Goal: Task Accomplishment & Management: Complete application form

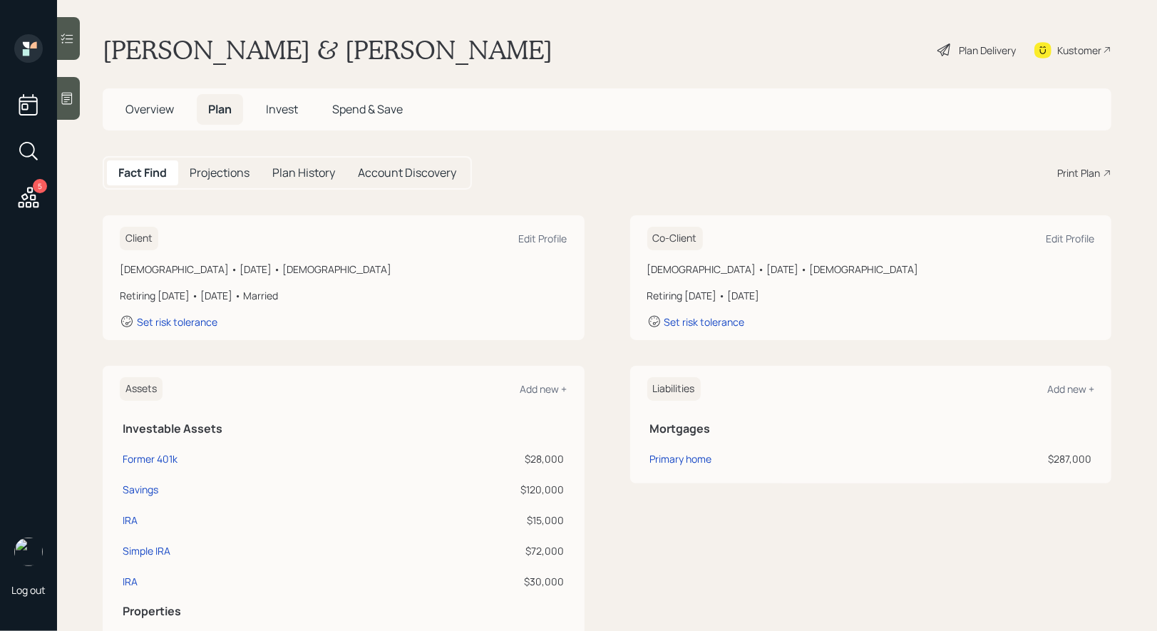
click at [998, 48] on div "Plan Delivery" at bounding box center [986, 50] width 57 height 15
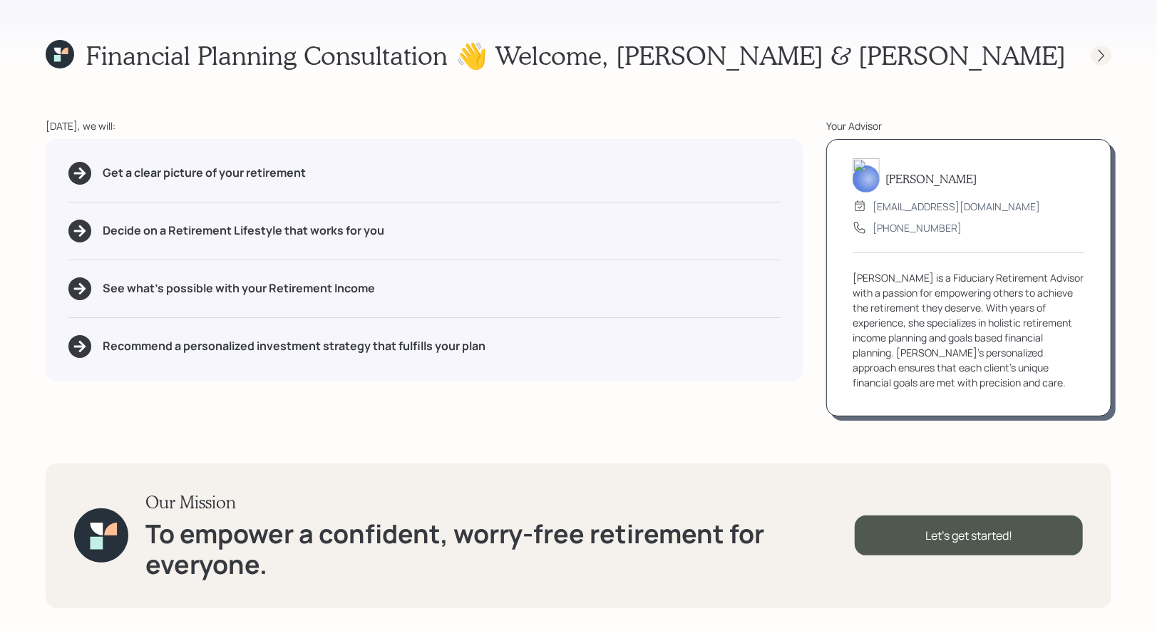
click at [1097, 53] on icon at bounding box center [1101, 55] width 14 height 14
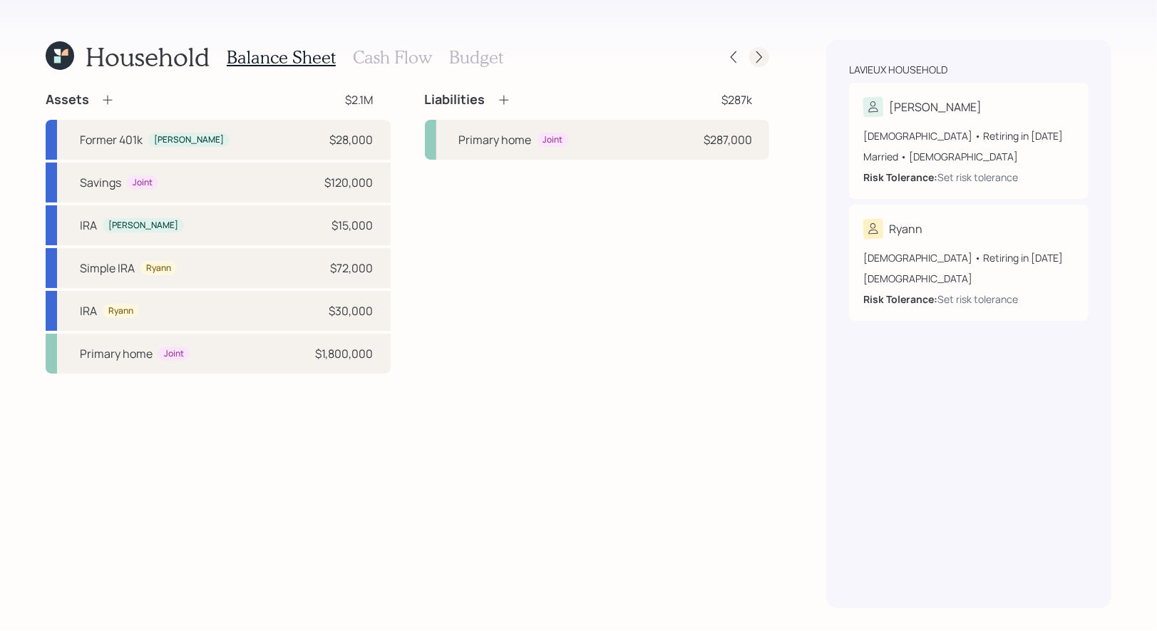
click at [764, 56] on icon at bounding box center [759, 57] width 14 height 14
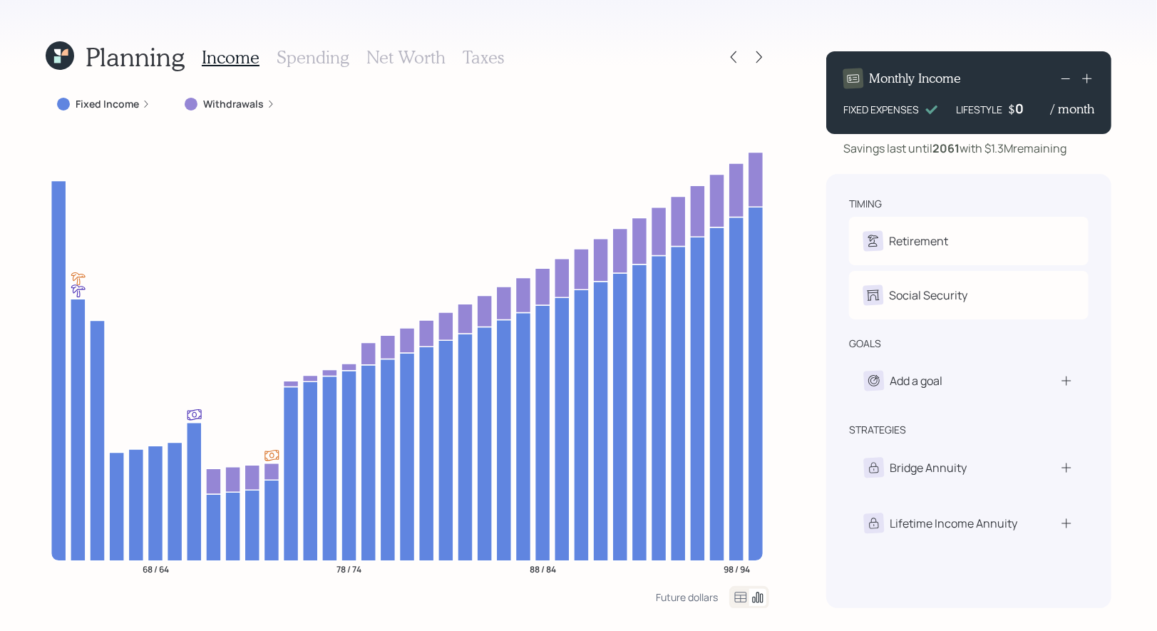
click at [310, 55] on h3 "Spending" at bounding box center [312, 57] width 73 height 21
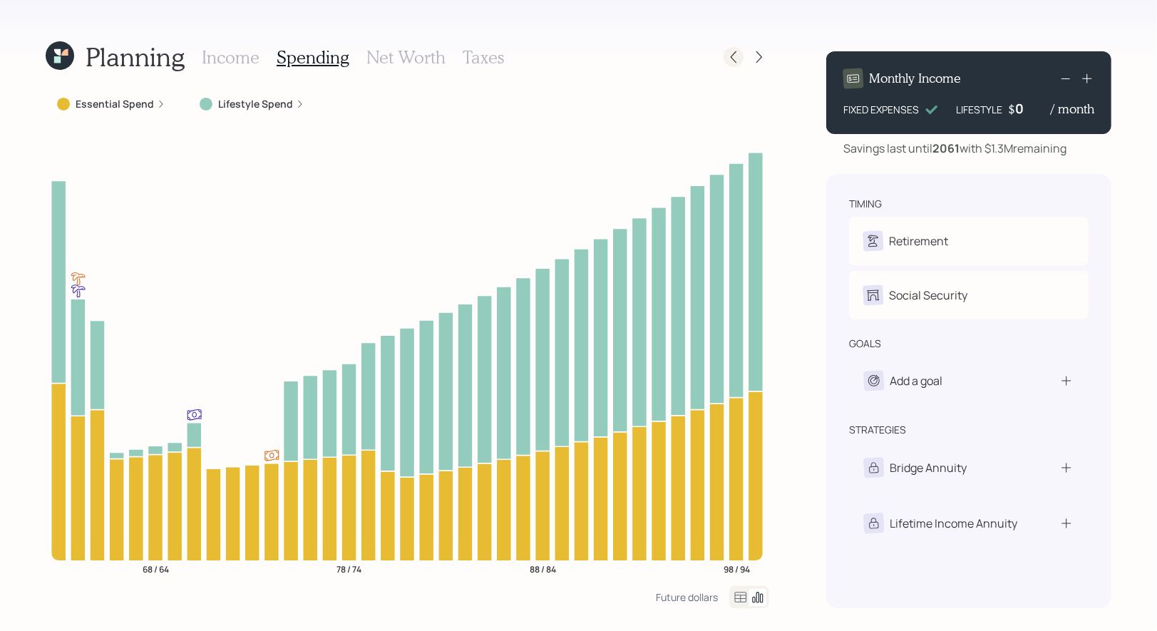
click at [735, 51] on icon at bounding box center [733, 57] width 14 height 14
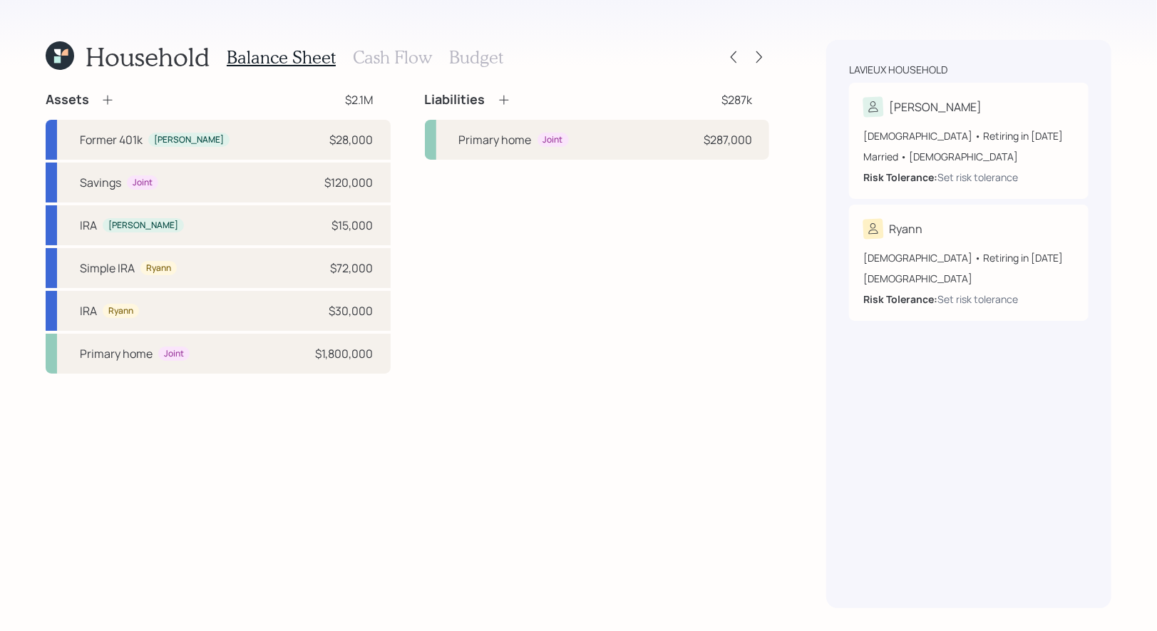
click at [457, 63] on h3 "Budget" at bounding box center [476, 57] width 54 height 21
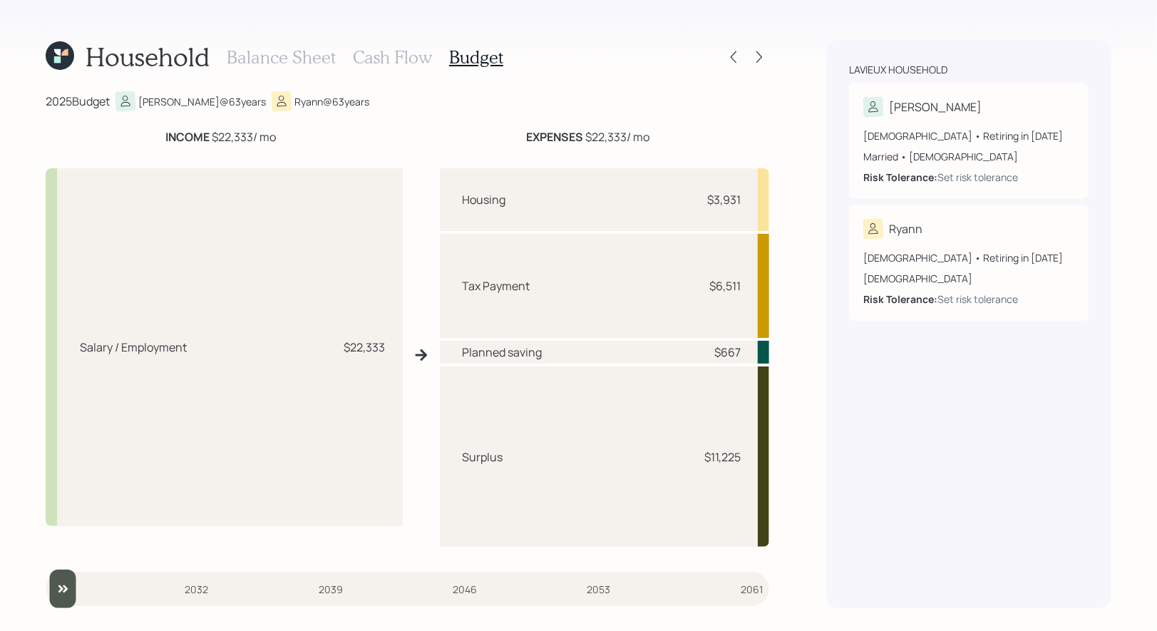
click at [274, 58] on h3 "Balance Sheet" at bounding box center [281, 57] width 109 height 21
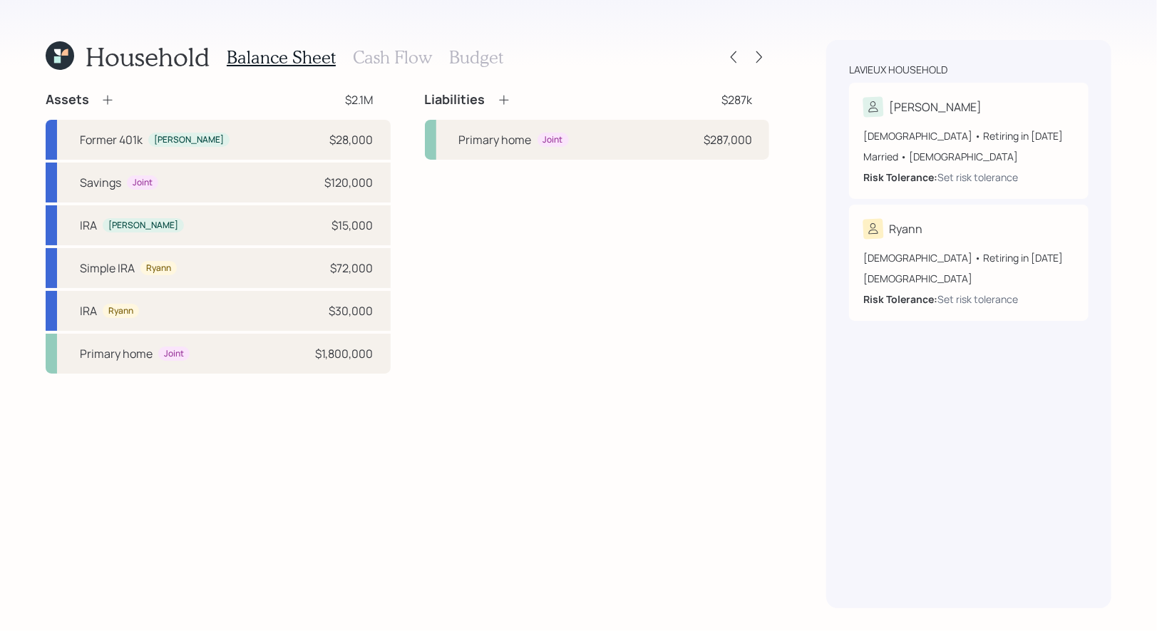
click at [387, 59] on h3 "Cash Flow" at bounding box center [392, 57] width 79 height 21
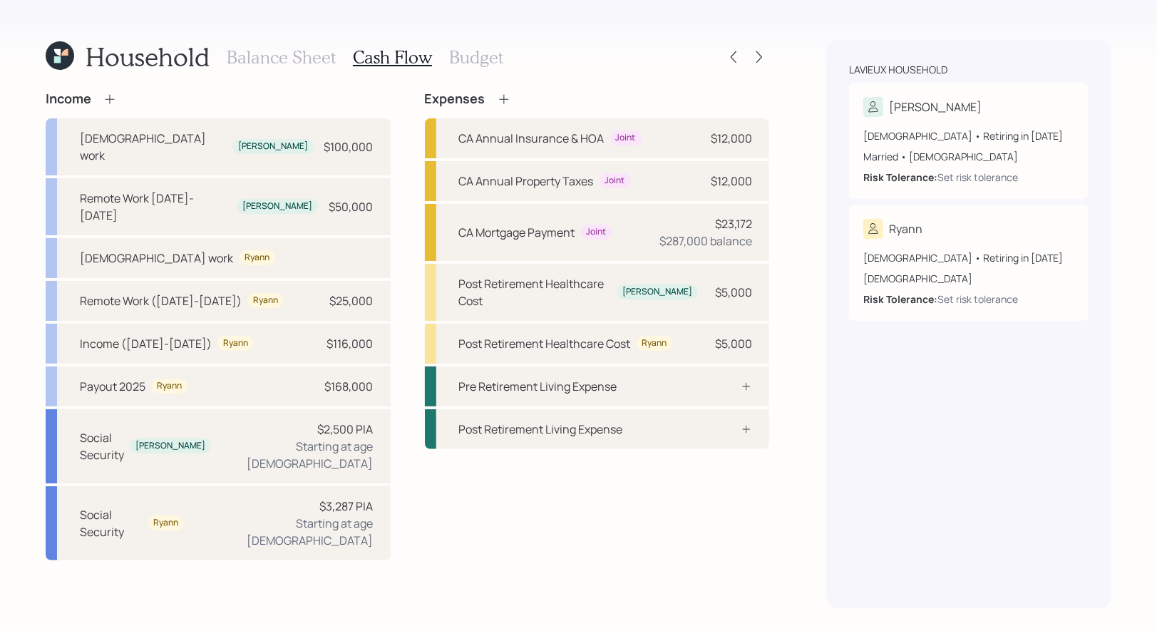
click at [474, 58] on h3 "Budget" at bounding box center [476, 57] width 54 height 21
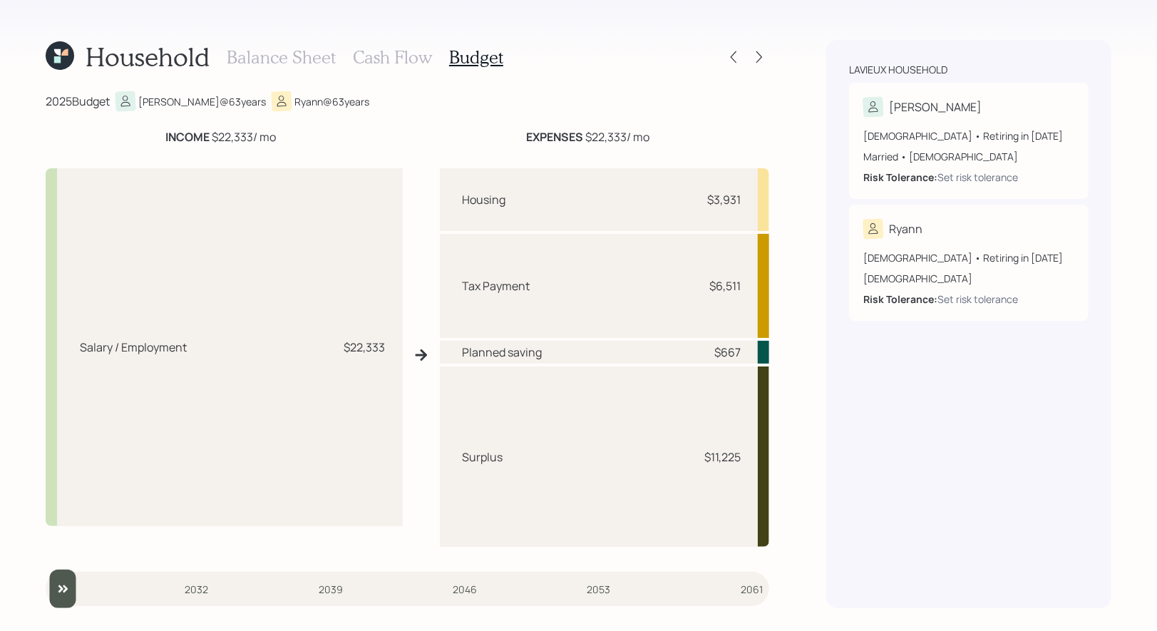
click at [398, 53] on h3 "Cash Flow" at bounding box center [392, 57] width 79 height 21
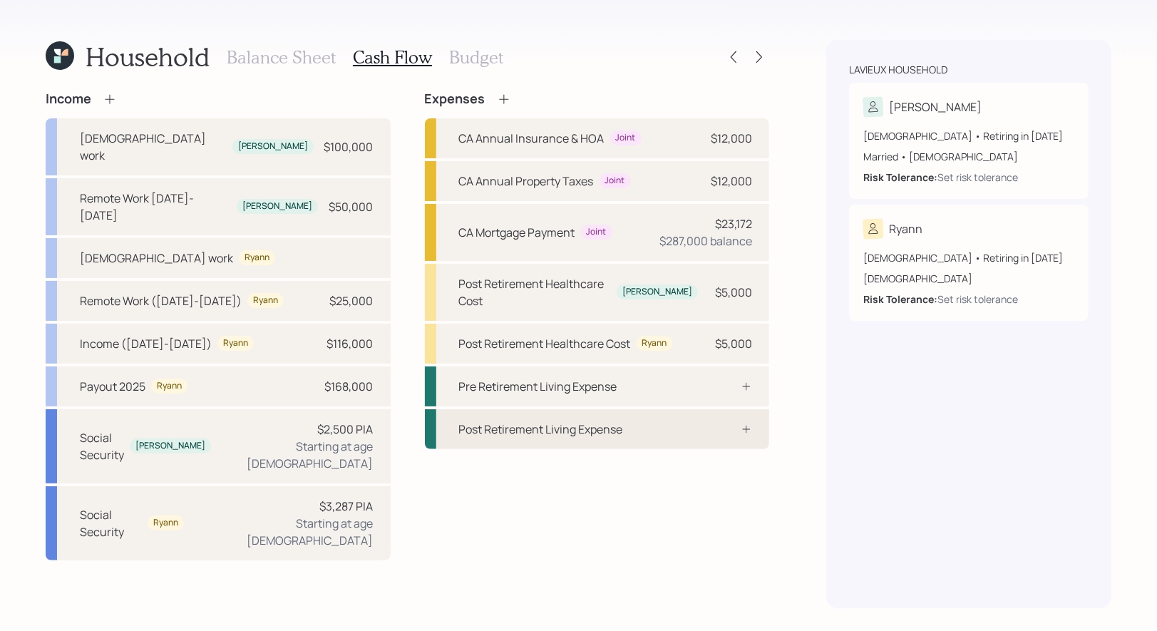
click at [572, 420] on div "Post Retirement Living Expense" at bounding box center [541, 428] width 164 height 17
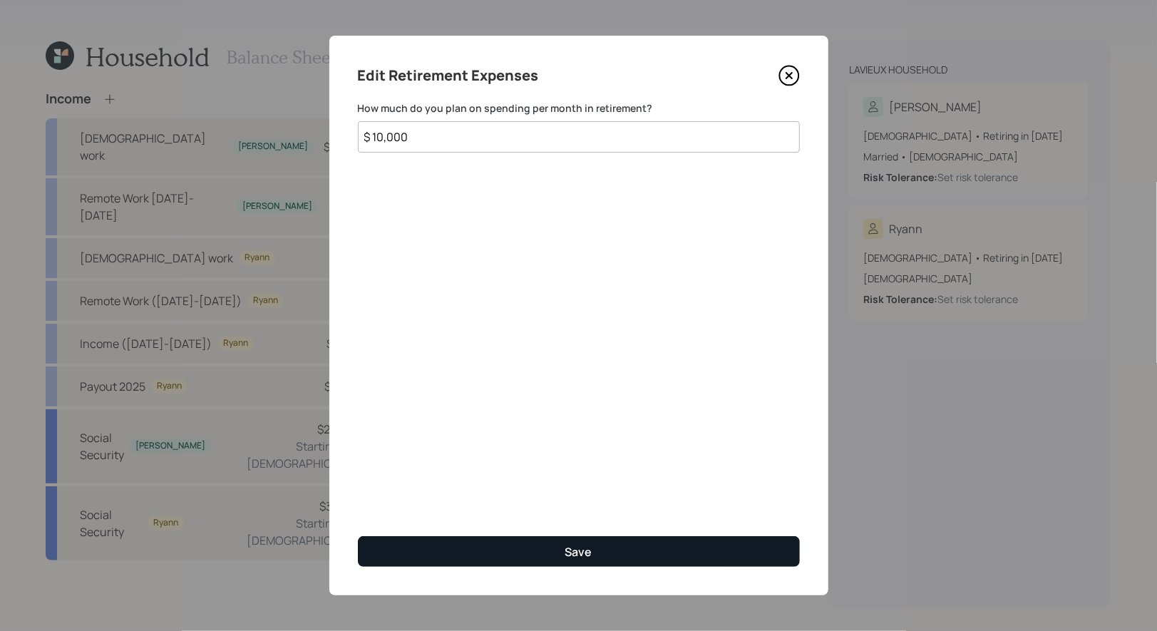
type input "$ 10,000"
click at [531, 538] on button "Save" at bounding box center [579, 551] width 442 height 31
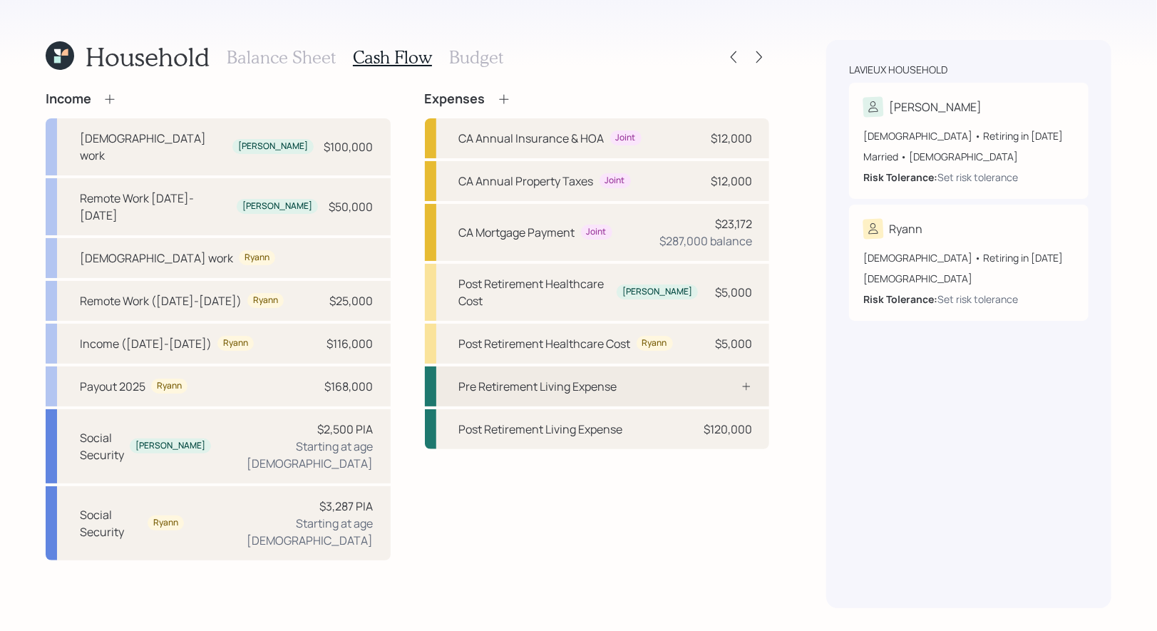
click at [527, 380] on div "Pre Retirement Living Expense" at bounding box center [597, 386] width 345 height 40
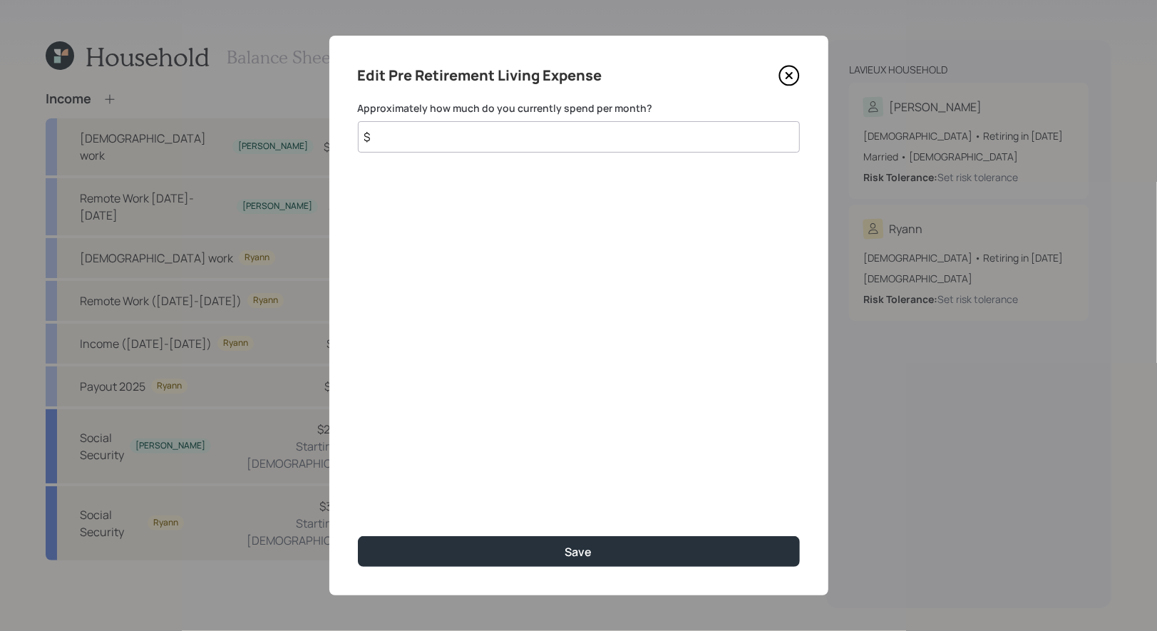
click at [438, 135] on input "$" at bounding box center [579, 136] width 442 height 31
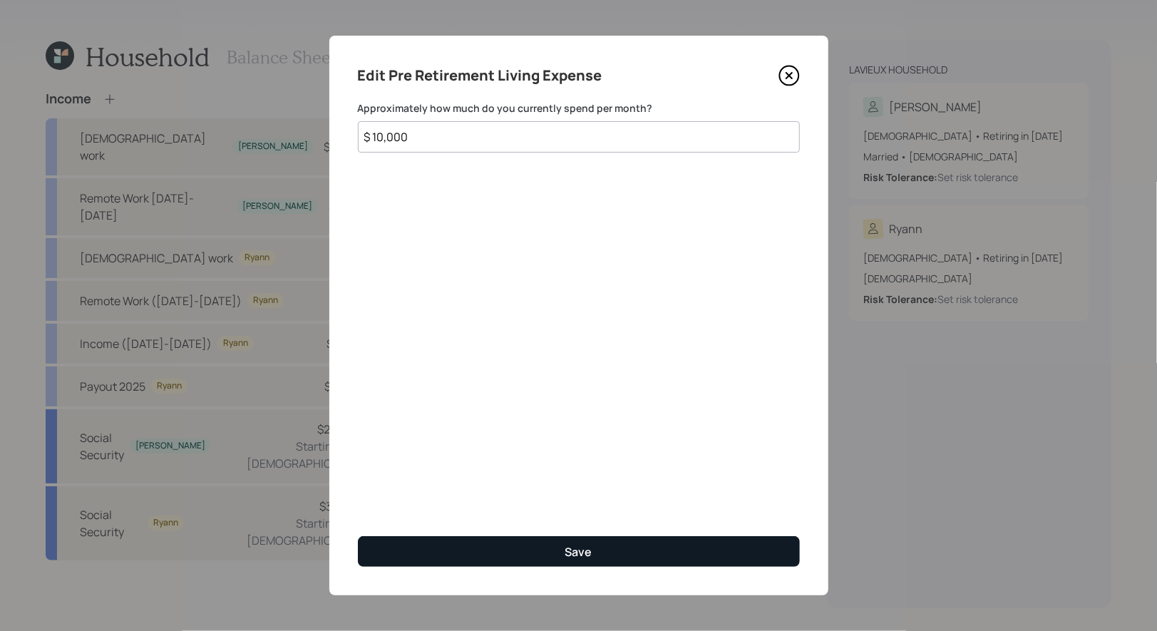
type input "$ 10,000"
click at [516, 559] on button "Save" at bounding box center [579, 551] width 442 height 31
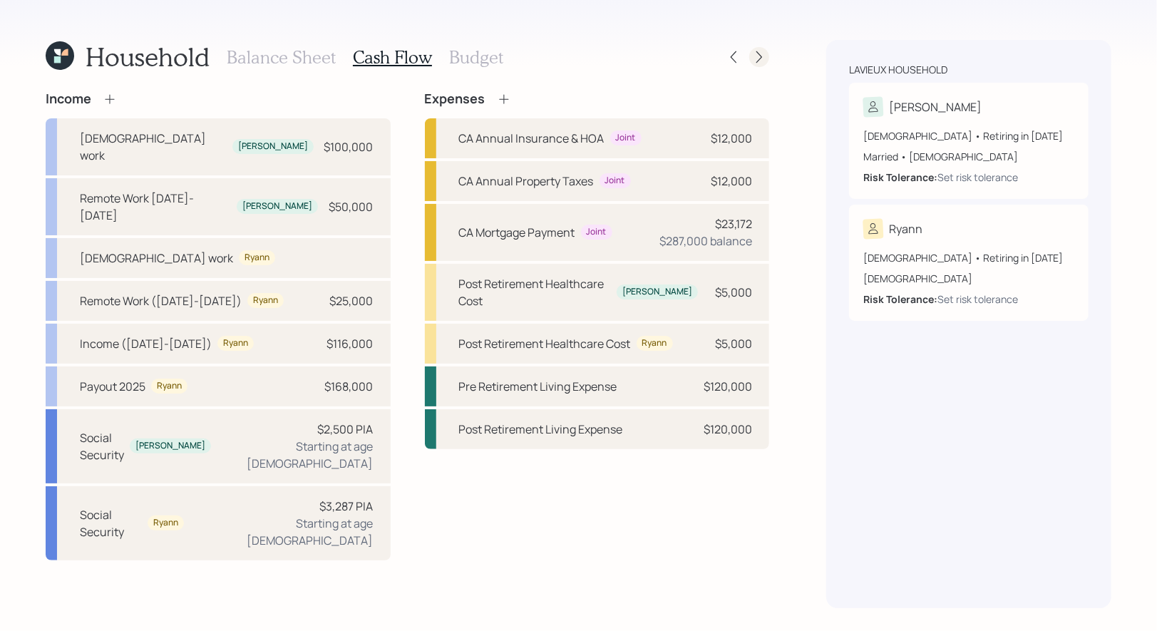
click at [759, 58] on icon at bounding box center [759, 57] width 14 height 14
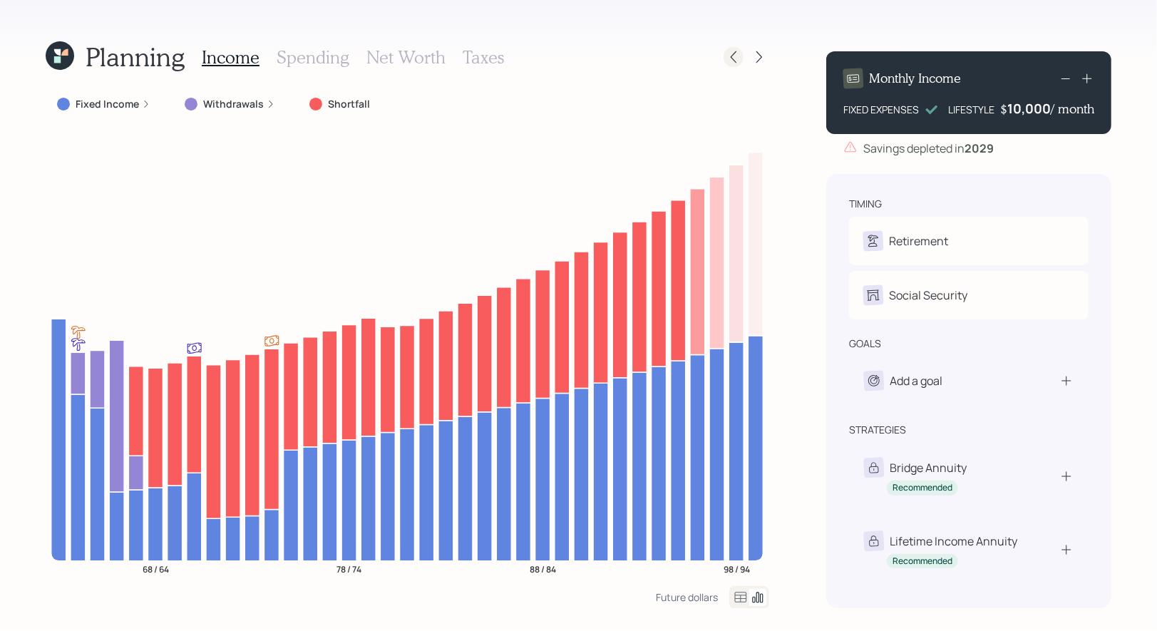
click at [736, 58] on icon at bounding box center [733, 57] width 14 height 14
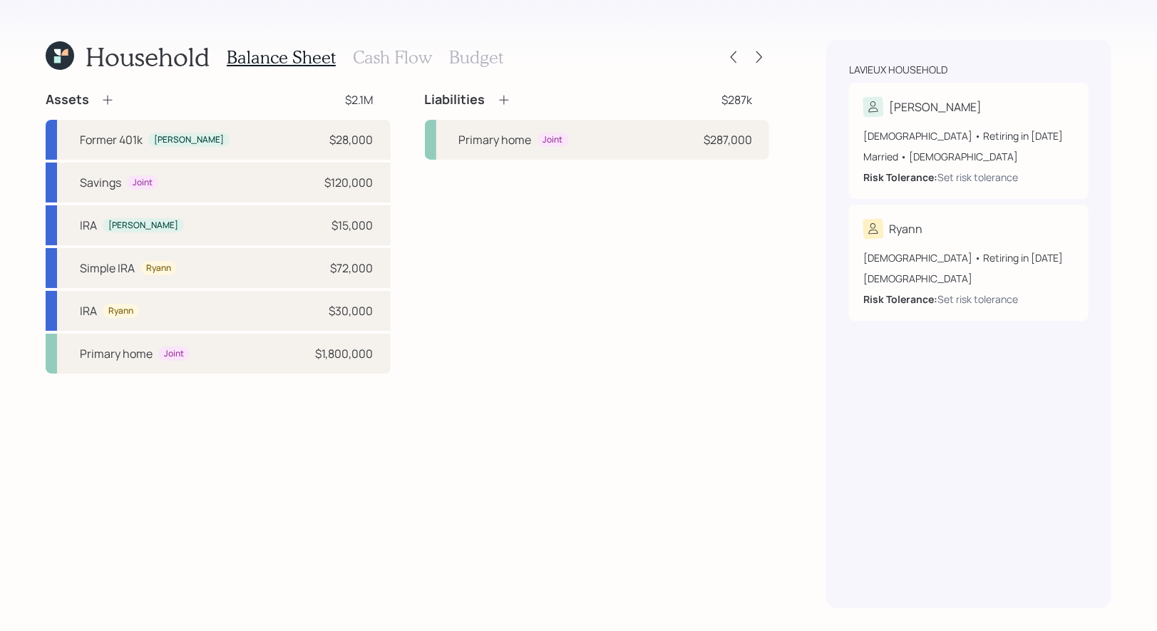
click at [367, 63] on h3 "Cash Flow" at bounding box center [392, 57] width 79 height 21
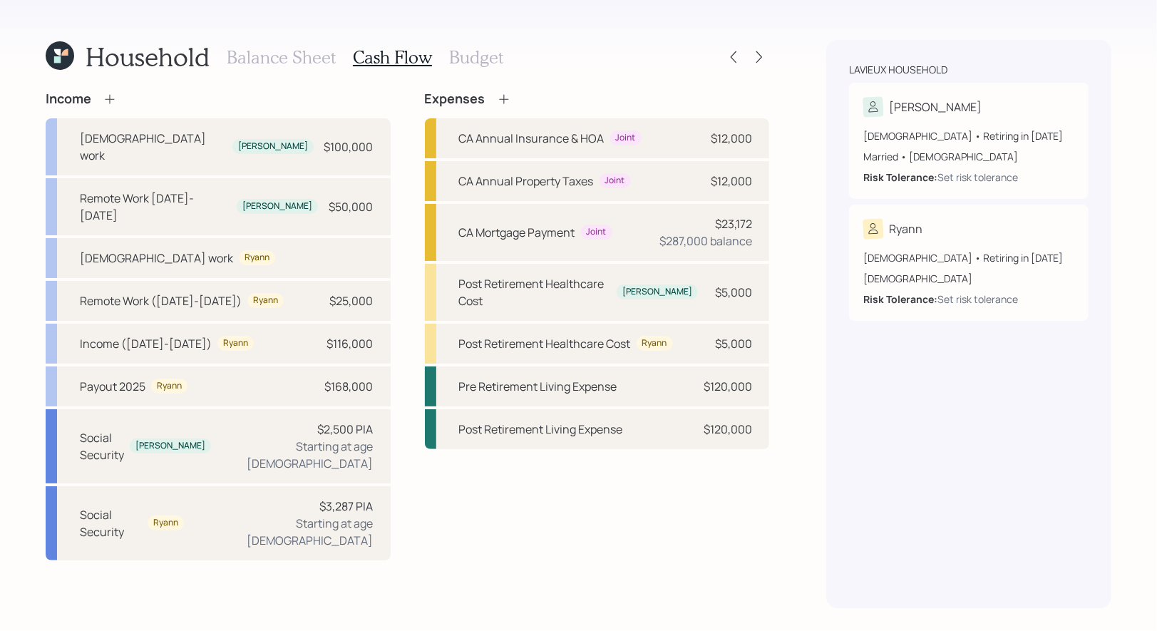
click at [470, 61] on h3 "Budget" at bounding box center [476, 57] width 54 height 21
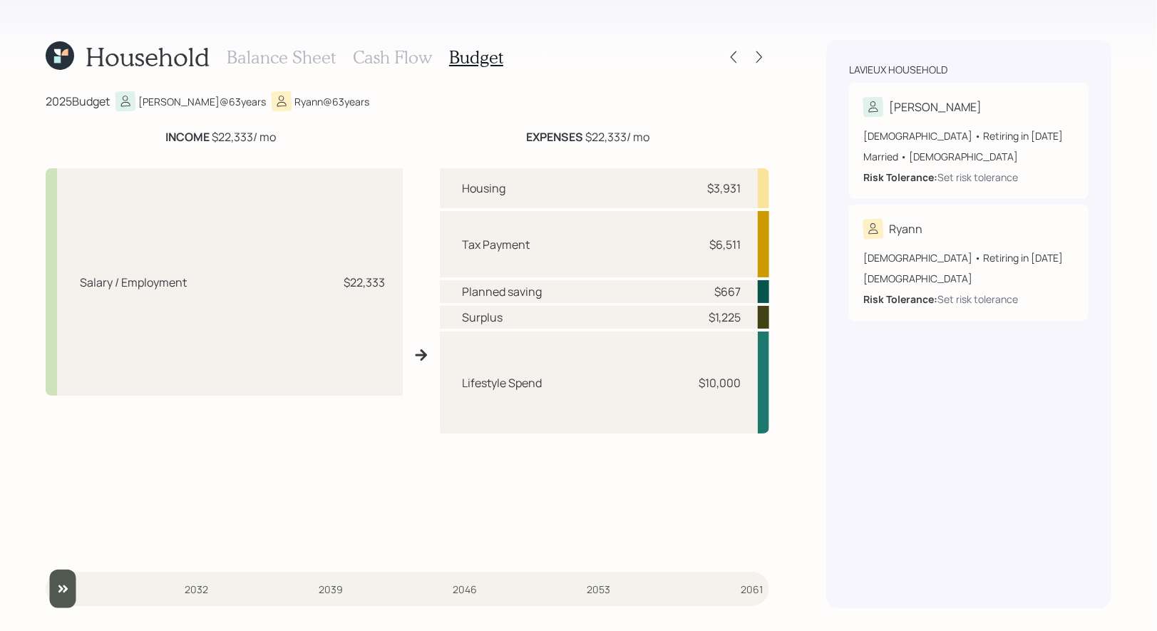
click at [368, 56] on h3 "Cash Flow" at bounding box center [392, 57] width 79 height 21
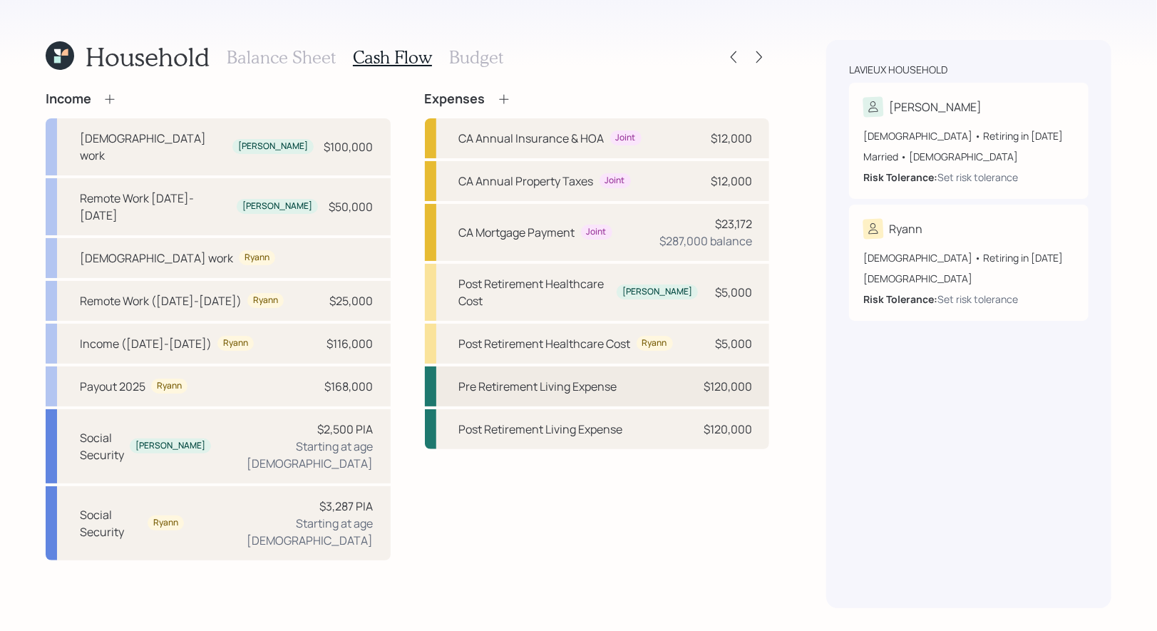
click at [581, 378] on div "Pre Retirement Living Expense" at bounding box center [538, 386] width 158 height 17
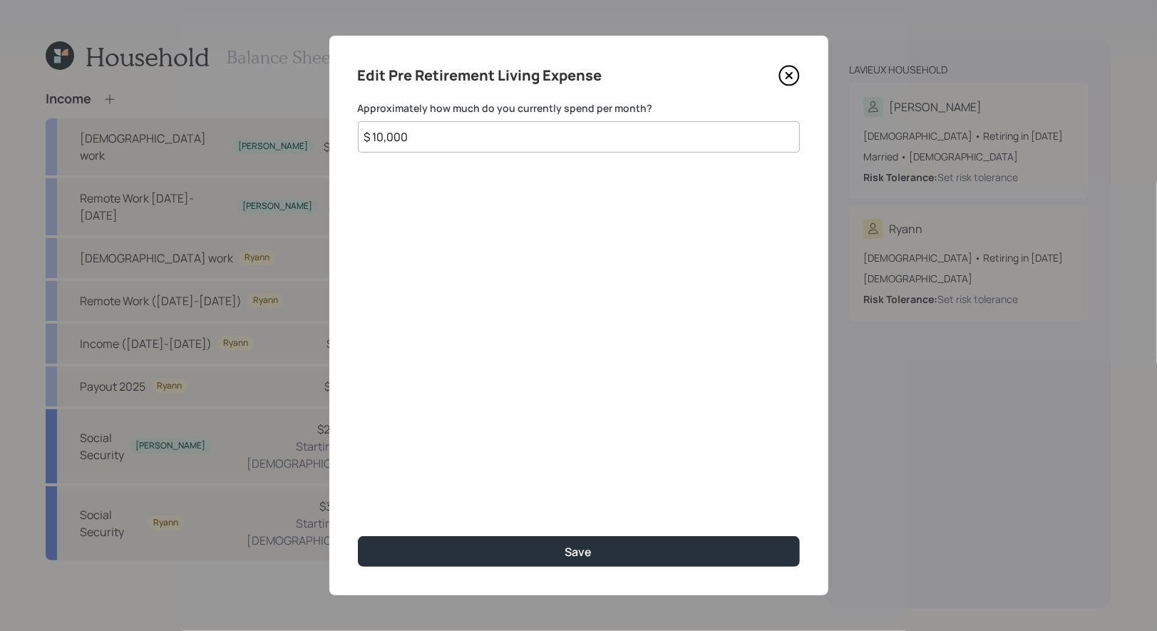
click at [461, 147] on input "$ 10,000" at bounding box center [579, 136] width 442 height 31
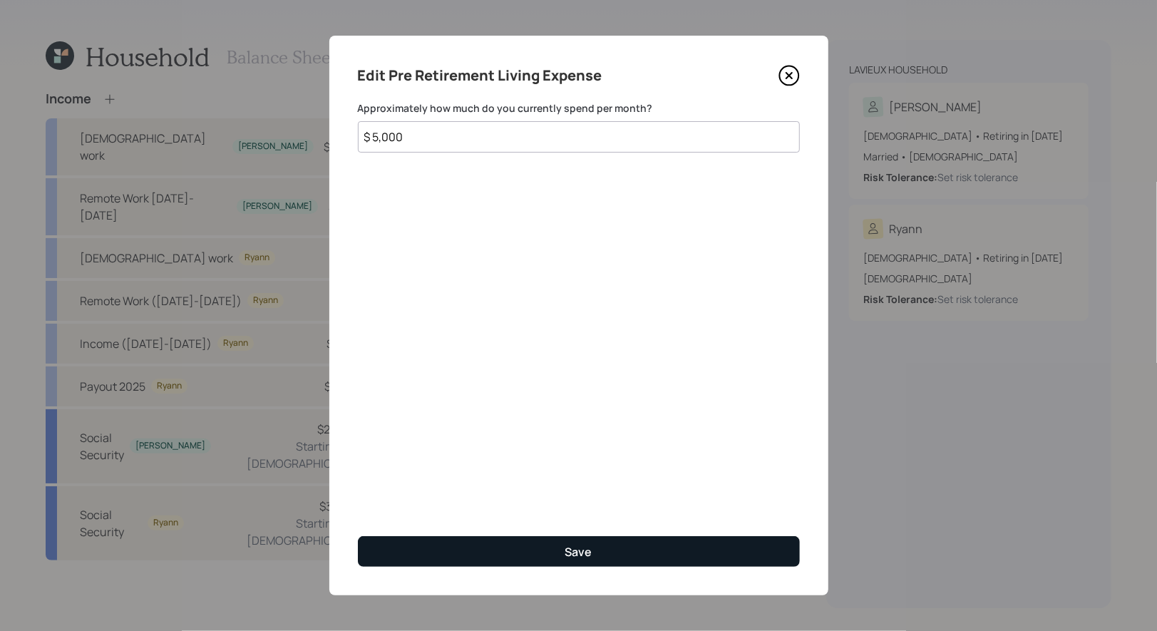
type input "$ 5,000"
click at [559, 552] on button "Save" at bounding box center [579, 551] width 442 height 31
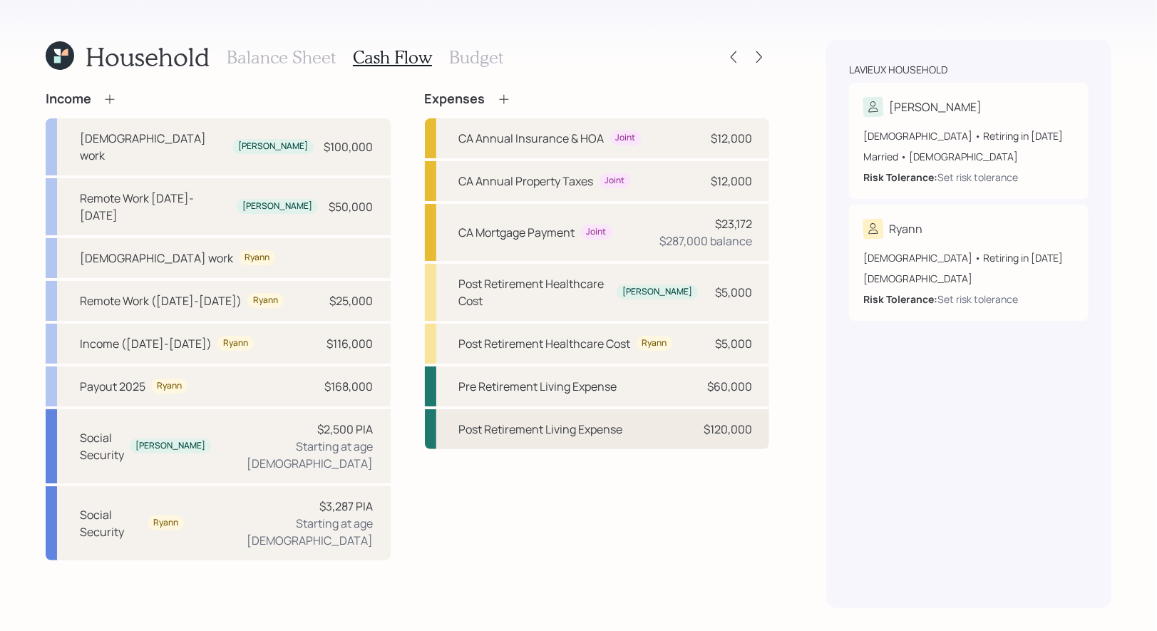
click at [560, 420] on div "Post Retirement Living Expense" at bounding box center [541, 428] width 164 height 17
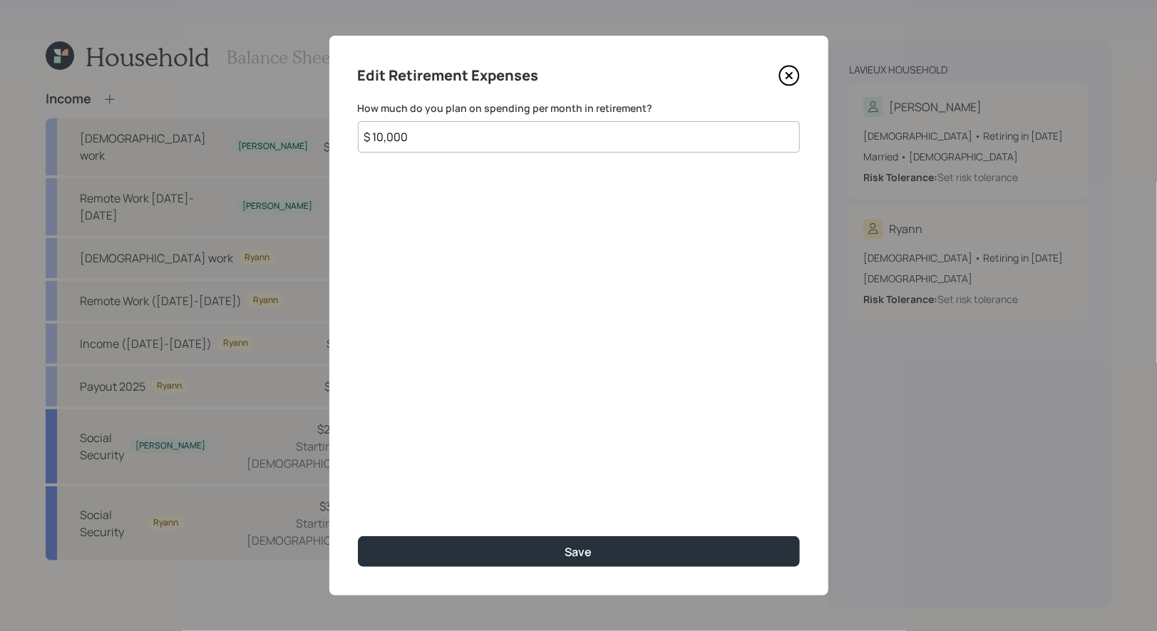
click at [457, 141] on input "$ 10,000" at bounding box center [579, 136] width 442 height 31
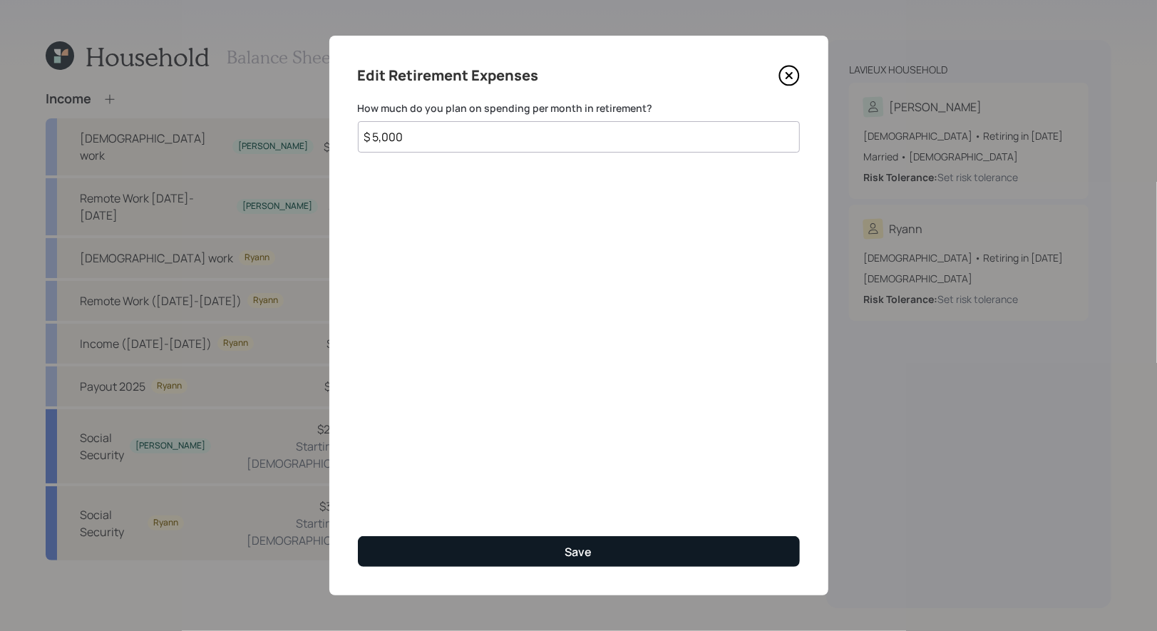
type input "$ 5,000"
click at [531, 550] on button "Save" at bounding box center [579, 551] width 442 height 31
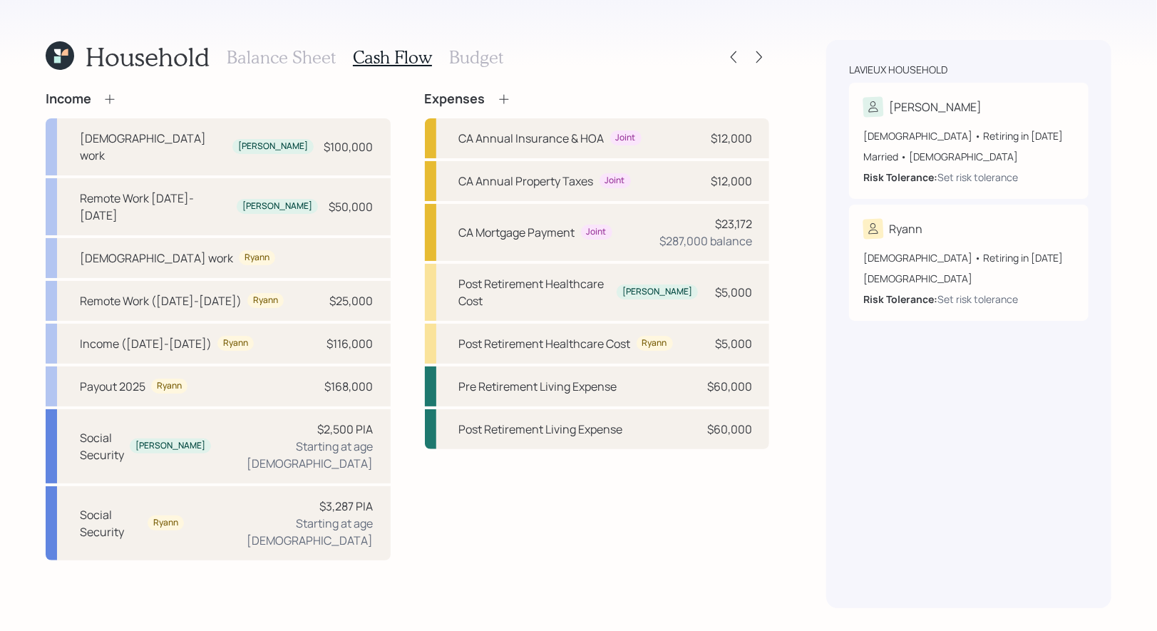
click at [474, 57] on h3 "Budget" at bounding box center [476, 57] width 54 height 21
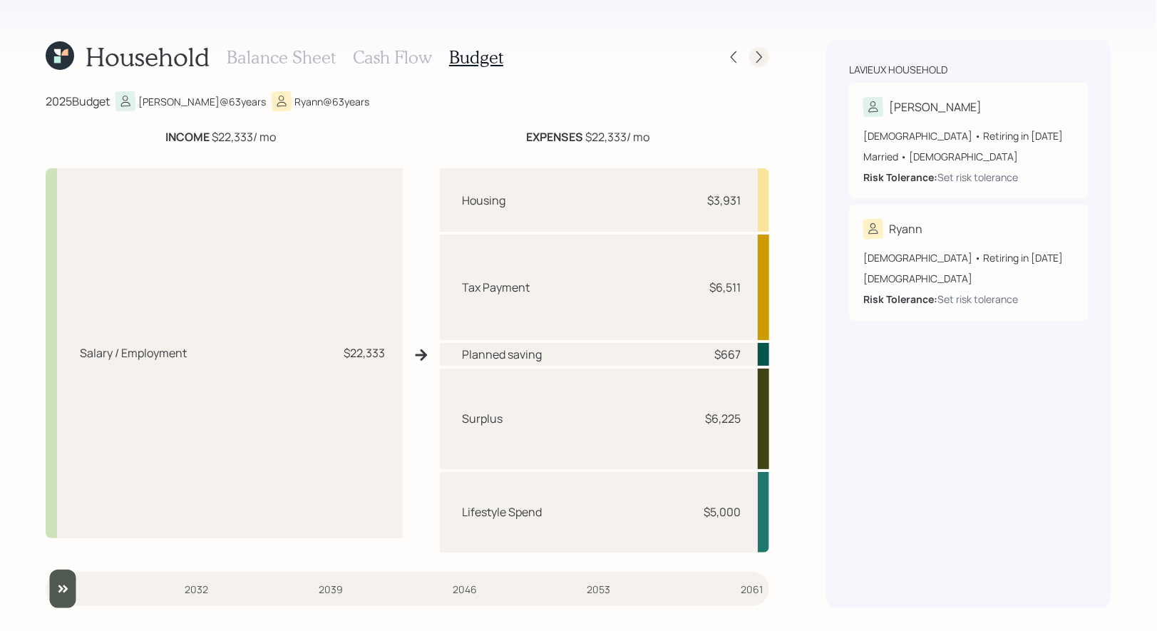
click at [757, 53] on icon at bounding box center [759, 57] width 14 height 14
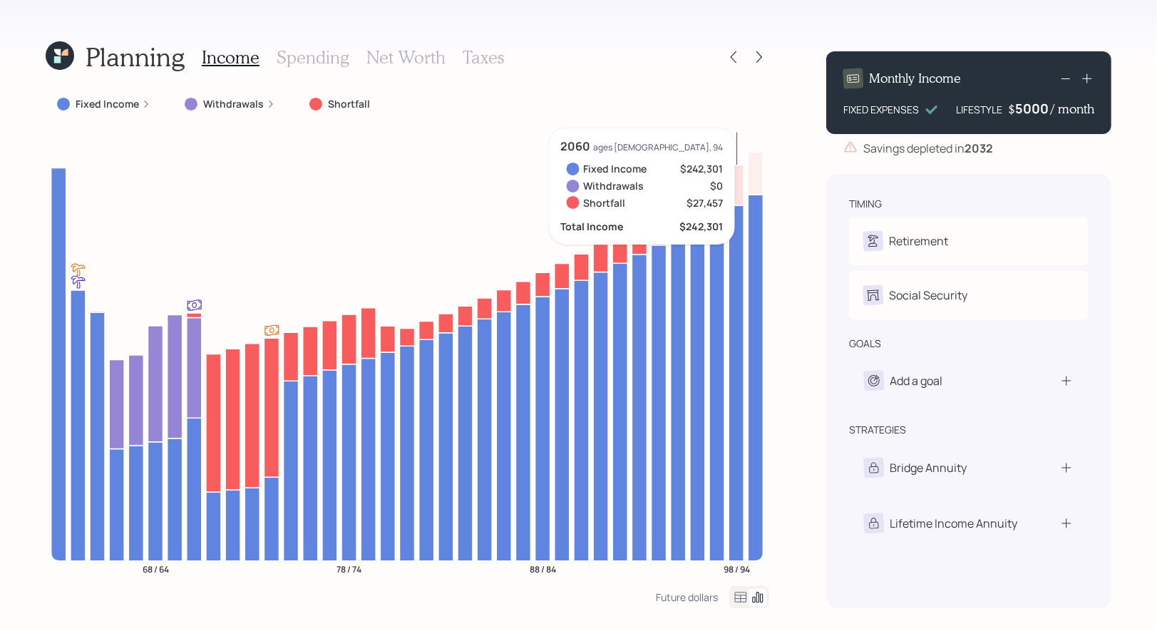
click at [1021, 111] on div "5000" at bounding box center [1033, 108] width 36 height 17
click at [1131, 165] on div "Planning Income Spending Net Worth Taxes Fixed Income Withdrawals Shortfall 68 …" at bounding box center [578, 315] width 1157 height 631
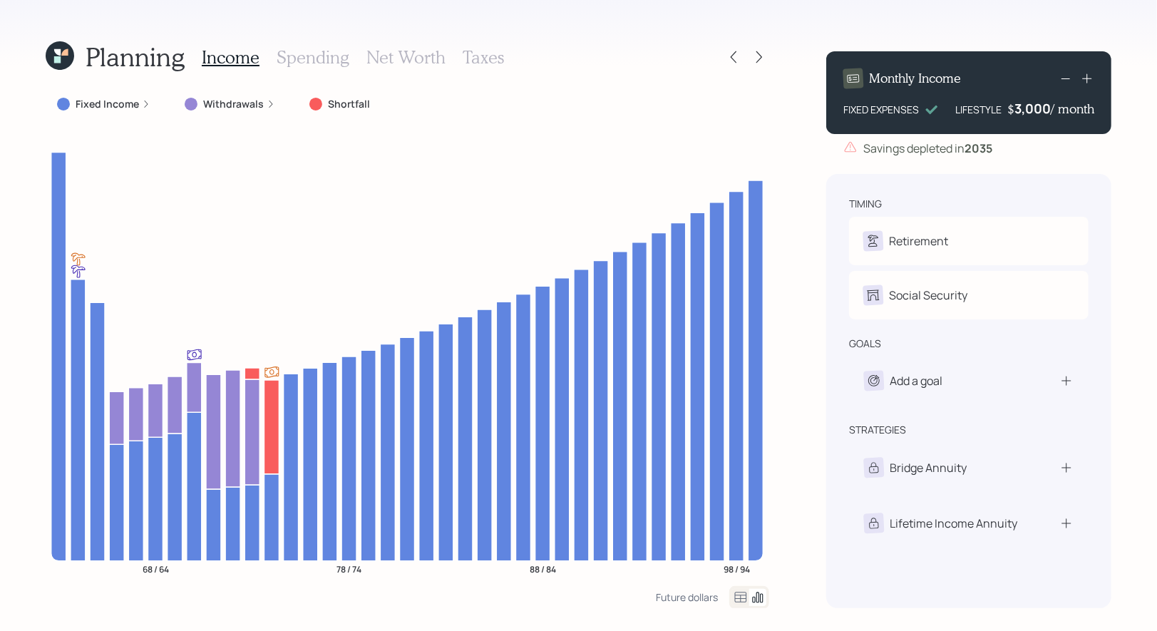
click at [304, 53] on h3 "Spending" at bounding box center [312, 57] width 73 height 21
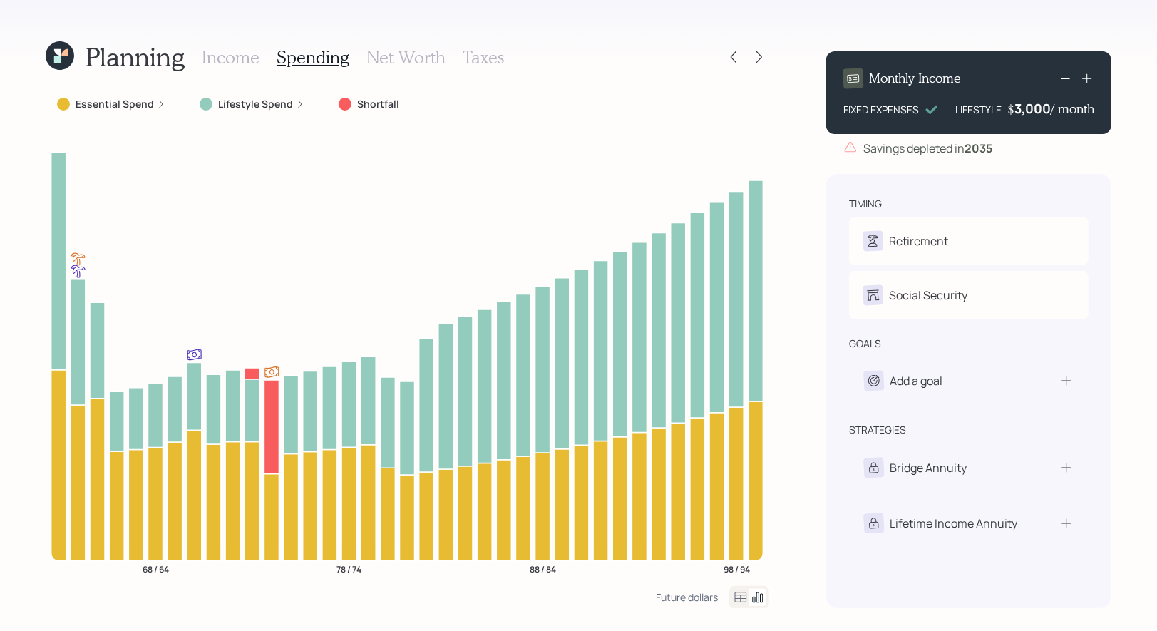
click at [739, 594] on icon at bounding box center [741, 596] width 12 height 11
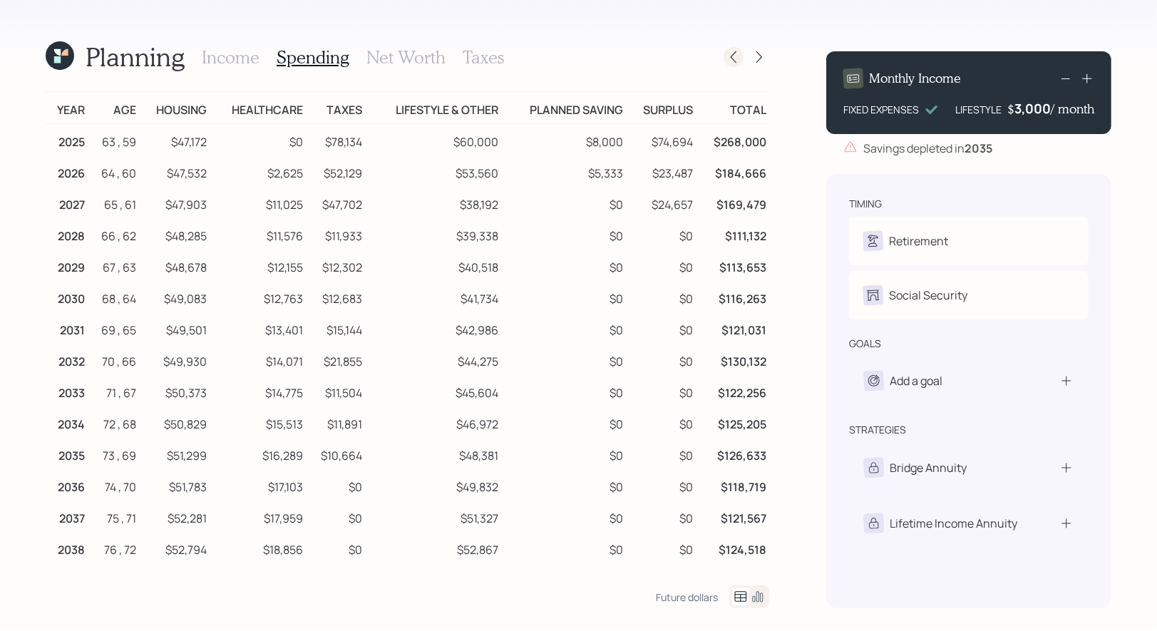
click at [733, 61] on icon at bounding box center [733, 57] width 14 height 14
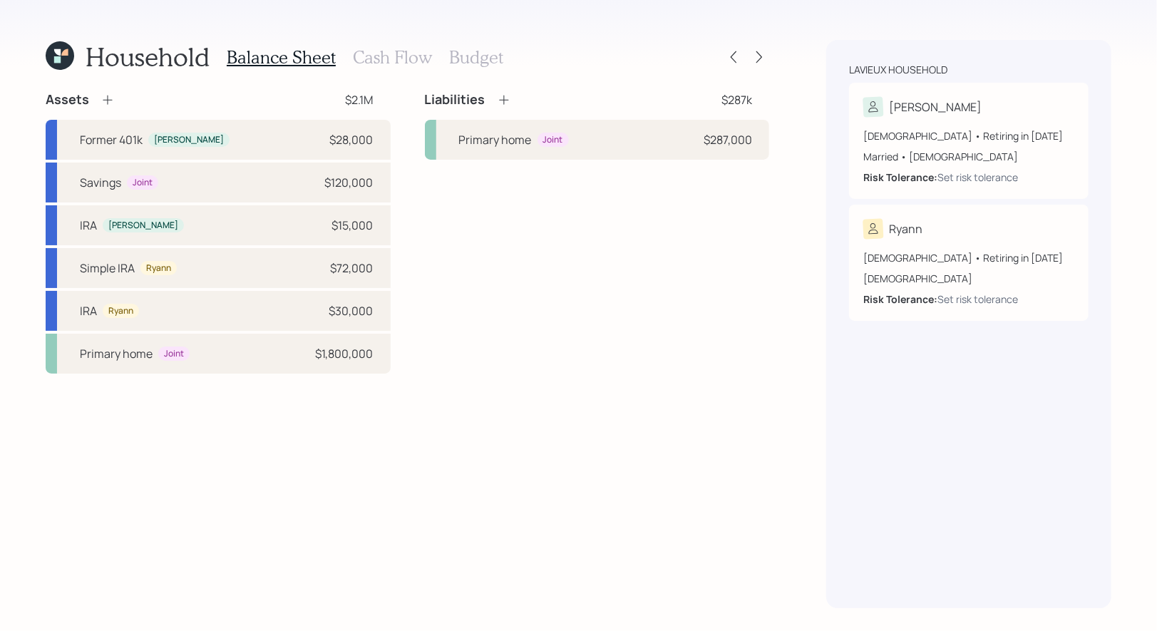
click at [391, 63] on h3 "Cash Flow" at bounding box center [392, 57] width 79 height 21
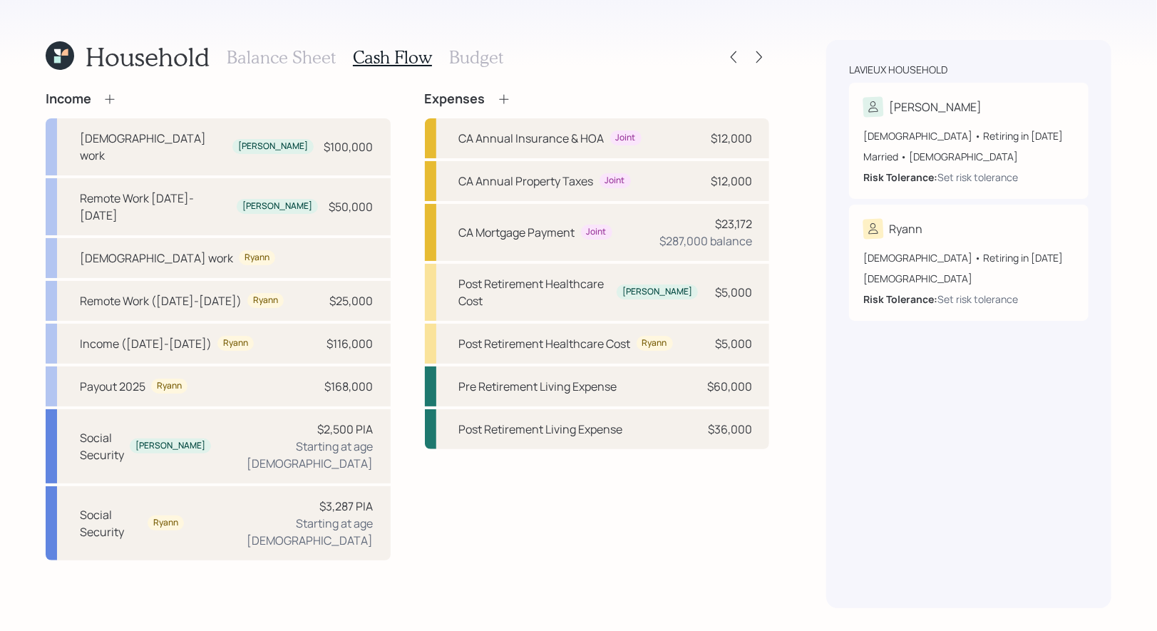
click at [109, 95] on icon at bounding box center [109, 98] width 9 height 9
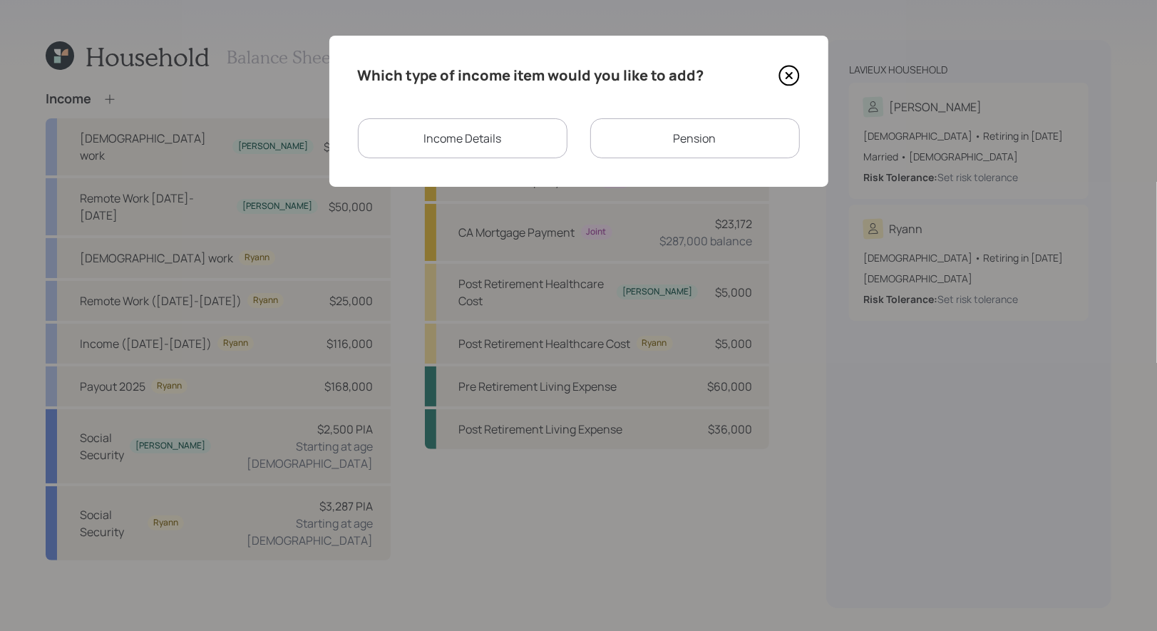
click at [465, 135] on div "Income Details" at bounding box center [463, 138] width 210 height 40
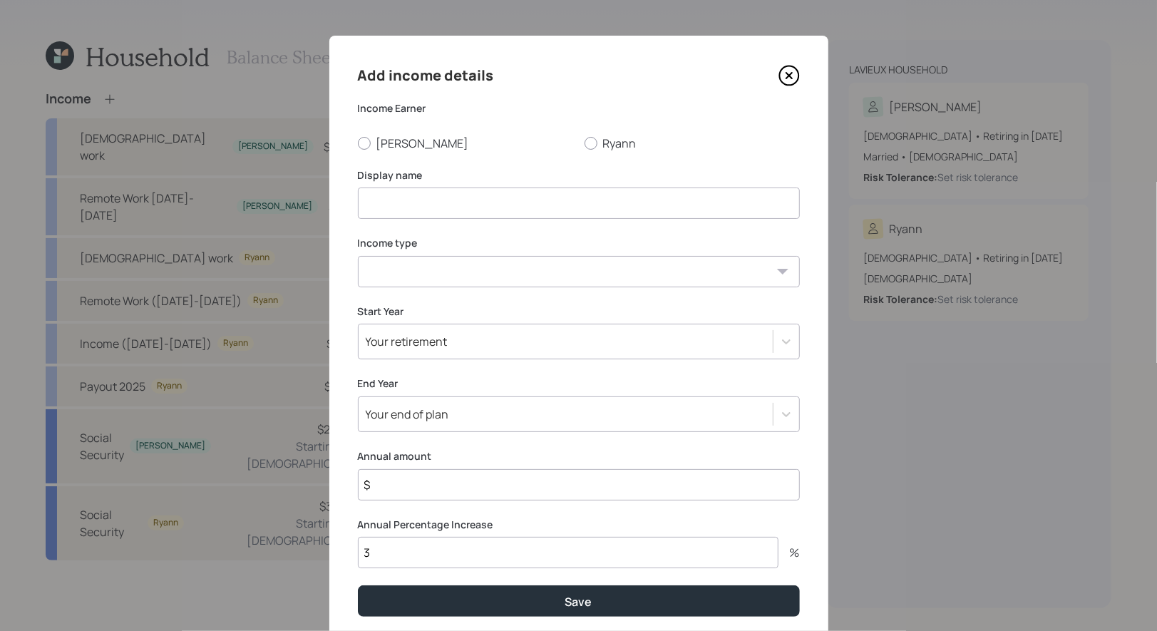
click at [394, 200] on input at bounding box center [579, 202] width 442 height 31
type input "Rental Income"
click at [591, 144] on div at bounding box center [590, 143] width 13 height 13
click at [584, 143] on input "Ryann" at bounding box center [584, 143] width 1 height 1
radio input "true"
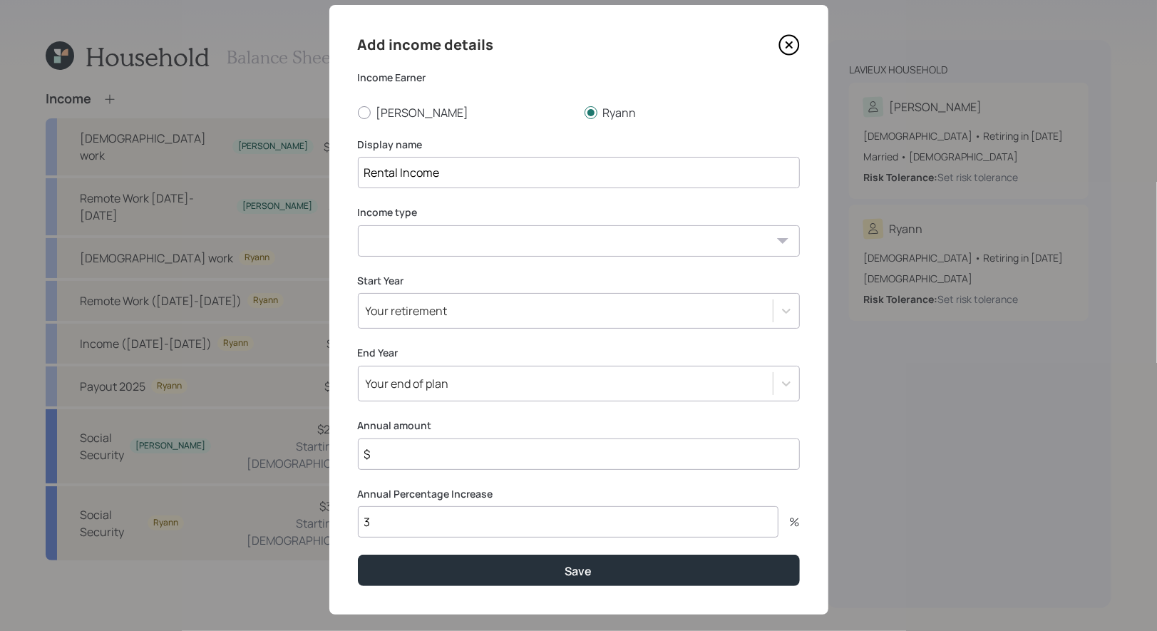
scroll to position [49, 0]
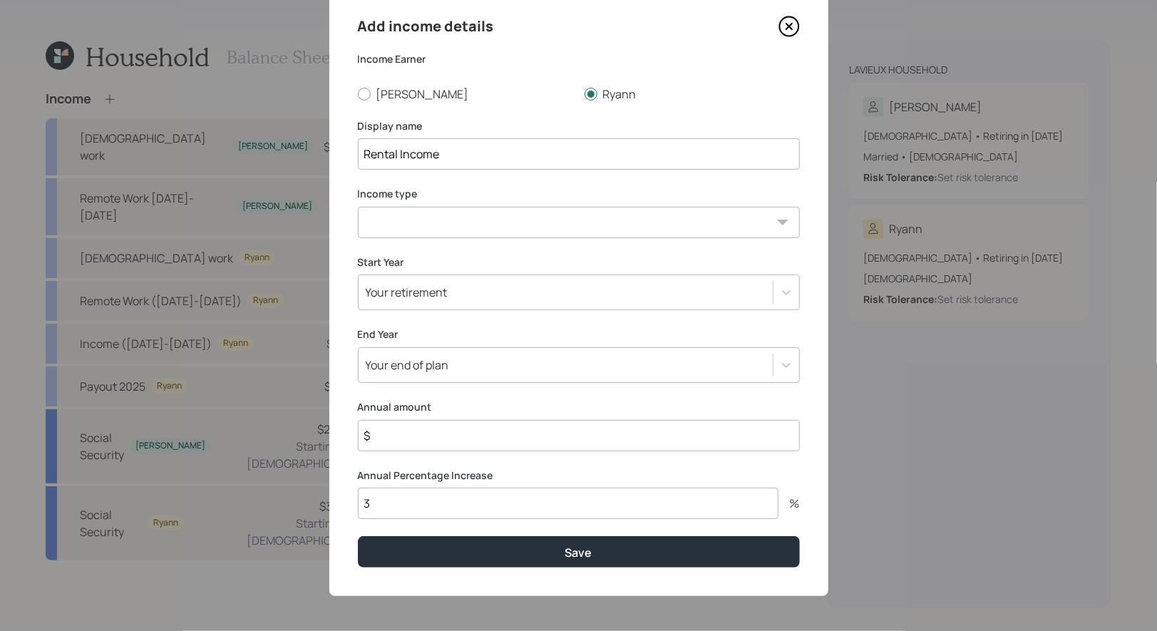
click at [505, 222] on select "Full-time work Part-time work Self employment Other" at bounding box center [579, 222] width 442 height 31
select select "other"
click at [358, 207] on select "Full-time work Part-time work Self employment Other" at bounding box center [579, 222] width 442 height 31
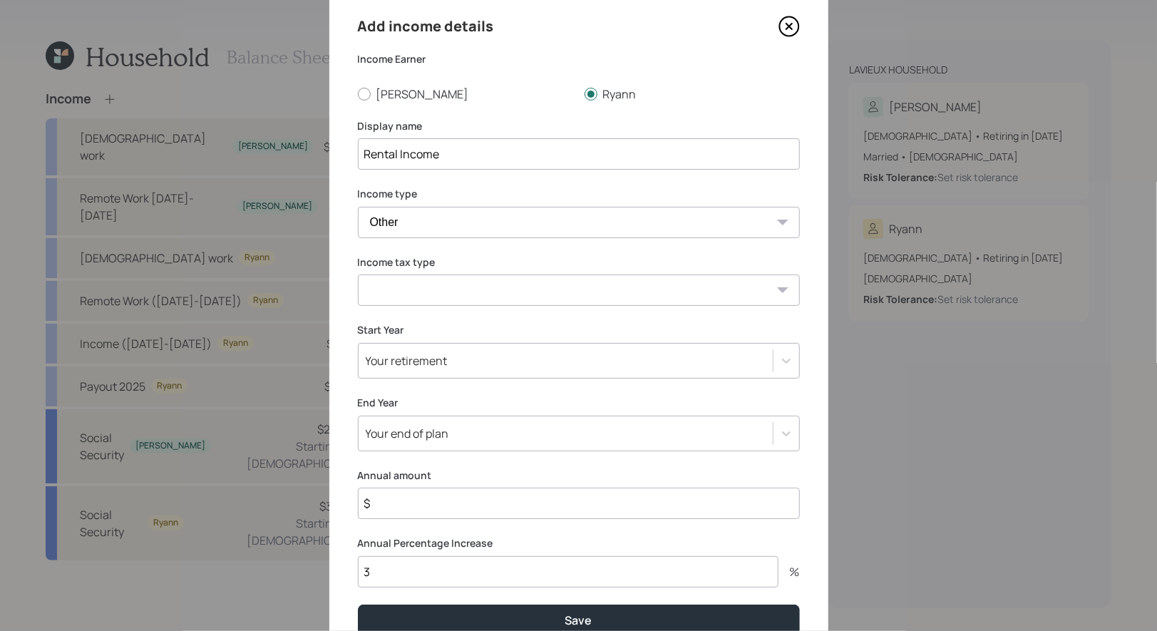
click at [477, 291] on select "Tax-free Earned Self Employment Alimony Royalties Pension / Annuity Interest Di…" at bounding box center [579, 289] width 442 height 31
select select "earned"
click at [358, 274] on select "Tax-free Earned Self Employment Alimony Royalties Pension / Annuity Interest Di…" at bounding box center [579, 289] width 442 height 31
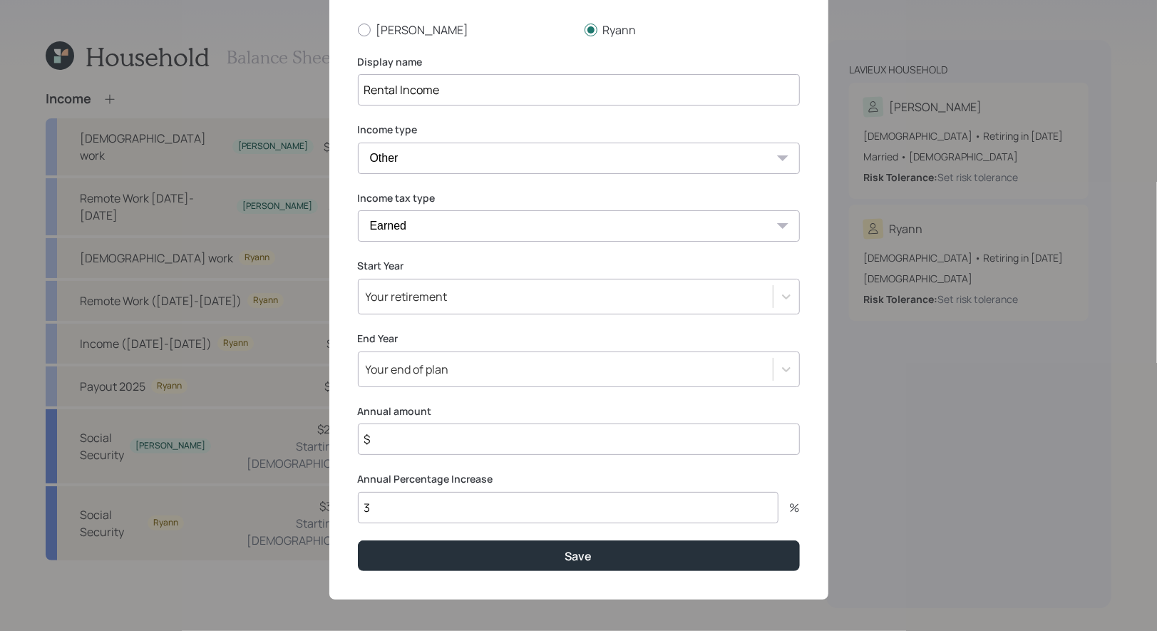
scroll to position [118, 0]
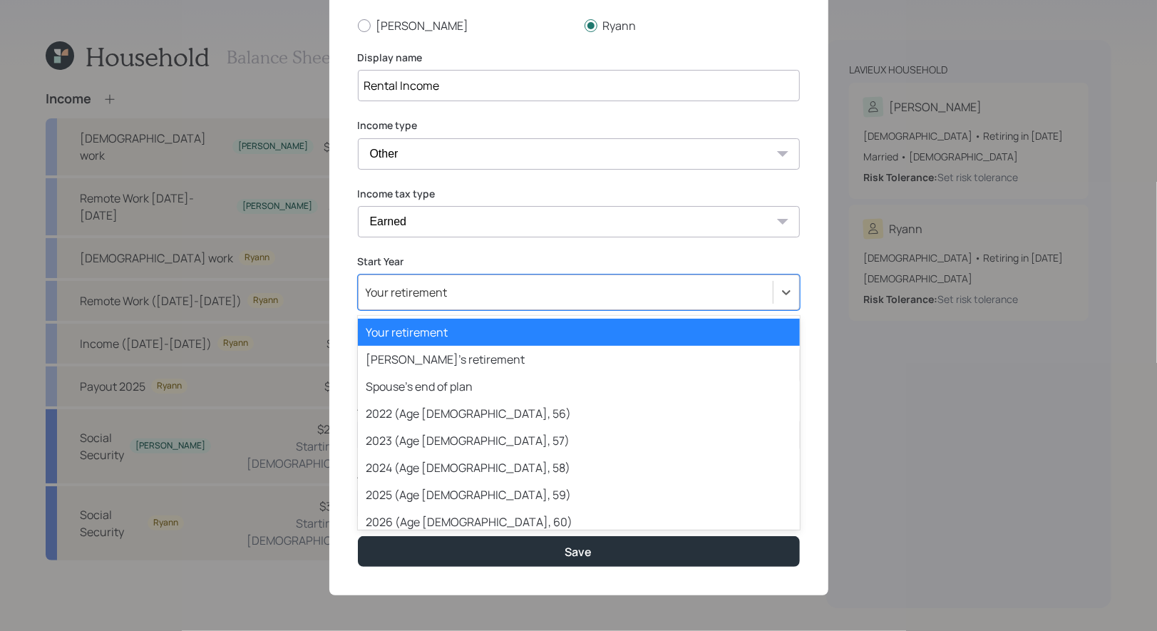
click at [427, 292] on div "Your retirement" at bounding box center [407, 292] width 82 height 16
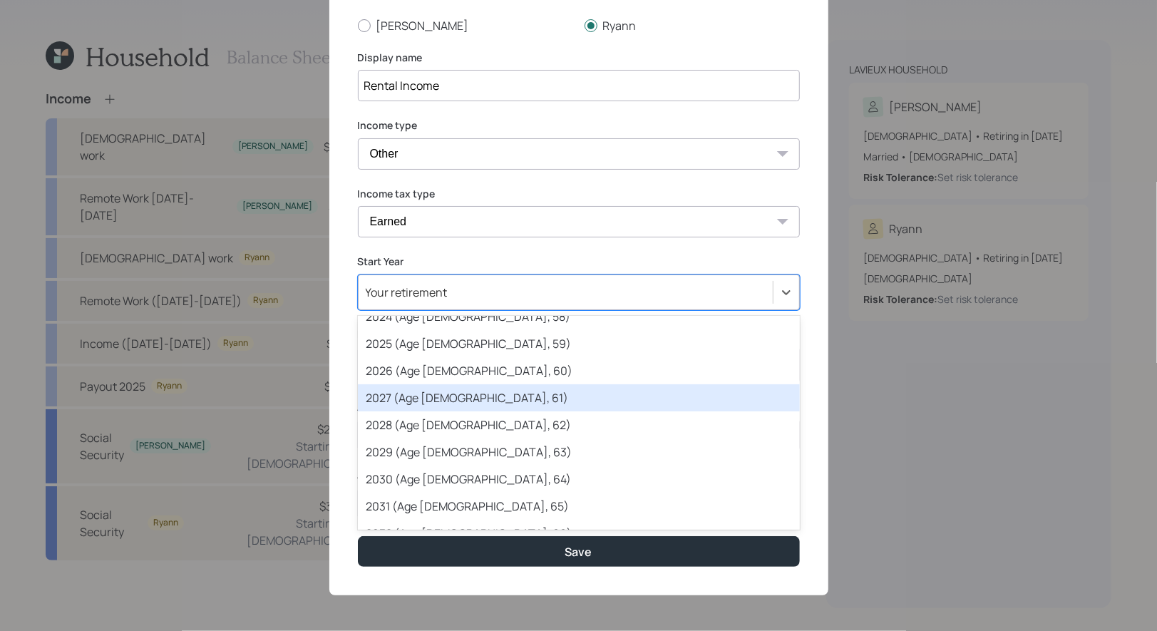
scroll to position [155, 0]
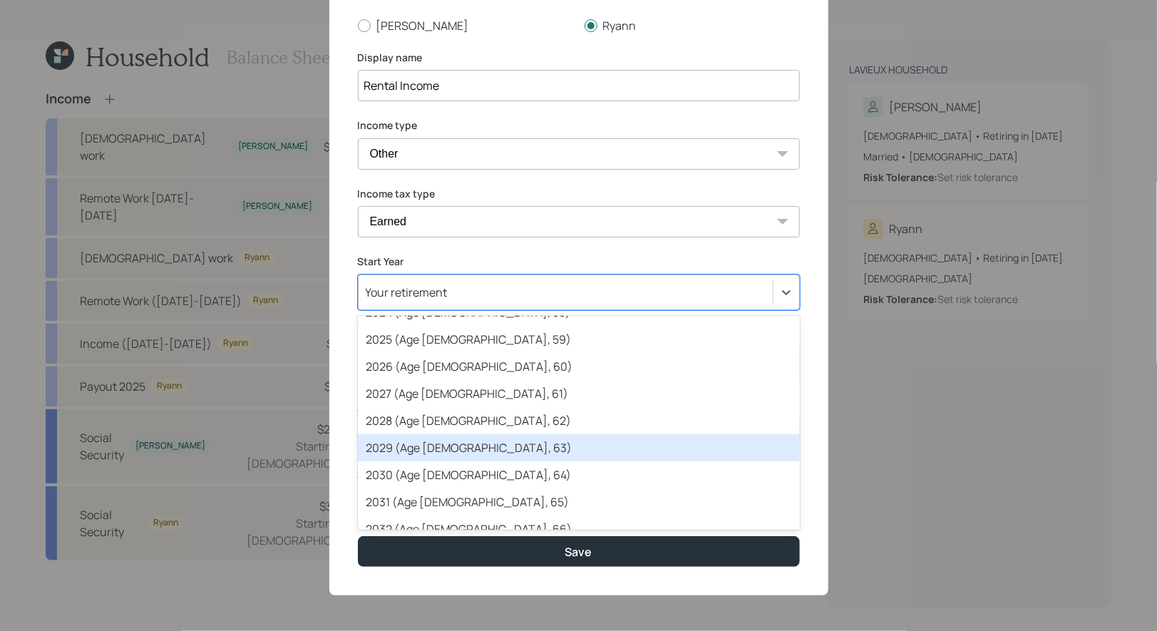
click at [445, 444] on div "2029 (Age 67, 63)" at bounding box center [579, 447] width 442 height 27
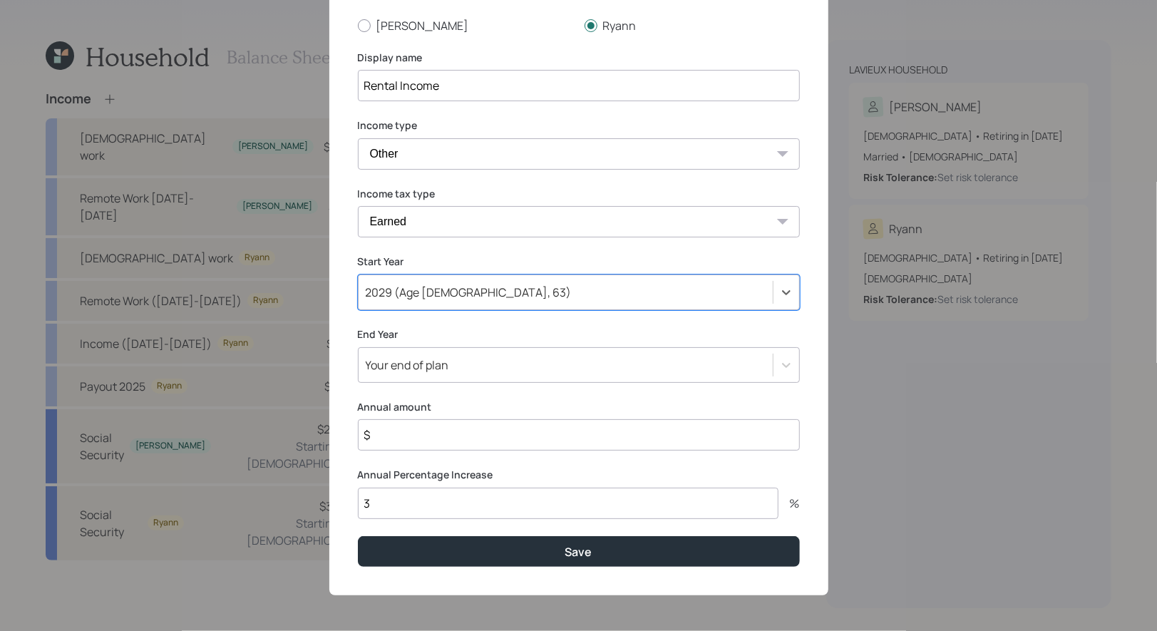
click at [433, 440] on input "$" at bounding box center [579, 434] width 442 height 31
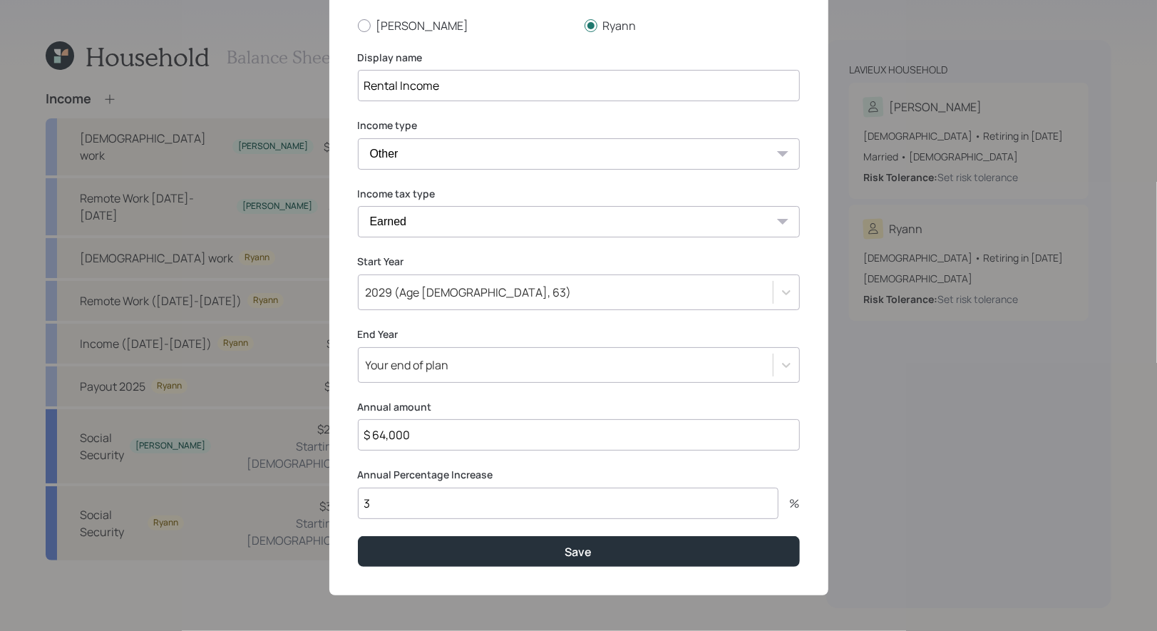
type input "$ 64,000"
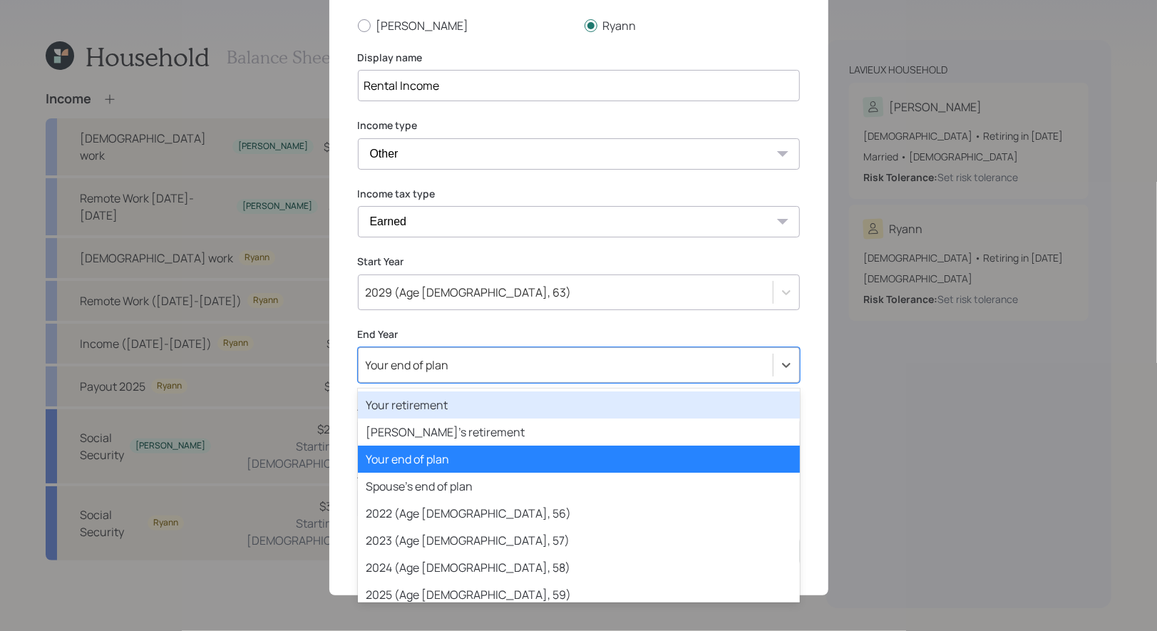
click at [440, 364] on div "Your end of plan" at bounding box center [407, 365] width 83 height 16
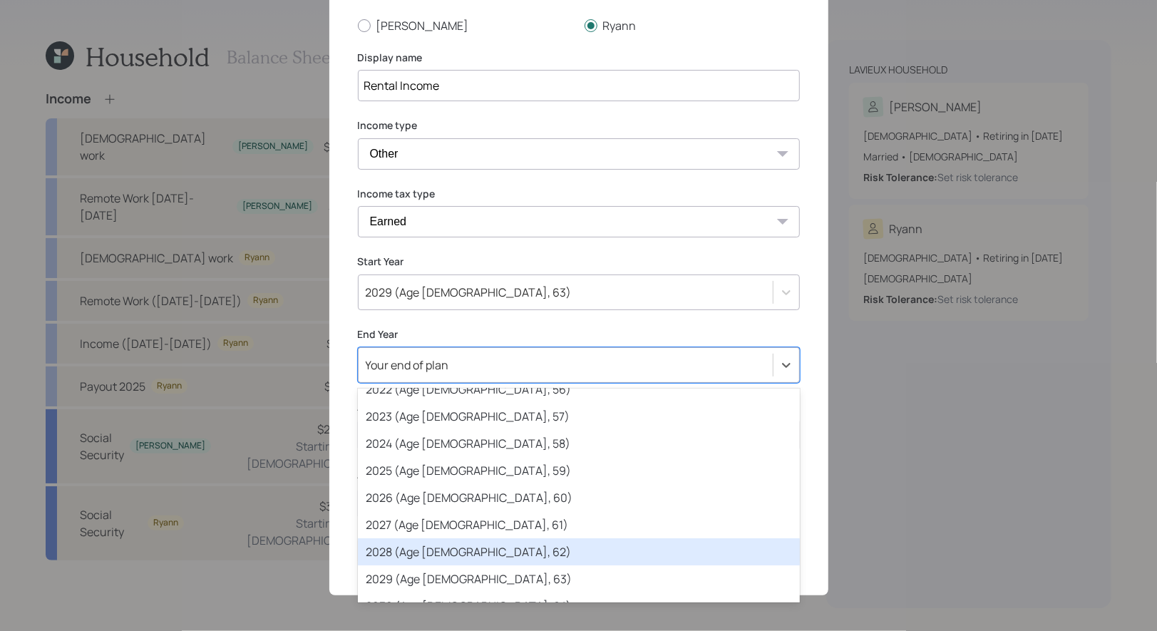
scroll to position [123, 0]
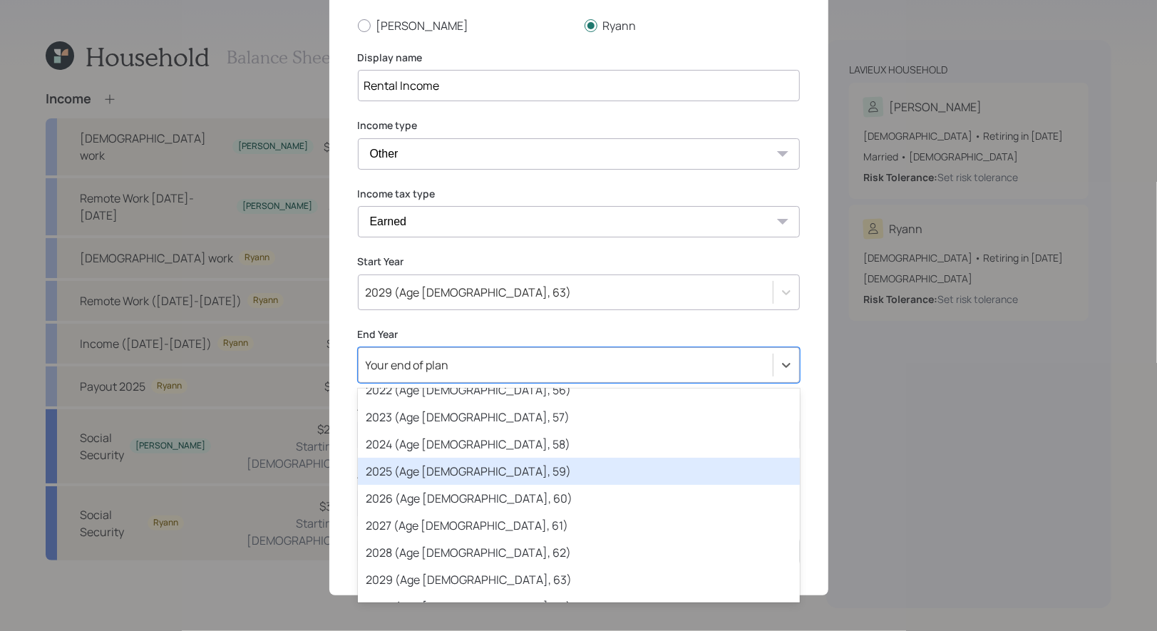
click at [482, 366] on div "Your end of plan" at bounding box center [565, 365] width 414 height 24
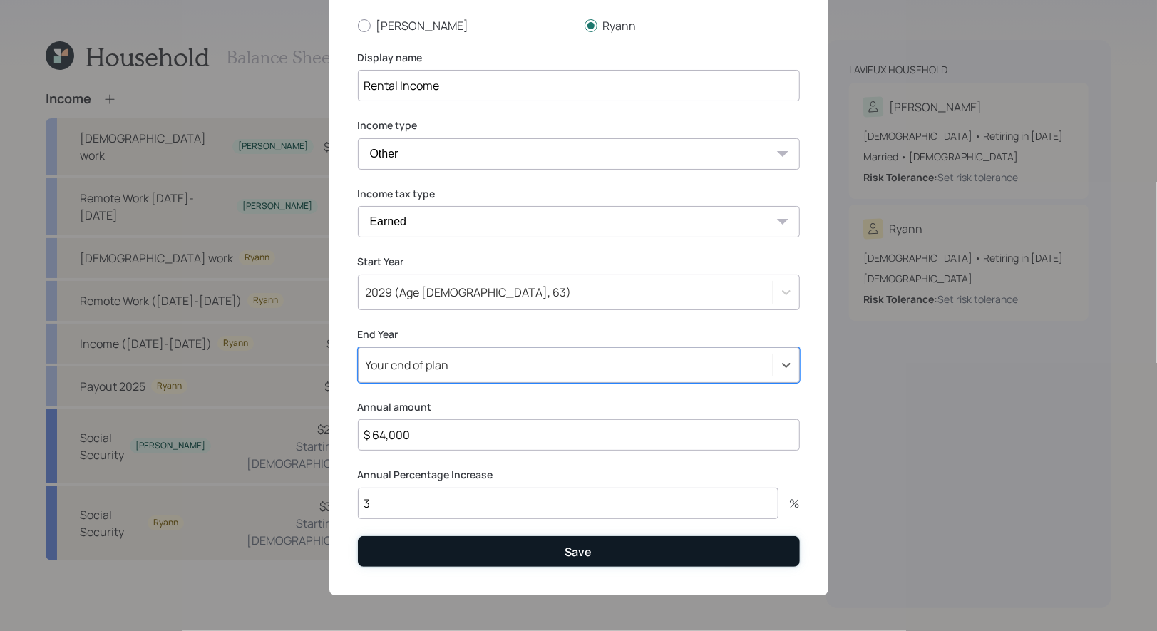
click at [495, 558] on button "Save" at bounding box center [579, 551] width 442 height 31
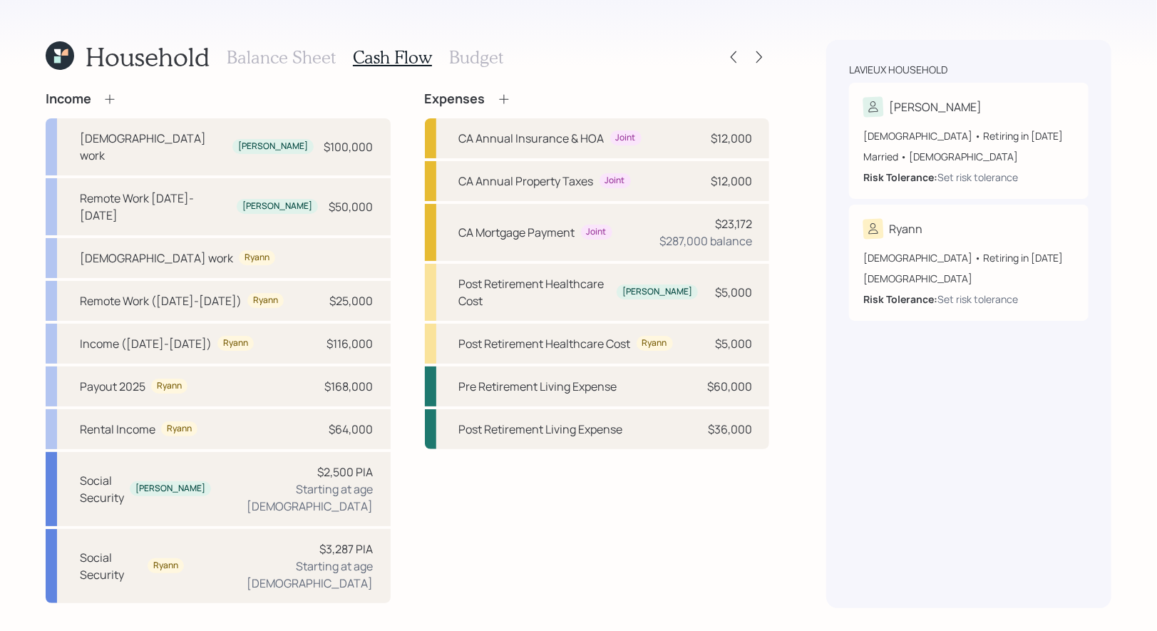
click at [248, 56] on h3 "Balance Sheet" at bounding box center [281, 57] width 109 height 21
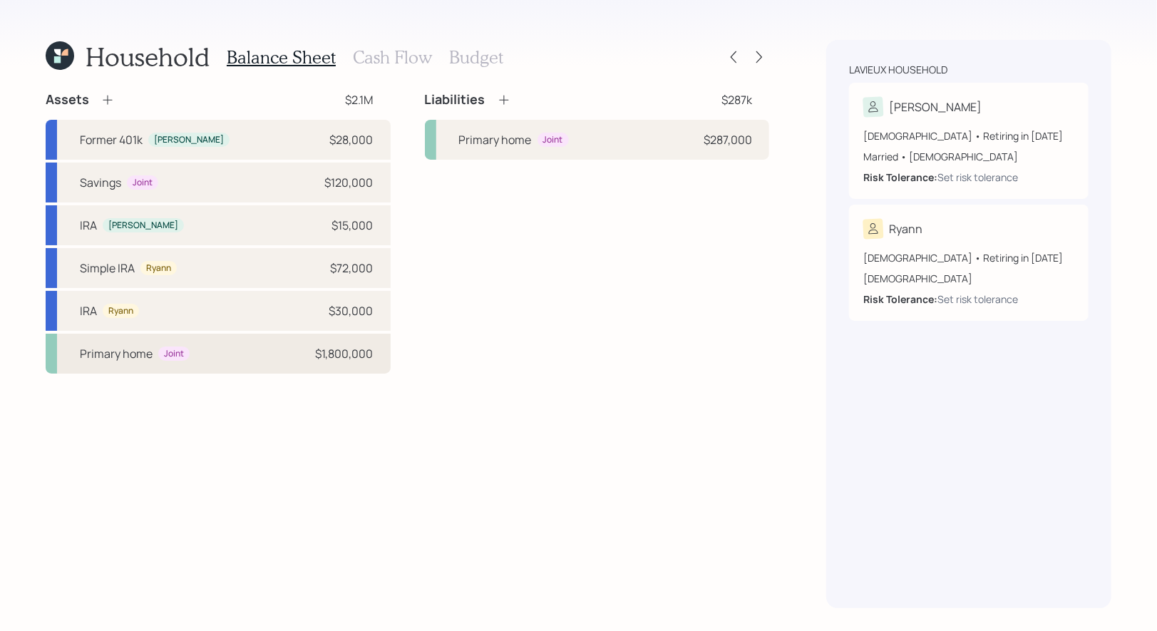
click at [270, 347] on div "Primary home Joint $1,800,000" at bounding box center [218, 353] width 345 height 40
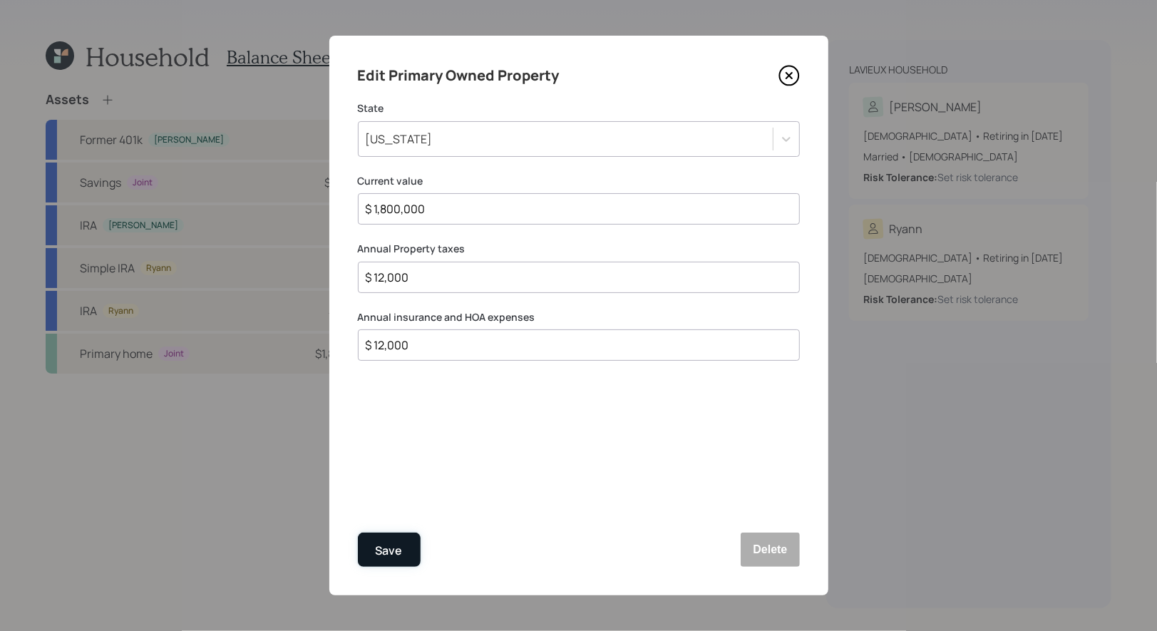
click at [391, 553] on div "Save" at bounding box center [389, 550] width 27 height 19
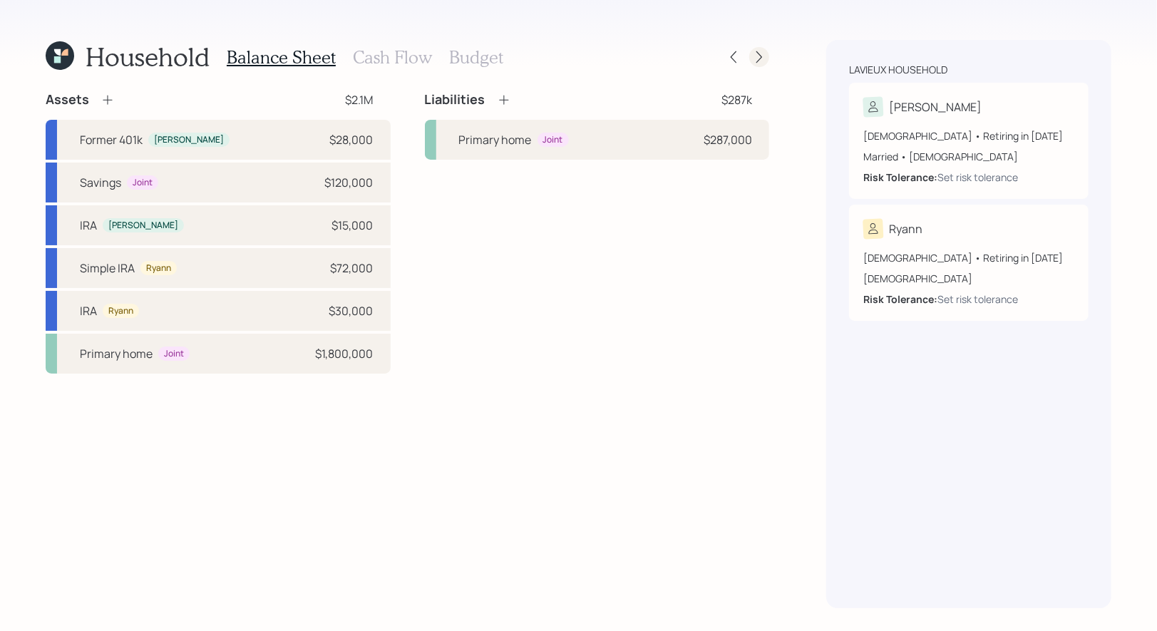
click at [762, 55] on icon at bounding box center [759, 57] width 14 height 14
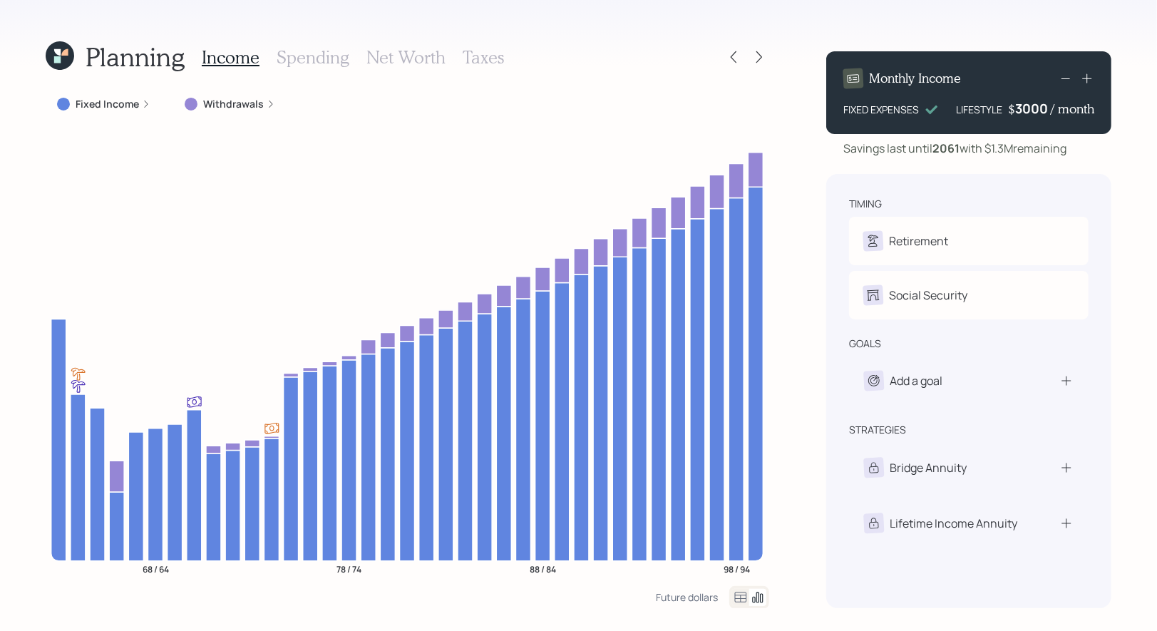
click at [1018, 111] on div "3000" at bounding box center [1033, 108] width 36 height 17
click at [1137, 162] on div "Planning Income Spending Net Worth Taxes Fixed Income Withdrawals 68 / 64 78 / …" at bounding box center [578, 315] width 1157 height 631
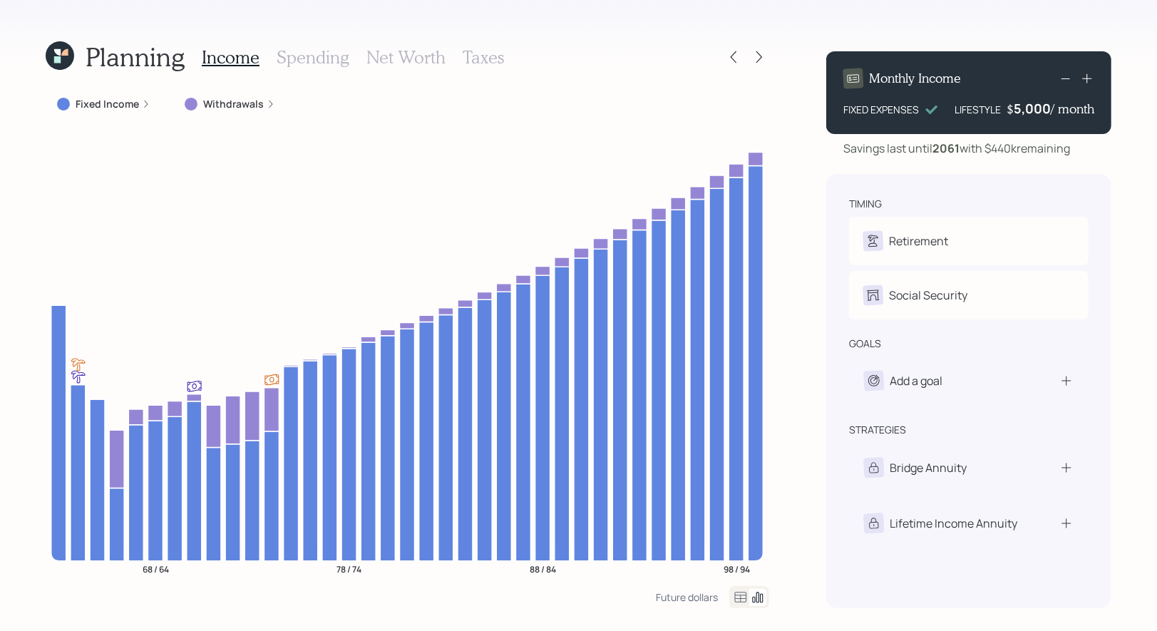
click at [418, 56] on h3 "Net Worth" at bounding box center [405, 57] width 79 height 21
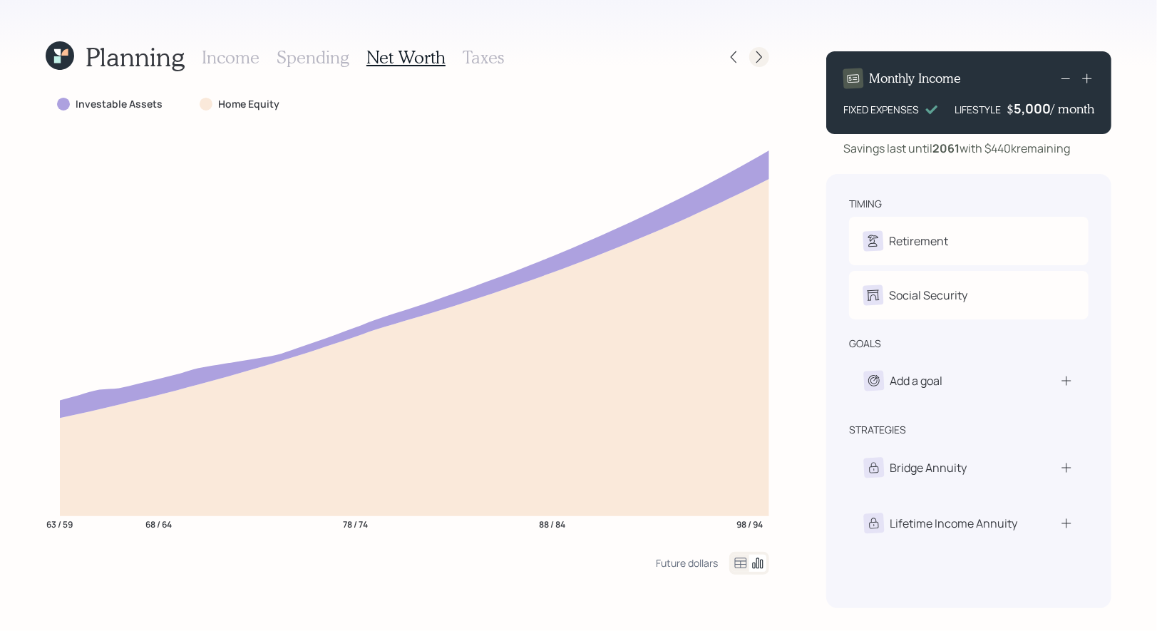
click at [762, 60] on icon at bounding box center [759, 57] width 14 height 14
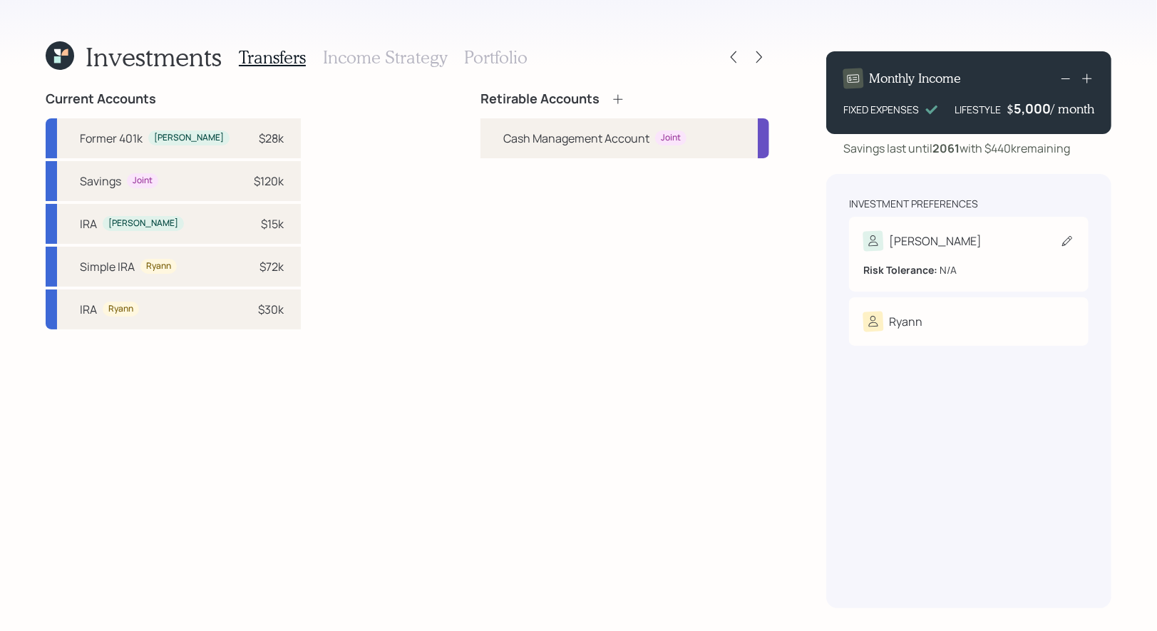
click at [1069, 239] on icon at bounding box center [1067, 241] width 14 height 14
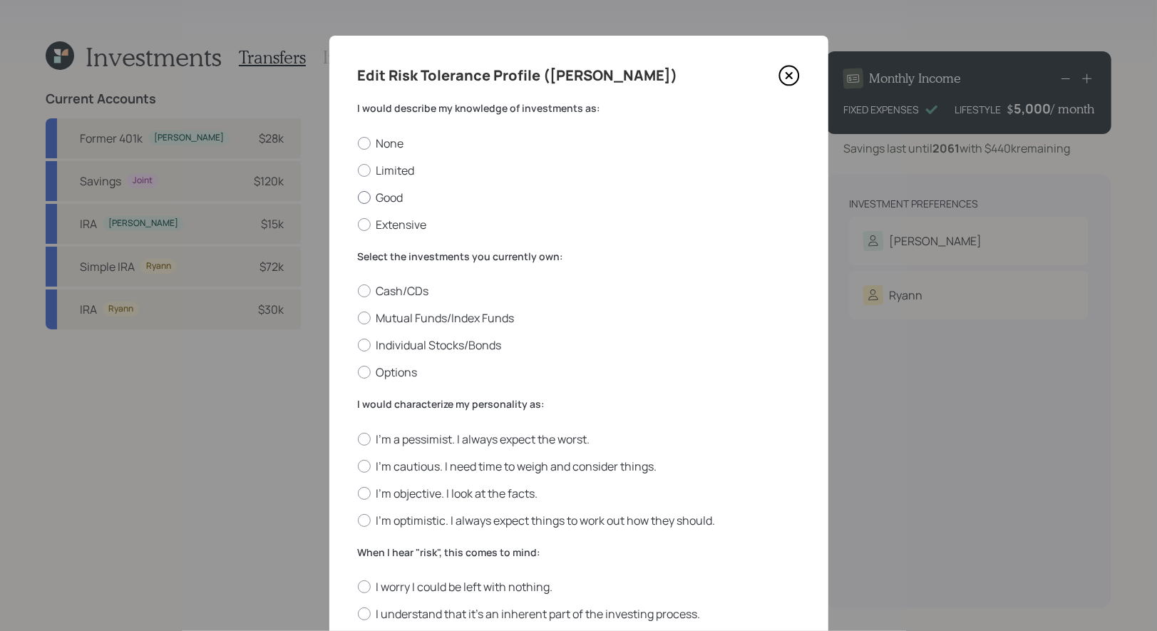
click at [366, 193] on div at bounding box center [364, 197] width 13 height 13
click at [358, 197] on input "Good" at bounding box center [357, 197] width 1 height 1
radio input "true"
click at [366, 314] on div at bounding box center [364, 317] width 13 height 13
click at [358, 318] on input "Mutual Funds/Index Funds" at bounding box center [357, 318] width 1 height 1
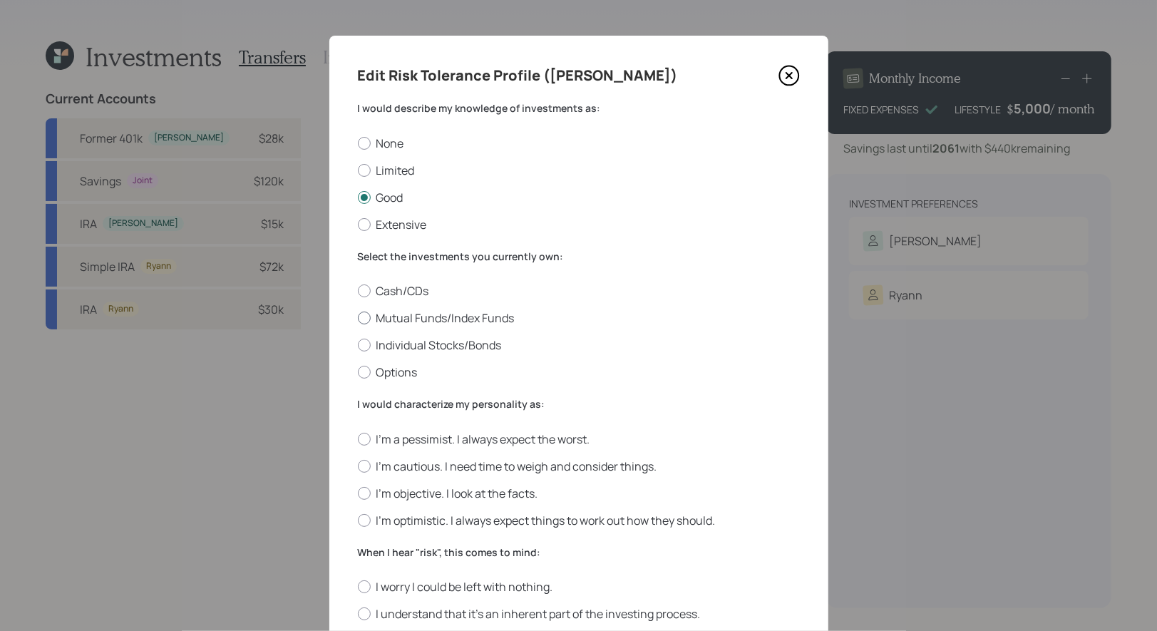
radio input "true"
click at [366, 495] on div at bounding box center [364, 493] width 13 height 13
click at [358, 493] on input "I'm objective. I look at the facts." at bounding box center [357, 492] width 1 height 1
radio input "true"
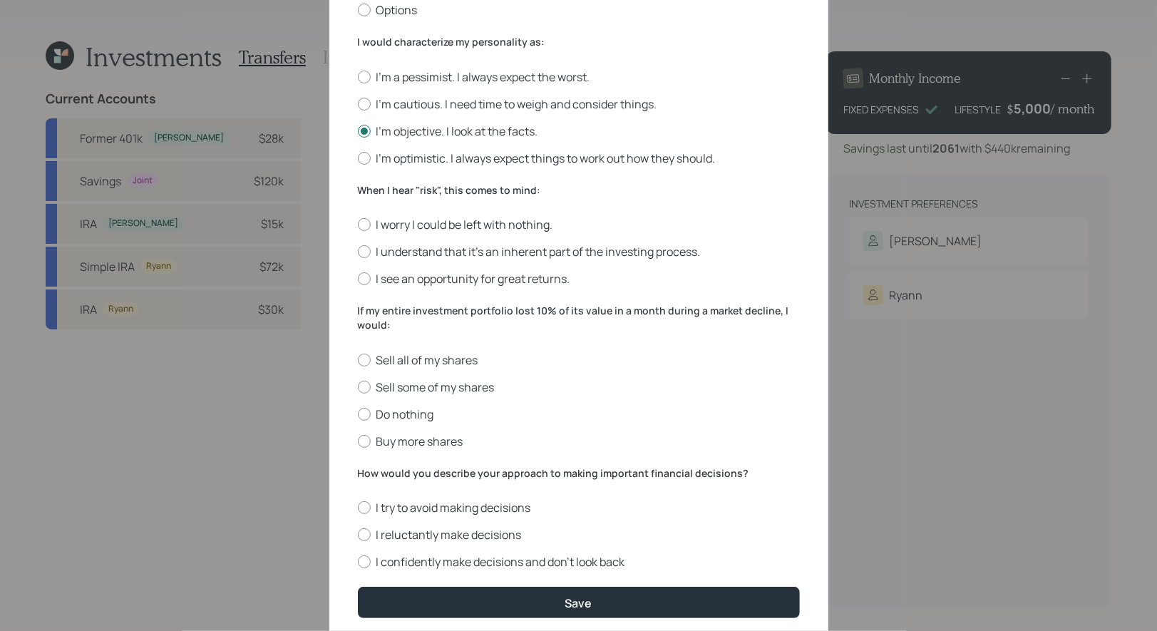
scroll to position [393, 0]
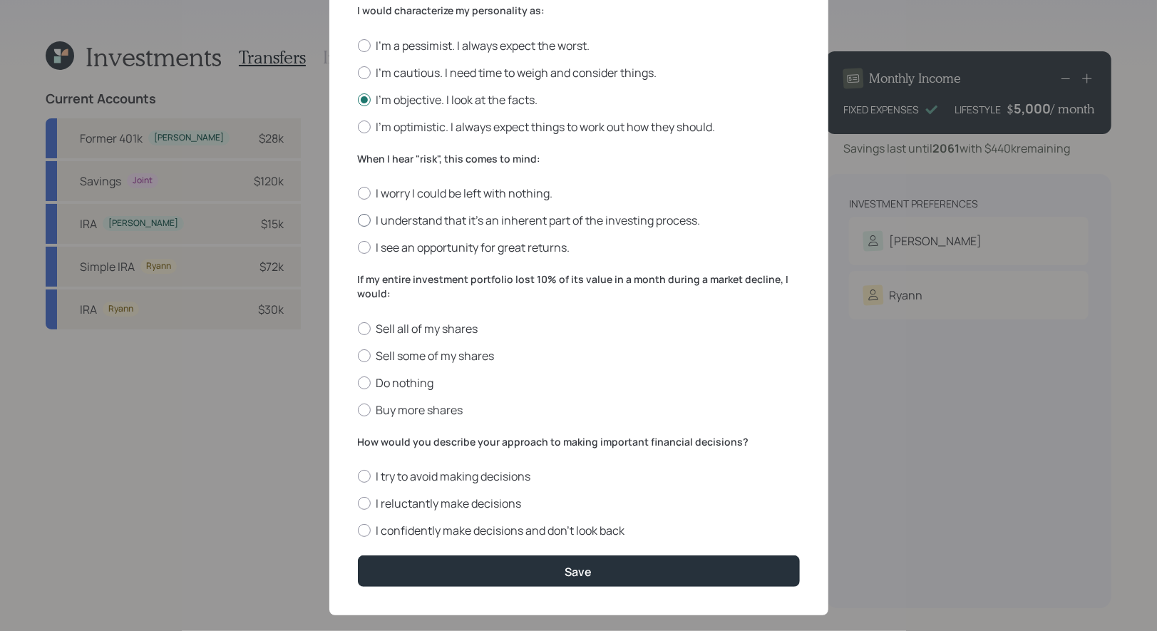
click at [363, 214] on label "I understand that it’s an inherent part of the investing process." at bounding box center [579, 220] width 442 height 16
click at [358, 220] on input "I understand that it’s an inherent part of the investing process." at bounding box center [357, 220] width 1 height 1
radio input "true"
click at [369, 379] on label "Do nothing" at bounding box center [579, 383] width 442 height 16
click at [358, 382] on input "Do nothing" at bounding box center [357, 382] width 1 height 1
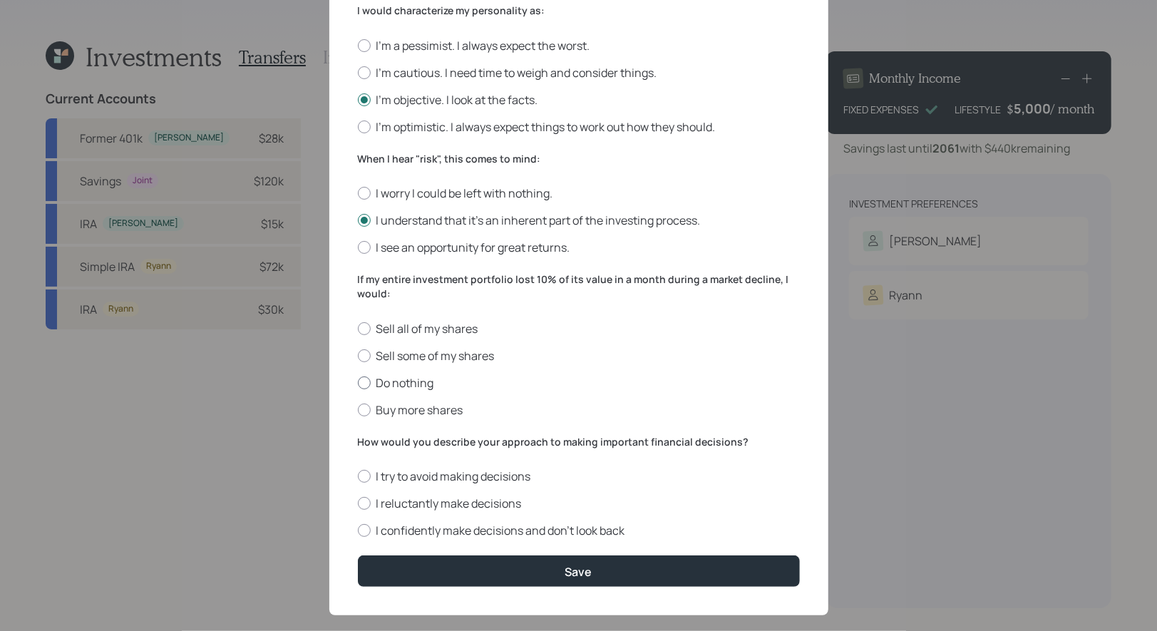
radio input "true"
click at [365, 502] on div at bounding box center [364, 503] width 13 height 13
click at [358, 503] on input "I reluctantly make decisions" at bounding box center [357, 503] width 1 height 1
radio input "true"
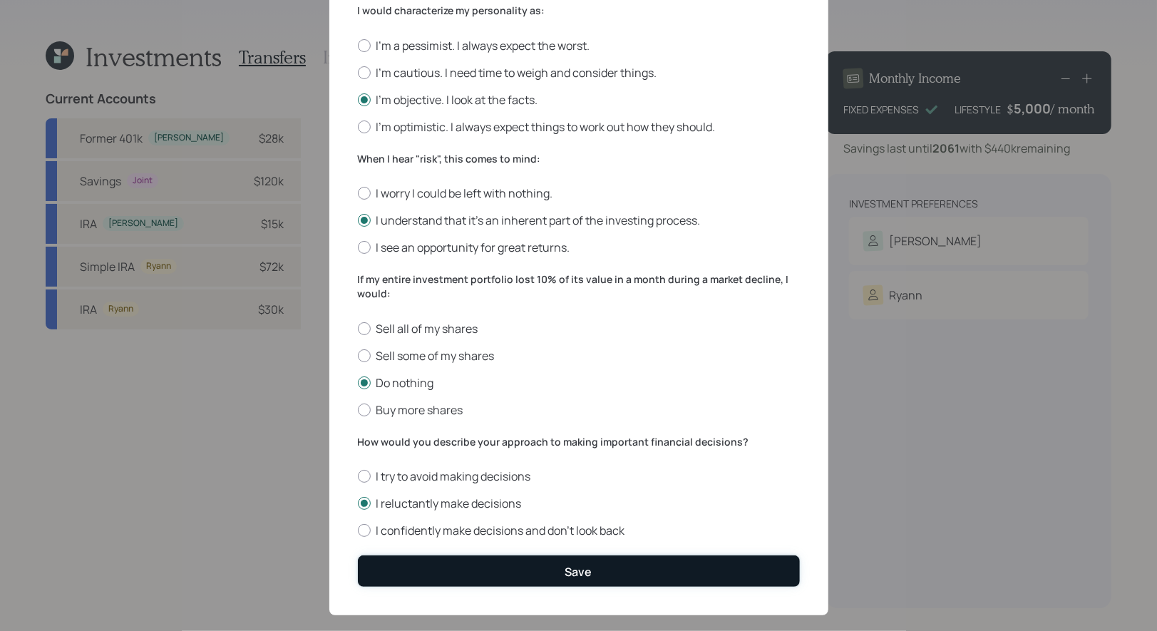
click at [443, 576] on button "Save" at bounding box center [579, 570] width 442 height 31
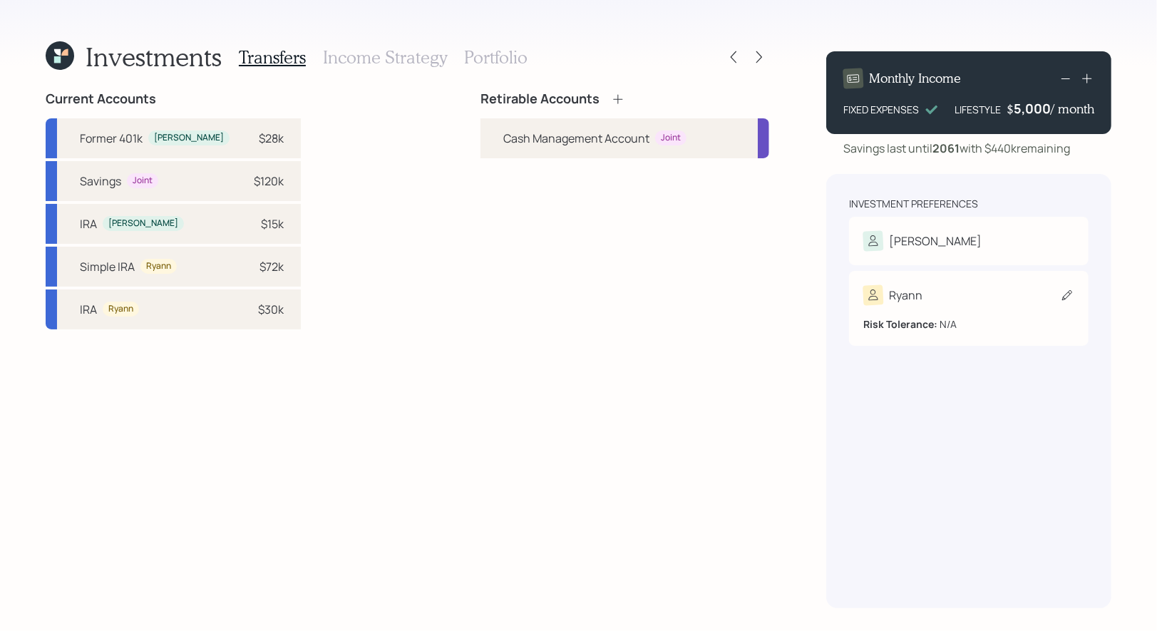
click at [1058, 284] on div "Ryann Risk Tolerance: N/A" at bounding box center [968, 308] width 239 height 75
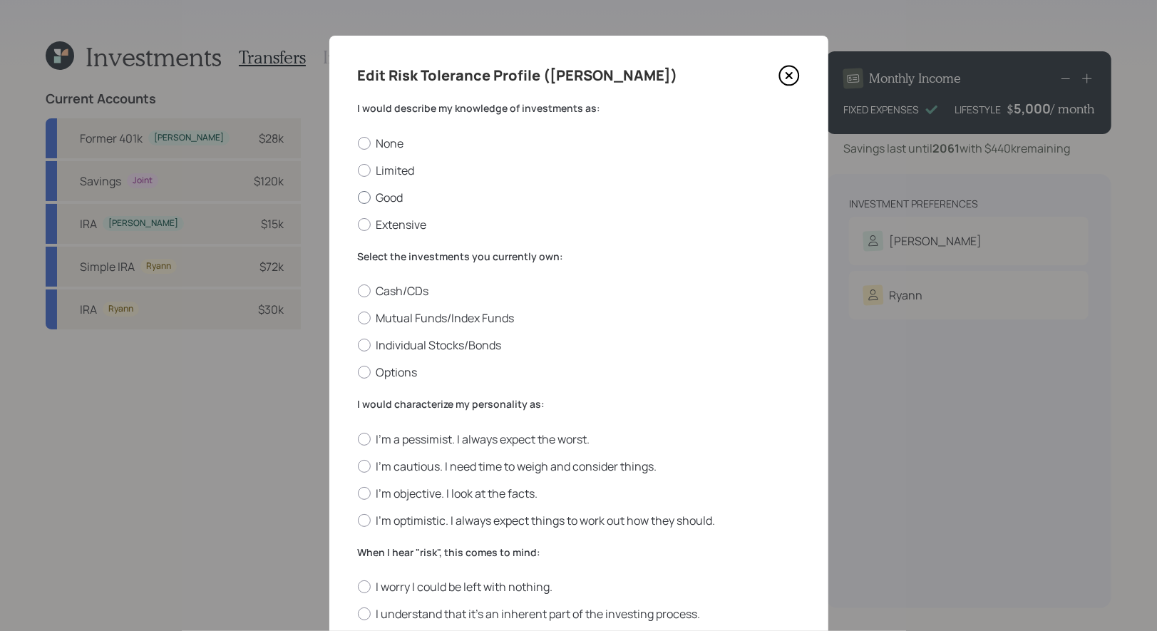
click at [367, 198] on div at bounding box center [364, 197] width 13 height 13
click at [358, 197] on input "Good" at bounding box center [357, 197] width 1 height 1
radio input "true"
click at [365, 316] on div at bounding box center [364, 317] width 13 height 13
click at [358, 318] on input "Mutual Funds/Index Funds" at bounding box center [357, 318] width 1 height 1
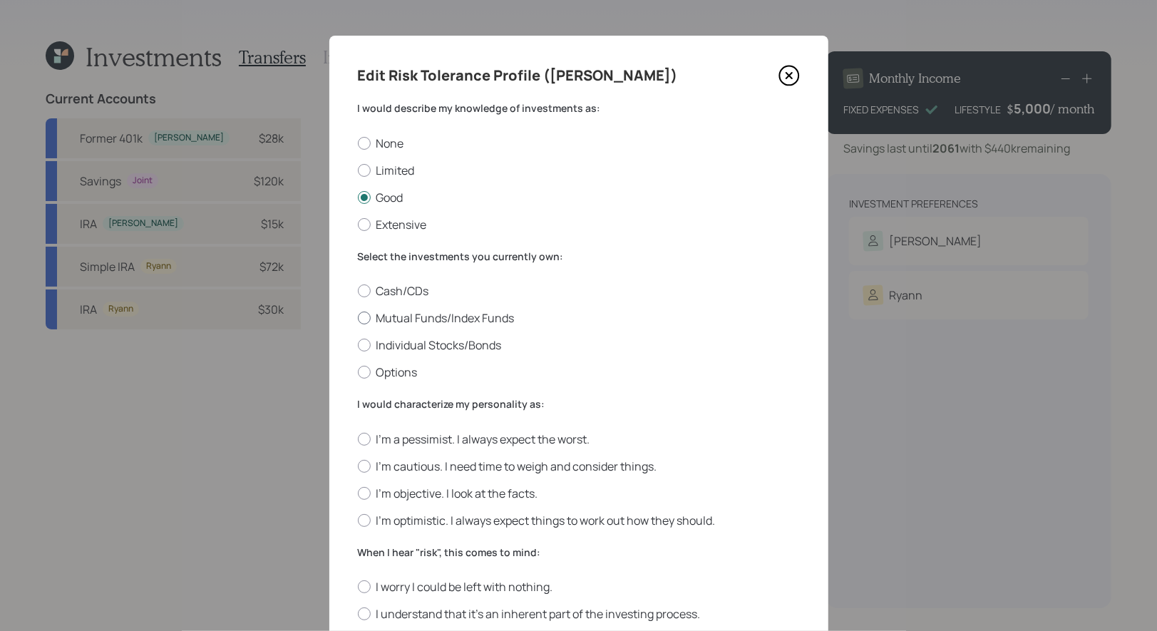
radio input "true"
click at [366, 495] on div at bounding box center [364, 493] width 13 height 13
click at [358, 493] on input "I'm objective. I look at the facts." at bounding box center [357, 492] width 1 height 1
radio input "true"
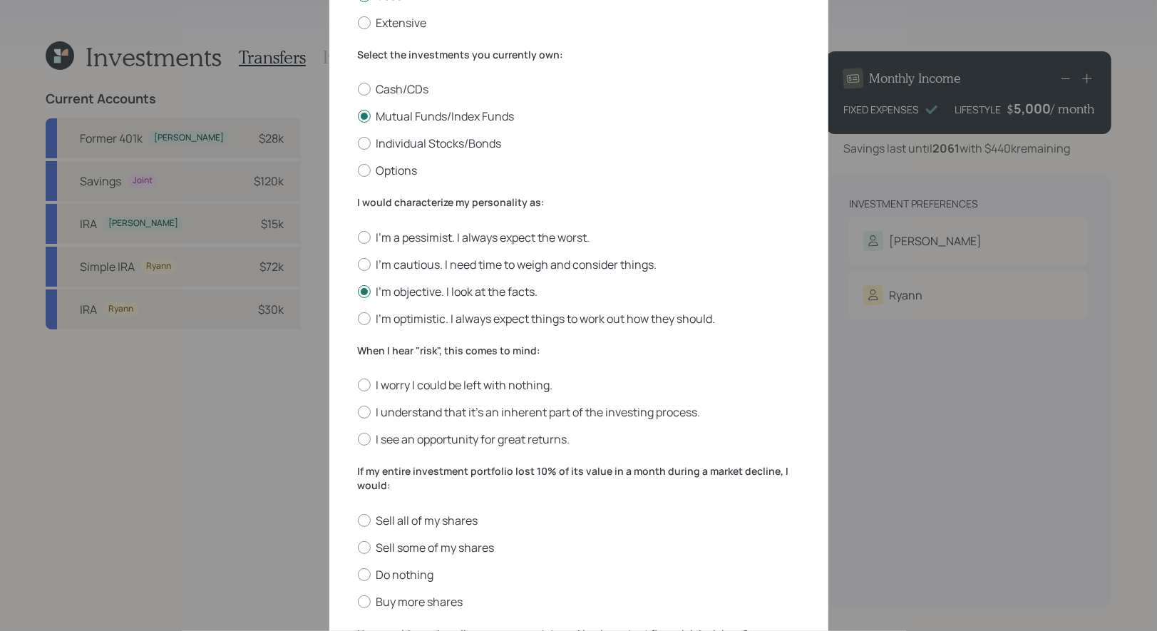
scroll to position [282, 0]
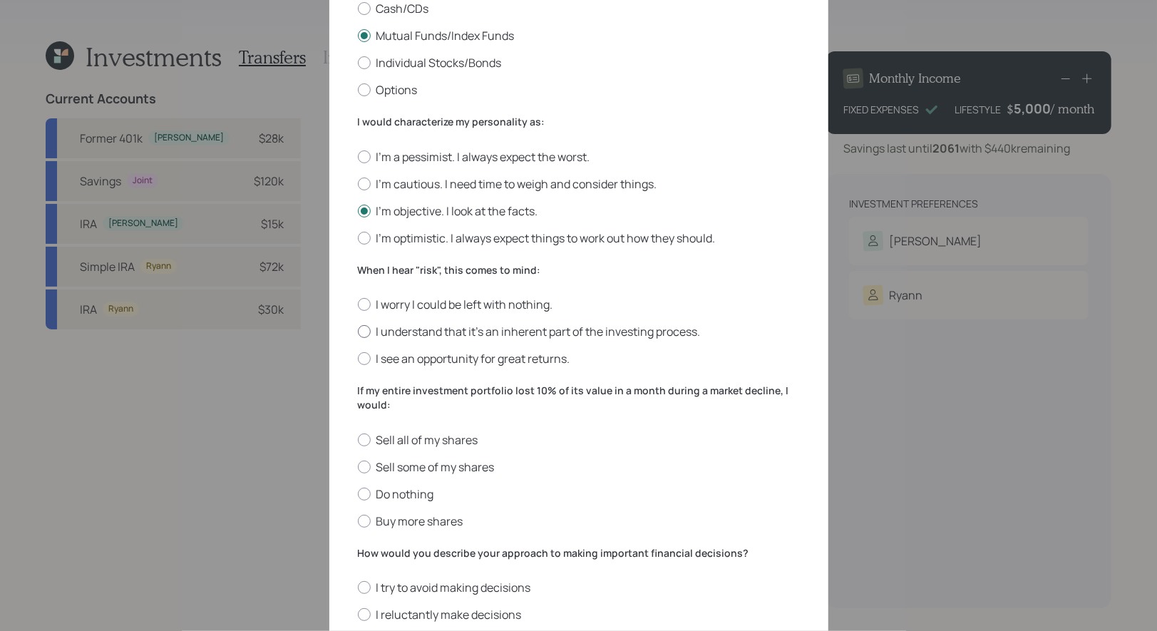
click at [363, 332] on div at bounding box center [364, 331] width 13 height 13
click at [358, 332] on input "I understand that it’s an inherent part of the investing process." at bounding box center [357, 331] width 1 height 1
radio input "true"
click at [366, 495] on div at bounding box center [364, 493] width 13 height 13
click at [358, 494] on input "Do nothing" at bounding box center [357, 493] width 1 height 1
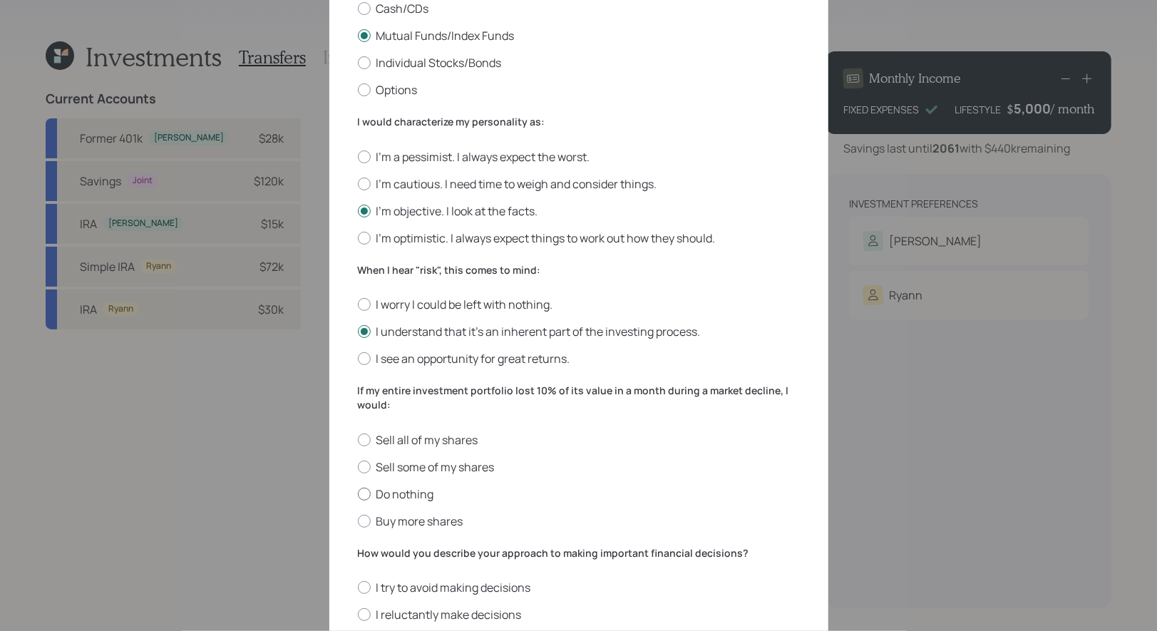
radio input "true"
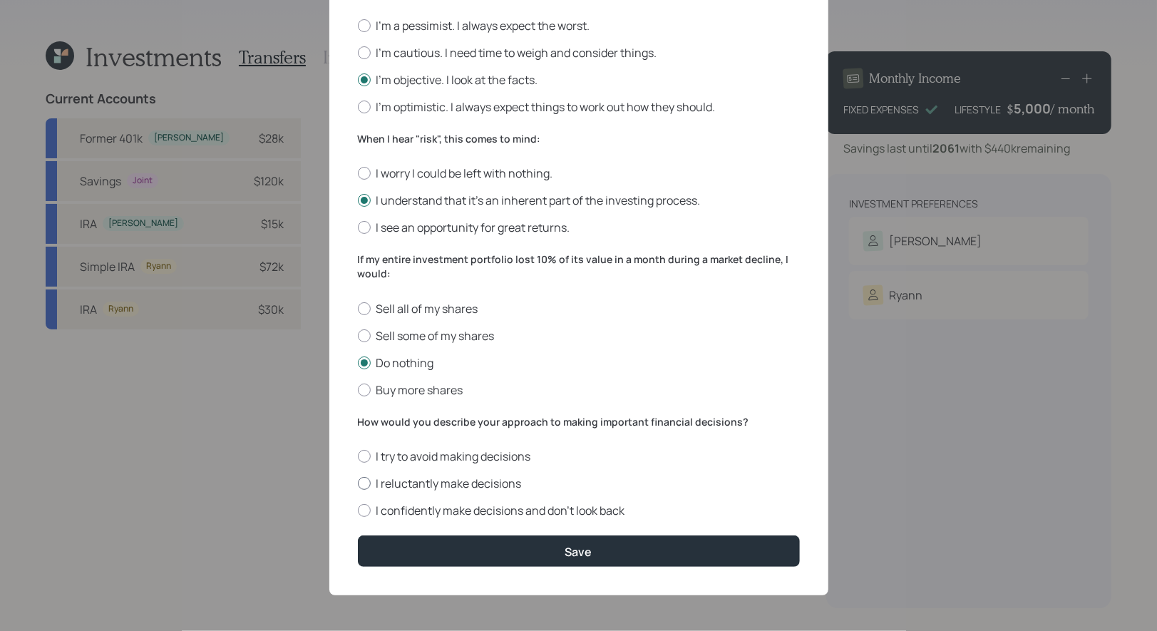
click at [363, 483] on div at bounding box center [364, 483] width 13 height 13
click at [358, 483] on input "I reluctantly make decisions" at bounding box center [357, 483] width 1 height 1
radio input "true"
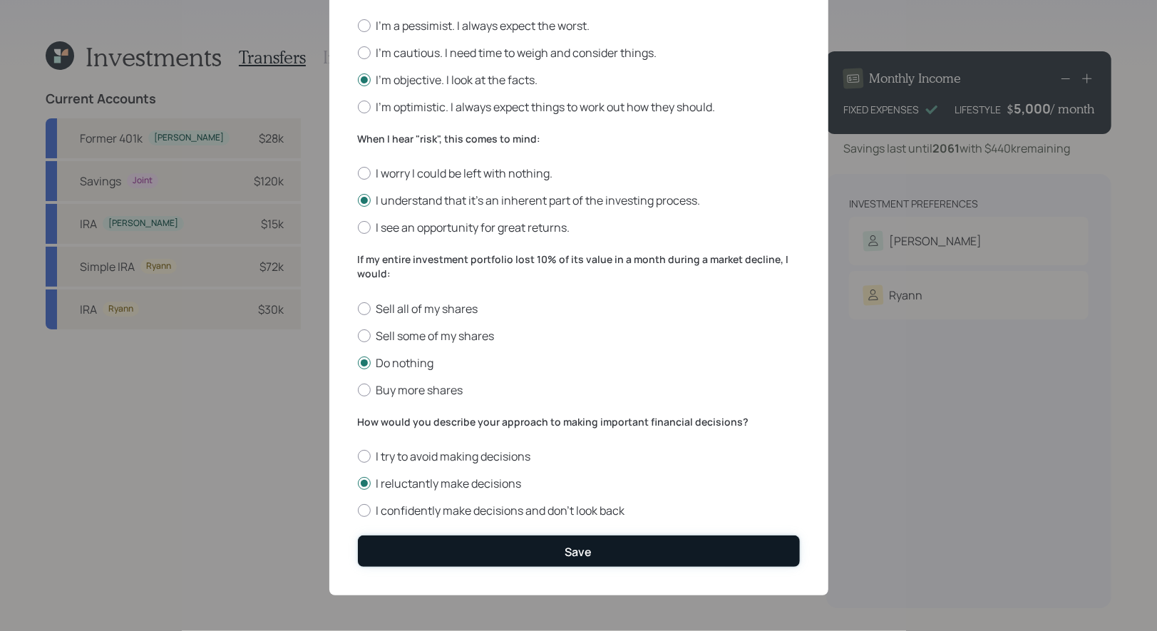
click at [419, 552] on button "Save" at bounding box center [579, 550] width 442 height 31
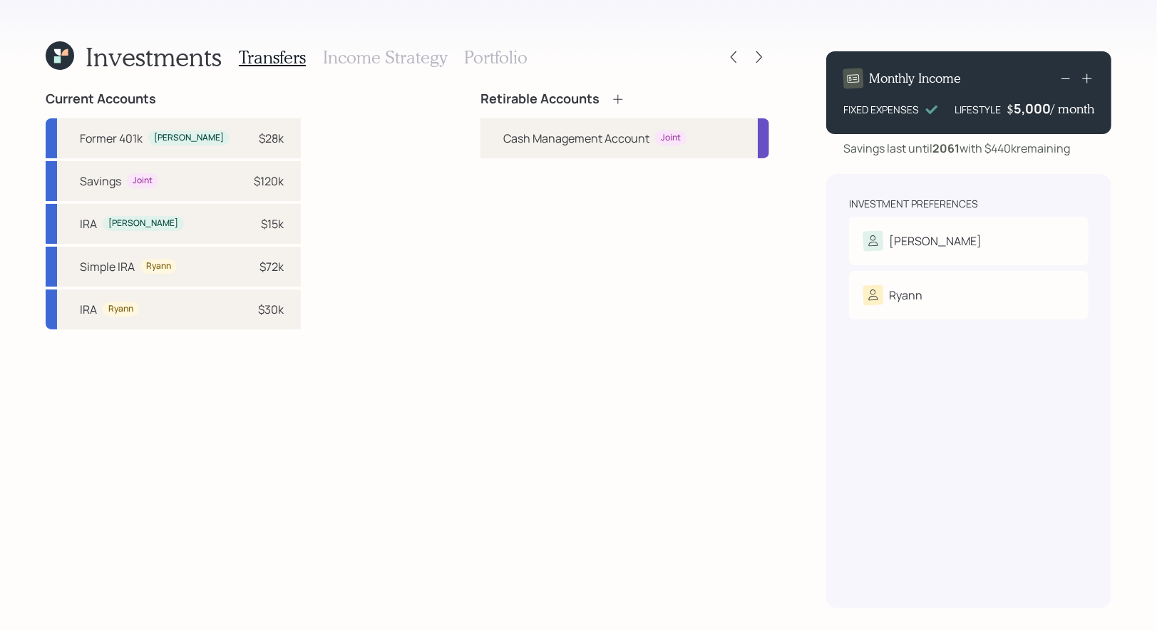
click at [615, 93] on icon at bounding box center [618, 99] width 14 height 14
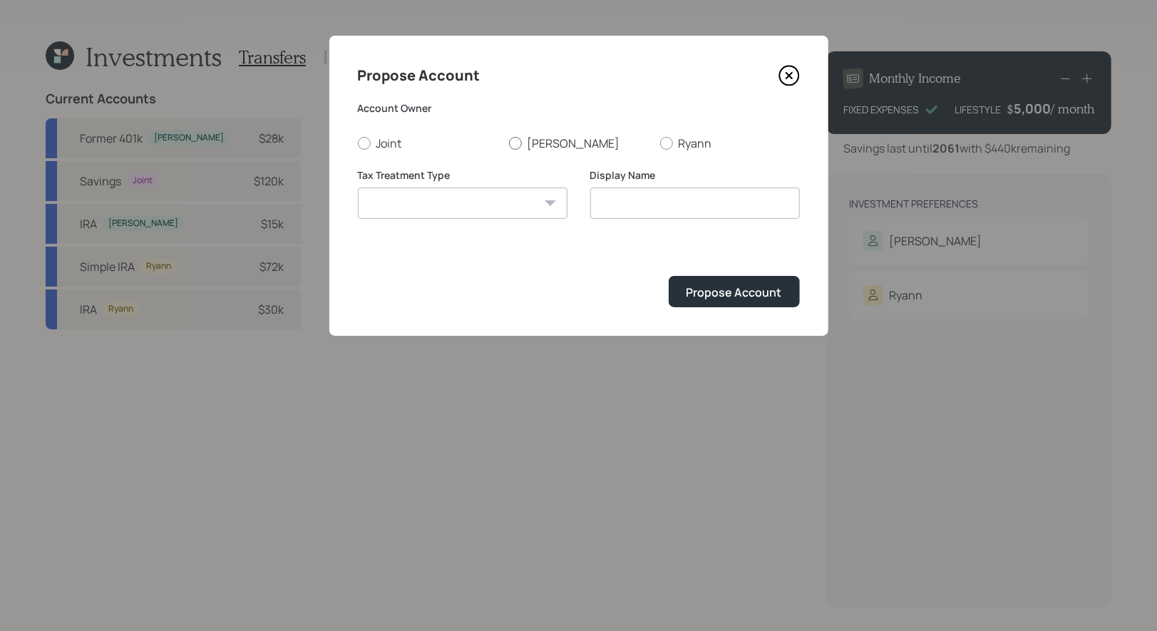
click at [520, 140] on div at bounding box center [515, 143] width 13 height 13
click at [509, 143] on input "[PERSON_NAME]" at bounding box center [508, 143] width 1 height 1
radio input "true"
click at [465, 207] on select "Roth Taxable Traditional" at bounding box center [463, 202] width 210 height 31
select select "traditional"
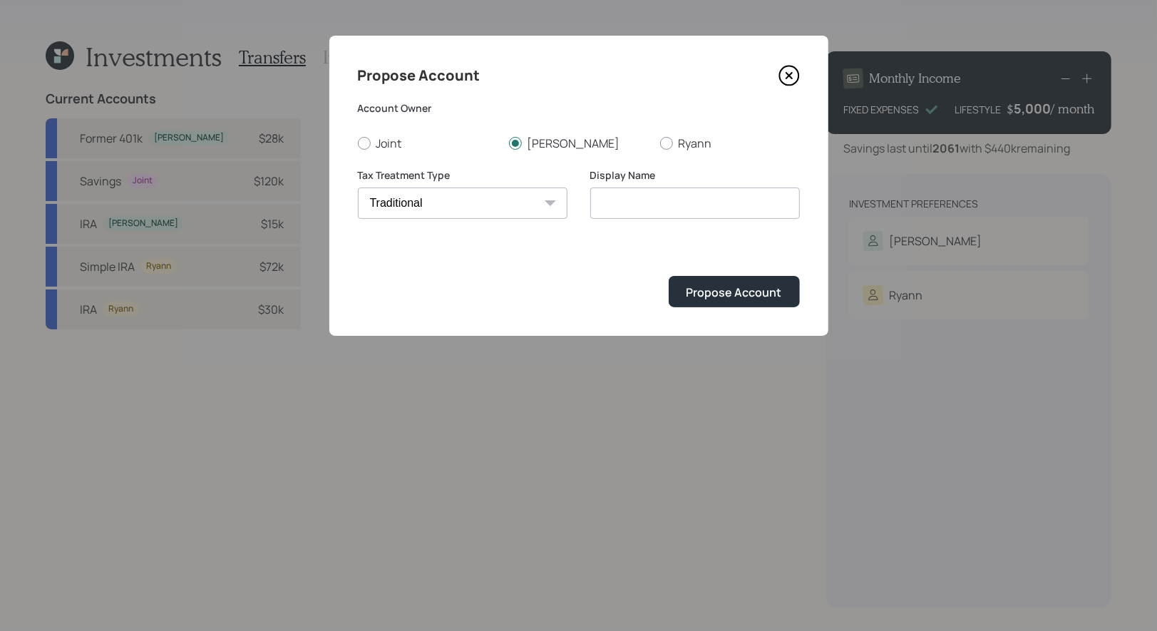
click at [358, 187] on select "Roth Taxable Traditional" at bounding box center [463, 202] width 210 height 31
click at [628, 215] on input "Traditional" at bounding box center [695, 202] width 210 height 31
type input "Rollover IRA"
click at [720, 299] on div "Propose Account" at bounding box center [733, 292] width 95 height 16
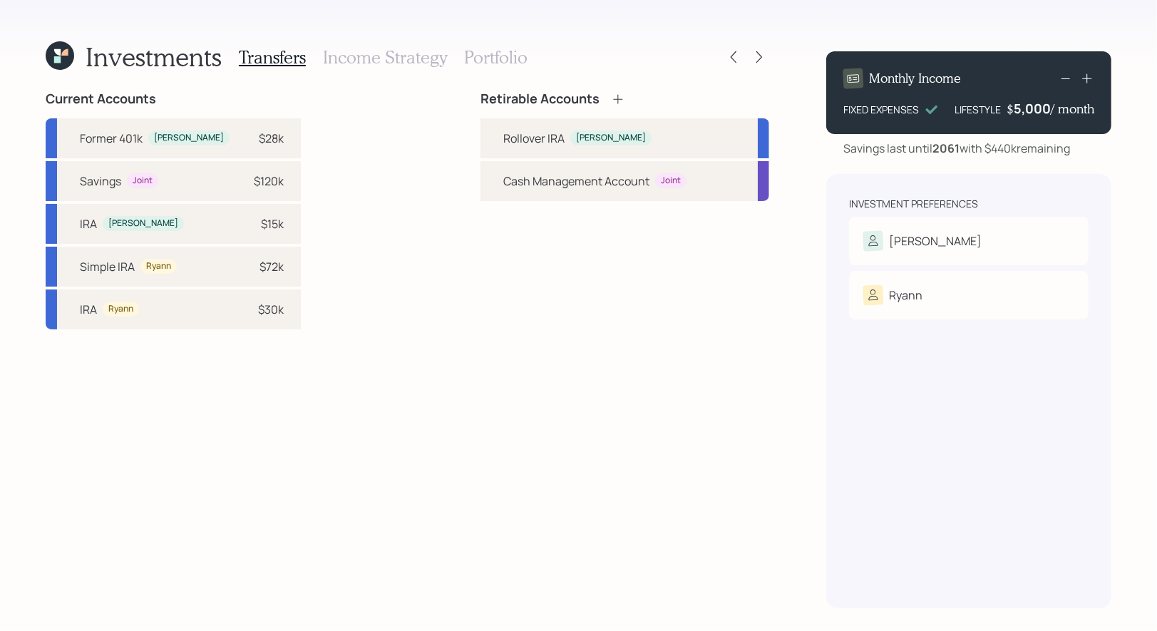
click at [616, 96] on icon at bounding box center [618, 99] width 14 height 14
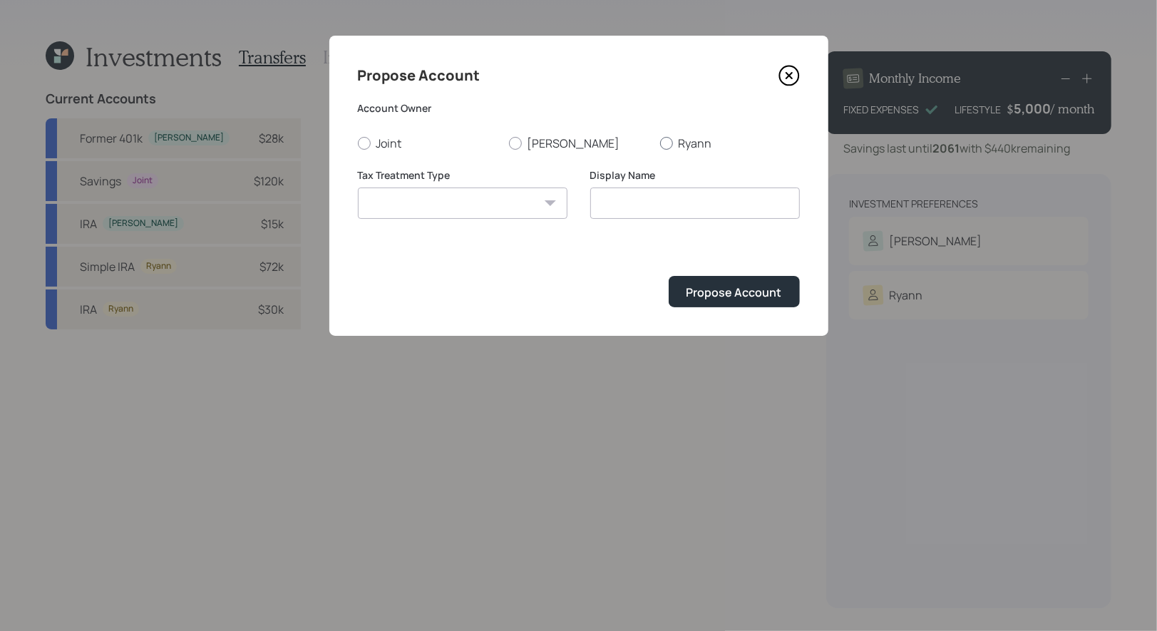
click at [666, 139] on div at bounding box center [666, 143] width 13 height 13
click at [660, 143] on input "Ryann" at bounding box center [659, 143] width 1 height 1
radio input "true"
click at [476, 207] on select "Roth Taxable Traditional" at bounding box center [463, 202] width 210 height 31
select select "traditional"
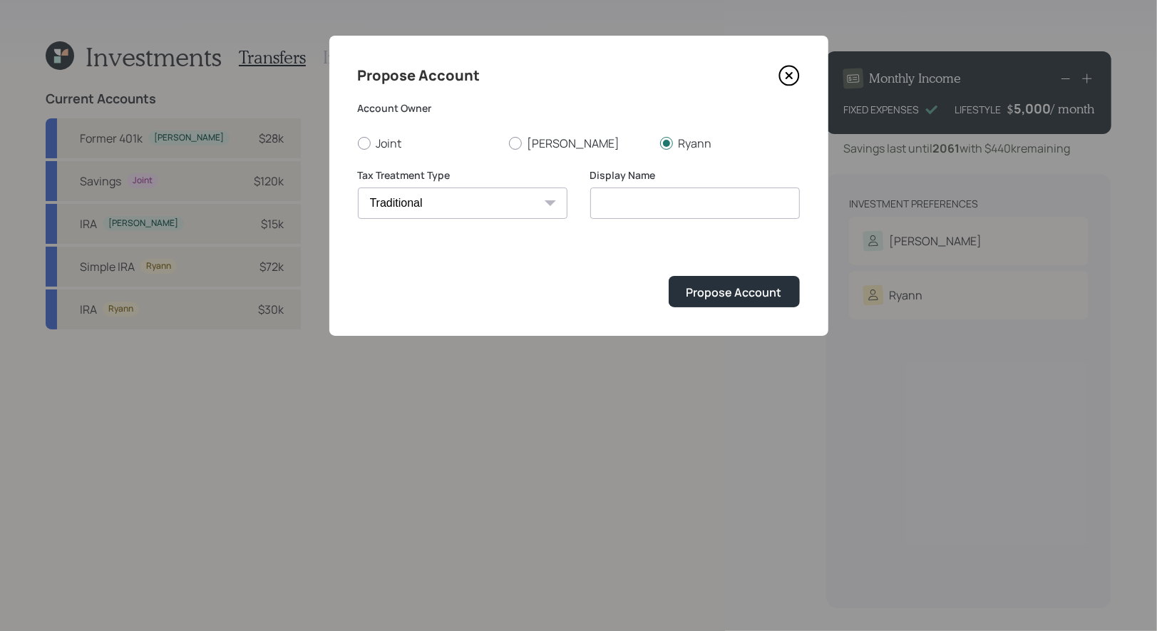
click at [358, 187] on select "Roth Taxable Traditional" at bounding box center [463, 202] width 210 height 31
click at [708, 201] on input "Traditional" at bounding box center [695, 202] width 210 height 31
type input "Rollover IRA"
click at [748, 294] on div "Propose Account" at bounding box center [733, 292] width 95 height 16
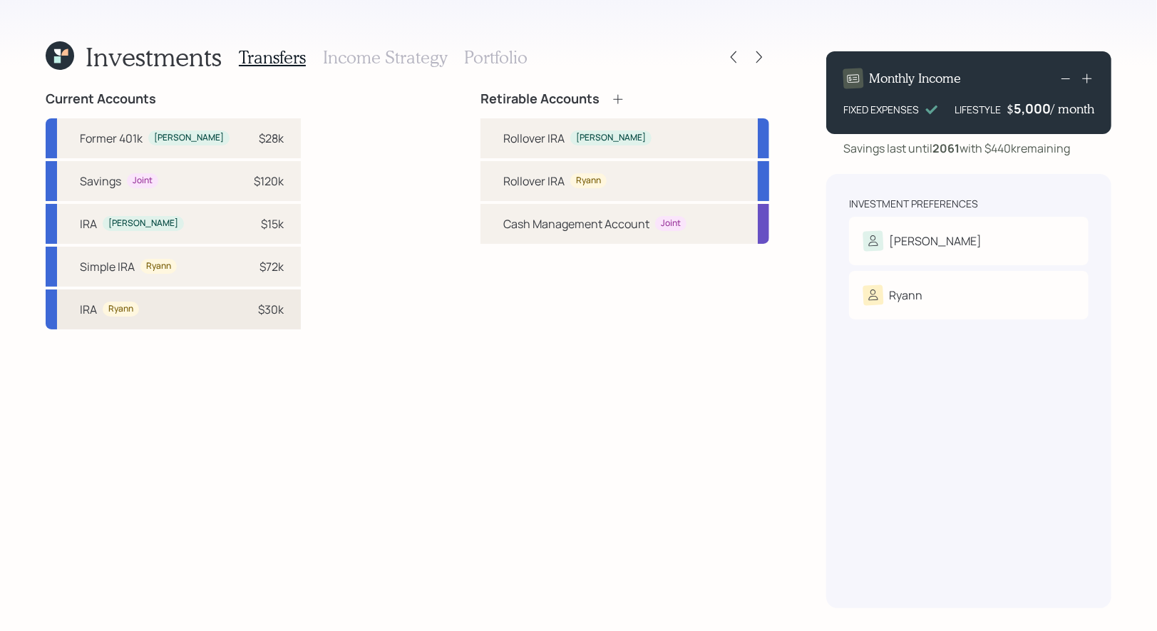
click at [241, 313] on div "$30k" at bounding box center [262, 309] width 43 height 17
click at [561, 182] on div "Rollover IRA" at bounding box center [533, 180] width 61 height 17
select select "aebc36c9-c4cb-4b04-a539-e6288f68dd8a"
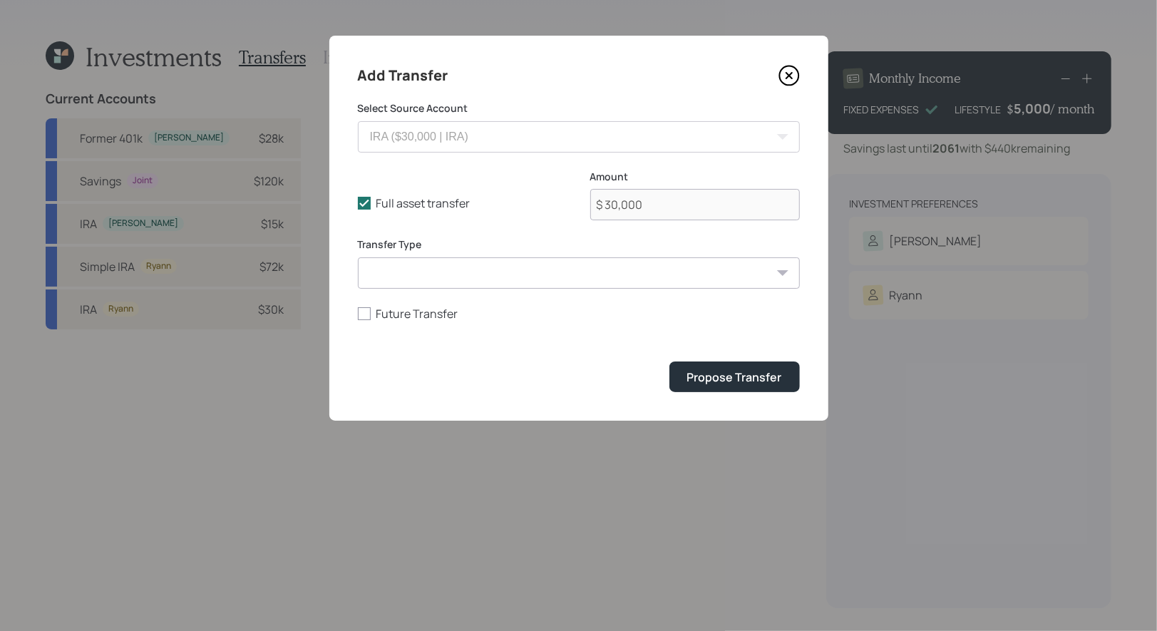
click at [497, 272] on select "ACAT Transfer Non ACAT Transfer Capitalize Rollover Rollover Deposit" at bounding box center [579, 272] width 442 height 31
select select "acat_transfer"
click at [358, 257] on select "ACAT Transfer Non ACAT Transfer Capitalize Rollover Rollover Deposit" at bounding box center [579, 272] width 442 height 31
click at [728, 378] on div "Propose Transfer" at bounding box center [734, 377] width 95 height 16
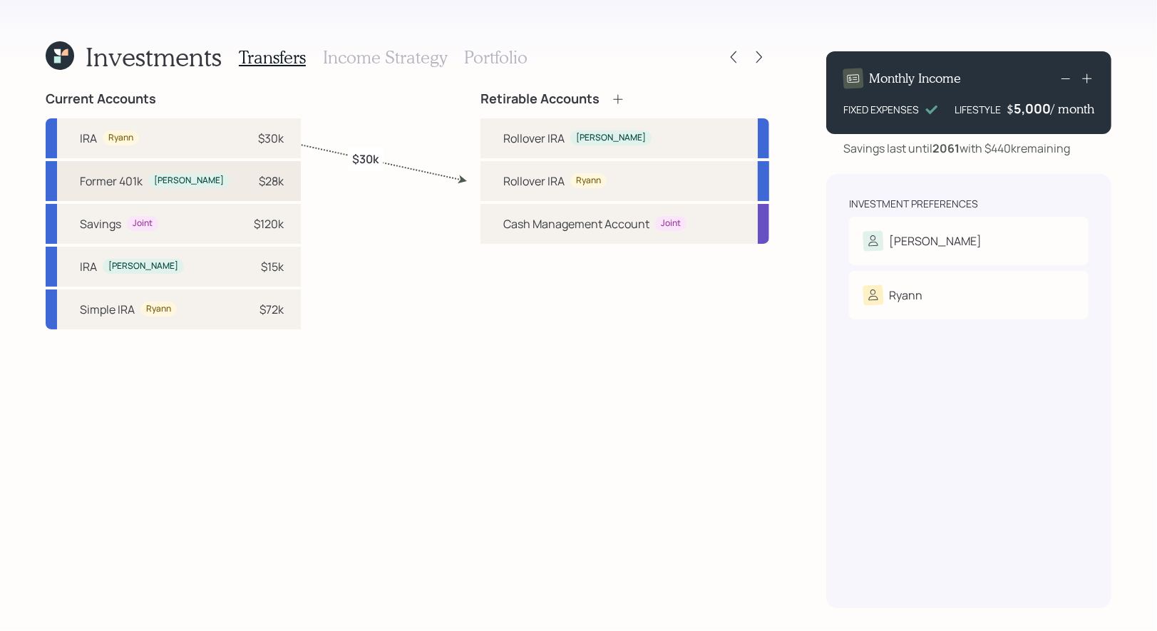
click at [259, 180] on div "$28k" at bounding box center [271, 180] width 25 height 17
click at [495, 135] on div "Rollover IRA James" at bounding box center [624, 138] width 289 height 40
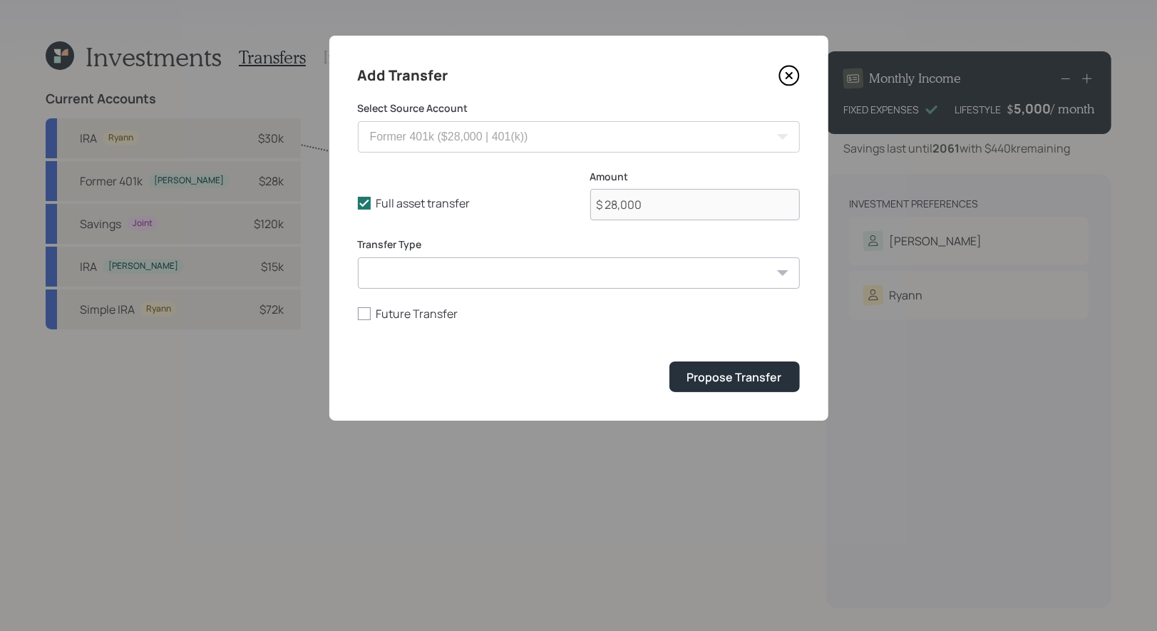
click at [452, 280] on select "ACAT Transfer Non ACAT Transfer Capitalize Rollover Rollover Deposit" at bounding box center [579, 272] width 442 height 31
select select "acat_transfer"
click at [358, 257] on select "ACAT Transfer Non ACAT Transfer Capitalize Rollover Rollover Deposit" at bounding box center [579, 272] width 442 height 31
click at [745, 375] on div "Propose Transfer" at bounding box center [734, 377] width 95 height 16
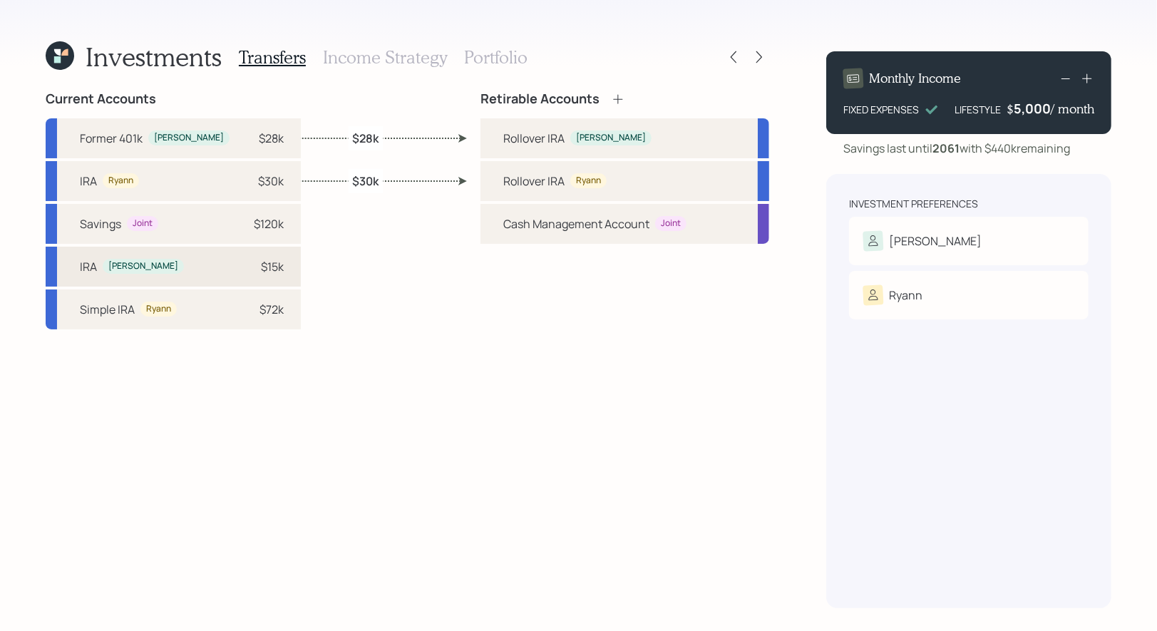
click at [261, 266] on div "$15k" at bounding box center [272, 266] width 23 height 17
click at [511, 134] on div "Rollover IRA" at bounding box center [533, 138] width 61 height 17
select select "086fbb27-02ef-425e-ae25-498b9c9115b0"
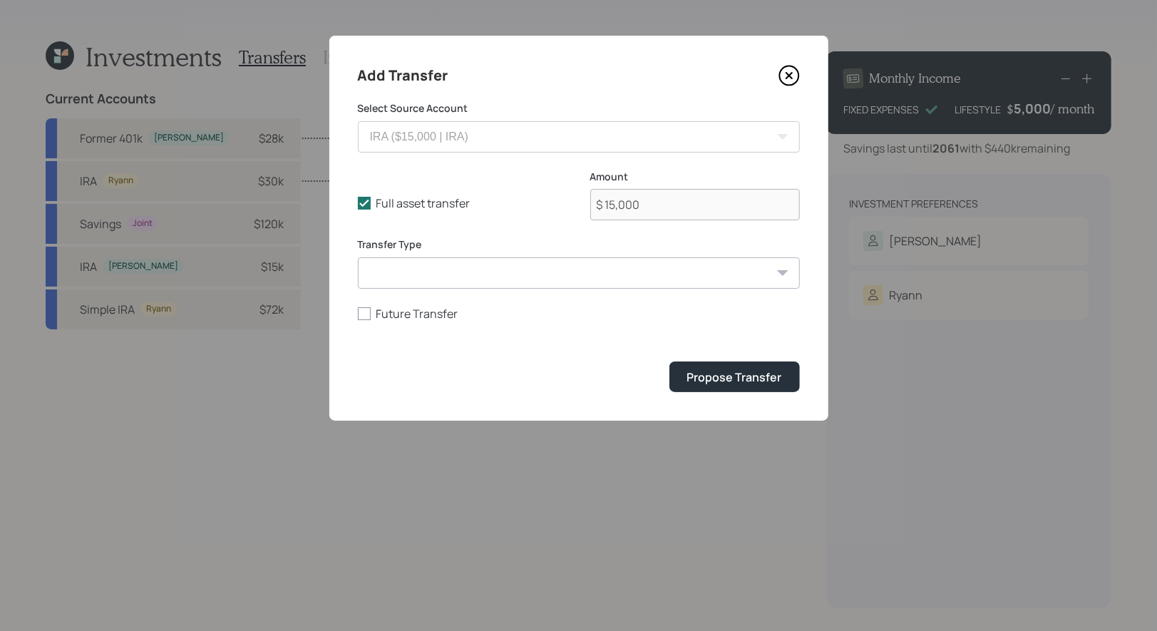
click at [448, 280] on select "ACAT Transfer Non ACAT Transfer Capitalize Rollover Rollover Deposit" at bounding box center [579, 272] width 442 height 31
select select "acat_transfer"
click at [358, 257] on select "ACAT Transfer Non ACAT Transfer Capitalize Rollover Rollover Deposit" at bounding box center [579, 272] width 442 height 31
click at [763, 378] on div "Propose Transfer" at bounding box center [734, 377] width 95 height 16
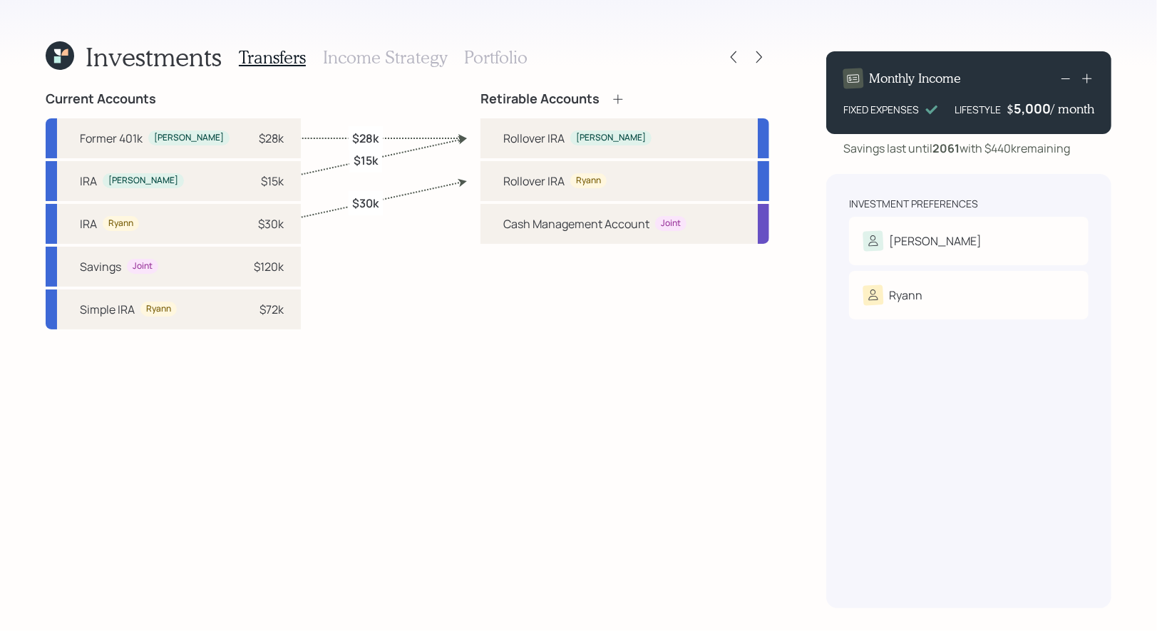
click at [495, 59] on h3 "Portfolio" at bounding box center [495, 57] width 63 height 21
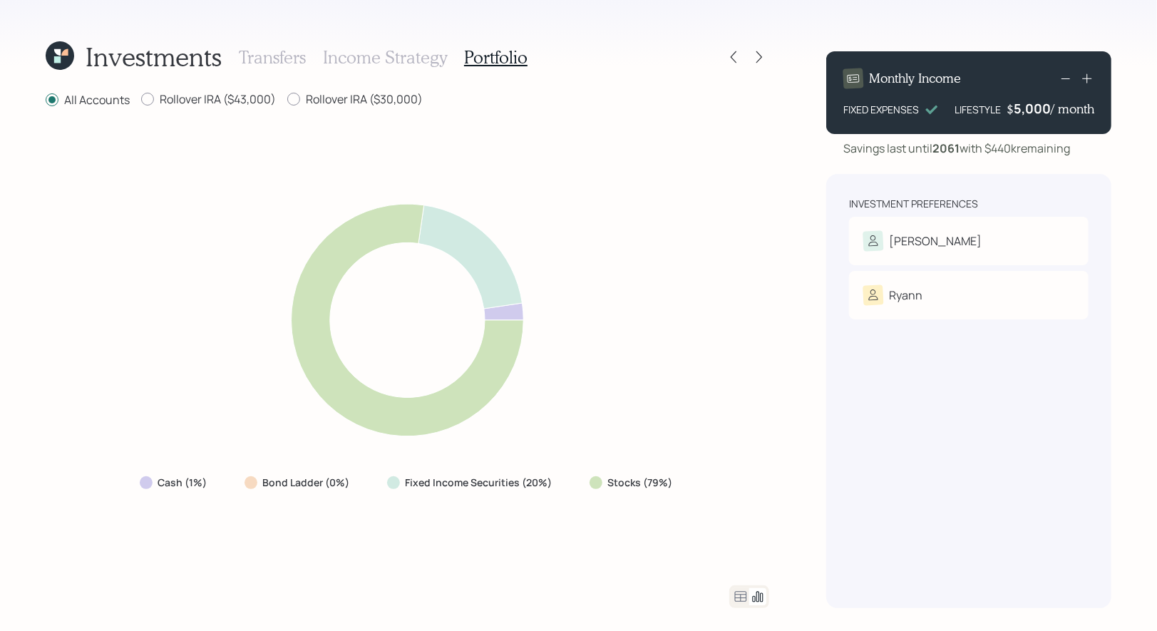
click at [394, 53] on h3 "Income Strategy" at bounding box center [385, 57] width 124 height 21
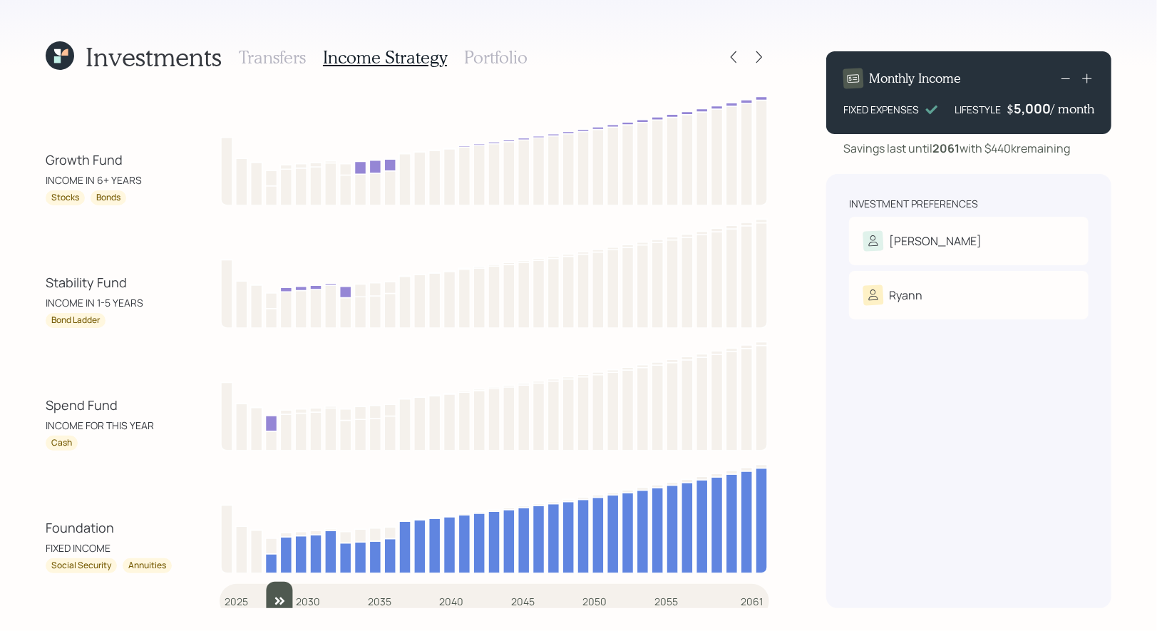
drag, startPoint x: 237, startPoint y: 590, endPoint x: 269, endPoint y: 585, distance: 32.5
click at [269, 585] on input "slider" at bounding box center [493, 600] width 549 height 38
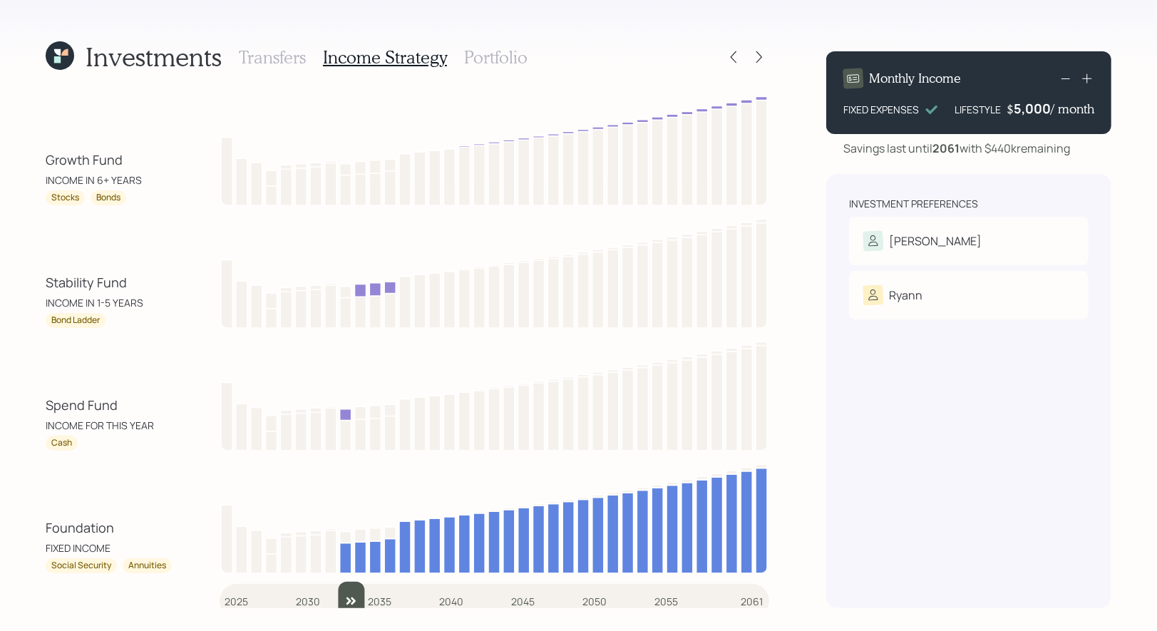
drag, startPoint x: 269, startPoint y: 585, endPoint x: 346, endPoint y: 577, distance: 77.4
click at [346, 581] on input "slider" at bounding box center [493, 600] width 549 height 38
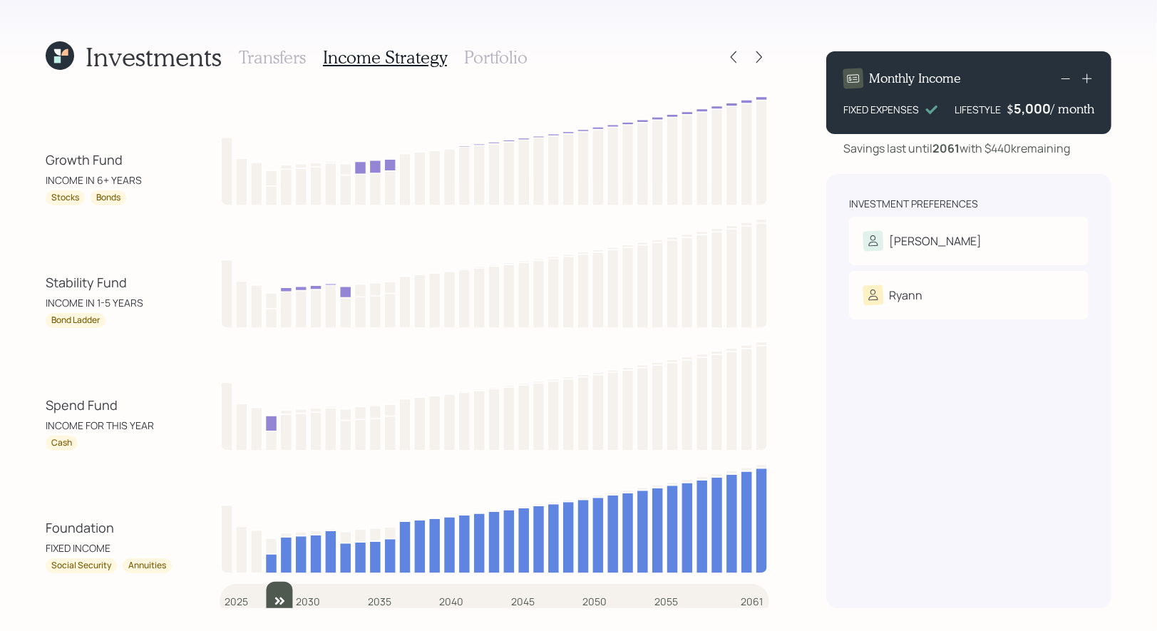
drag, startPoint x: 354, startPoint y: 593, endPoint x: 266, endPoint y: 595, distance: 88.4
click at [266, 595] on input "slider" at bounding box center [493, 600] width 549 height 38
drag, startPoint x: 276, startPoint y: 596, endPoint x: 215, endPoint y: 594, distance: 61.3
type input "2025"
click at [219, 594] on input "slider" at bounding box center [493, 600] width 549 height 38
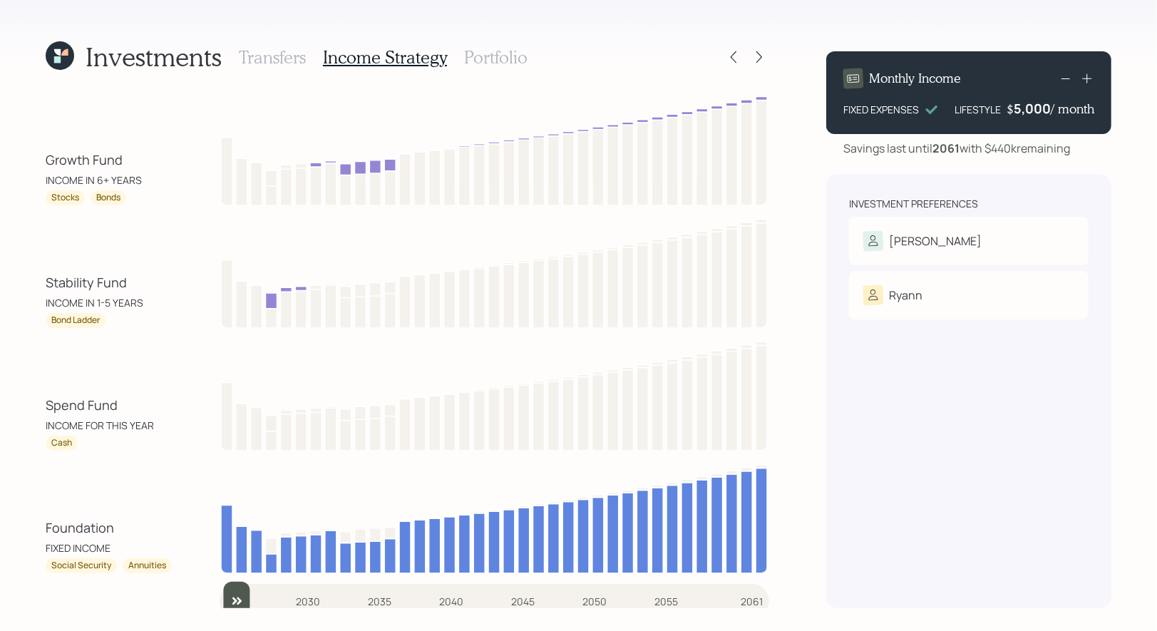
click at [491, 56] on h3 "Portfolio" at bounding box center [495, 57] width 63 height 21
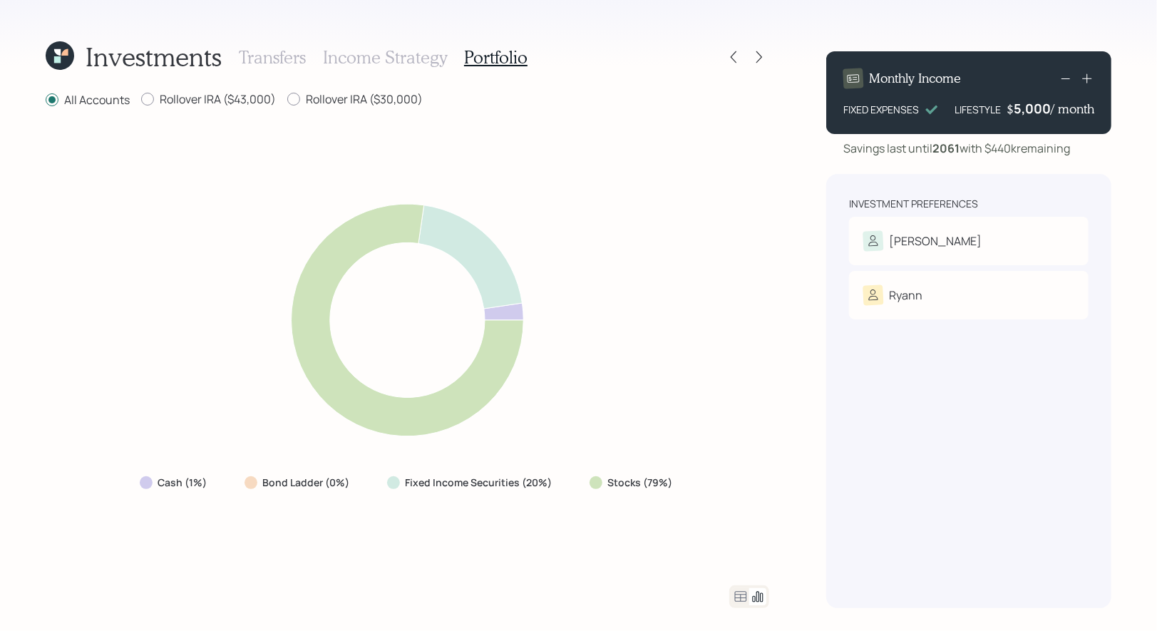
click at [405, 52] on h3 "Income Strategy" at bounding box center [385, 57] width 124 height 21
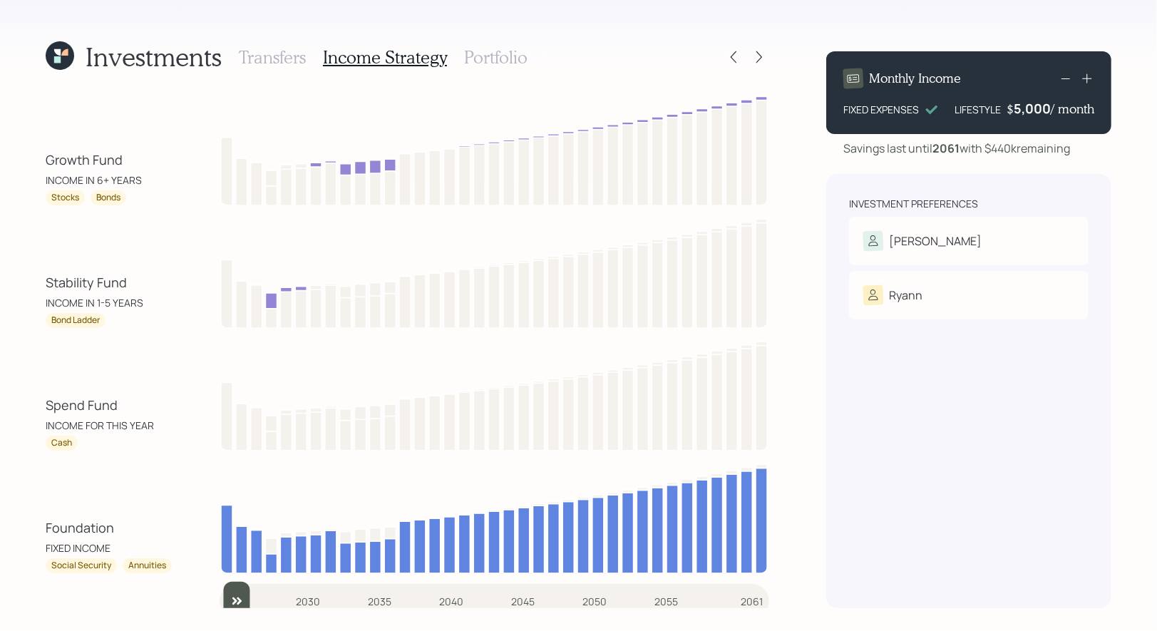
click at [505, 51] on h3 "Portfolio" at bounding box center [495, 57] width 63 height 21
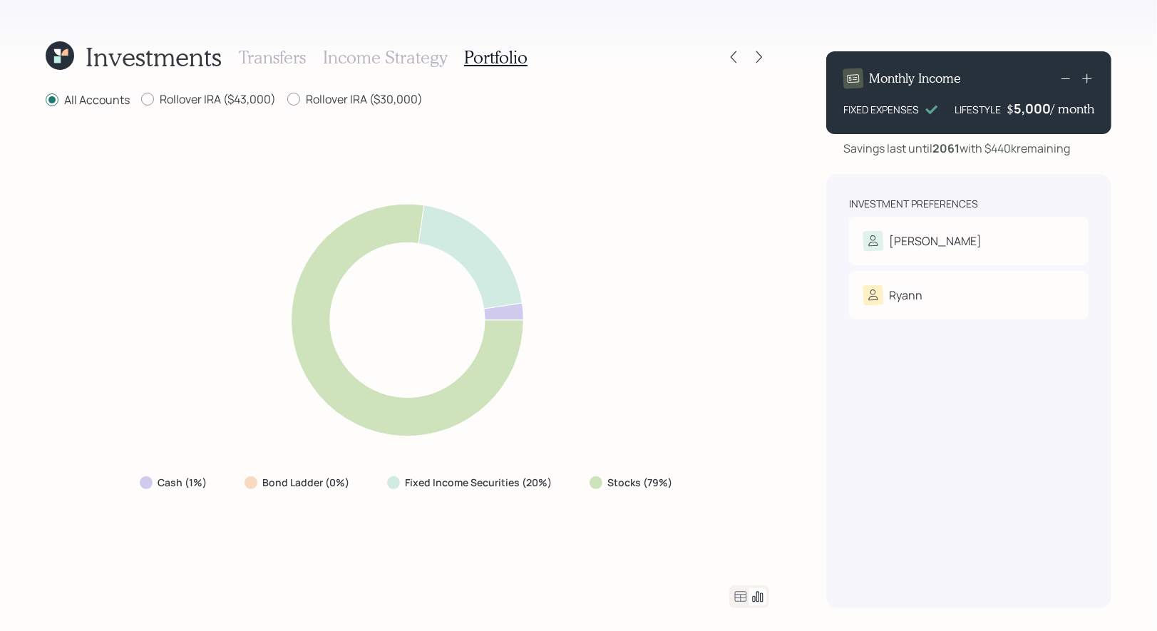
click at [741, 594] on icon at bounding box center [740, 596] width 17 height 17
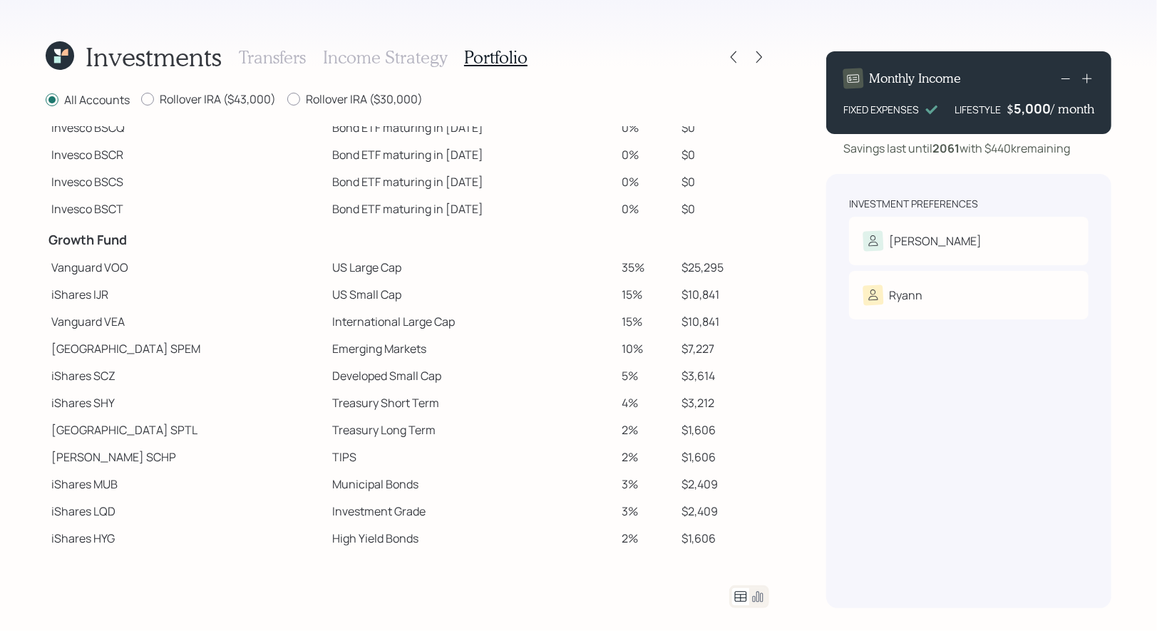
scroll to position [163, 0]
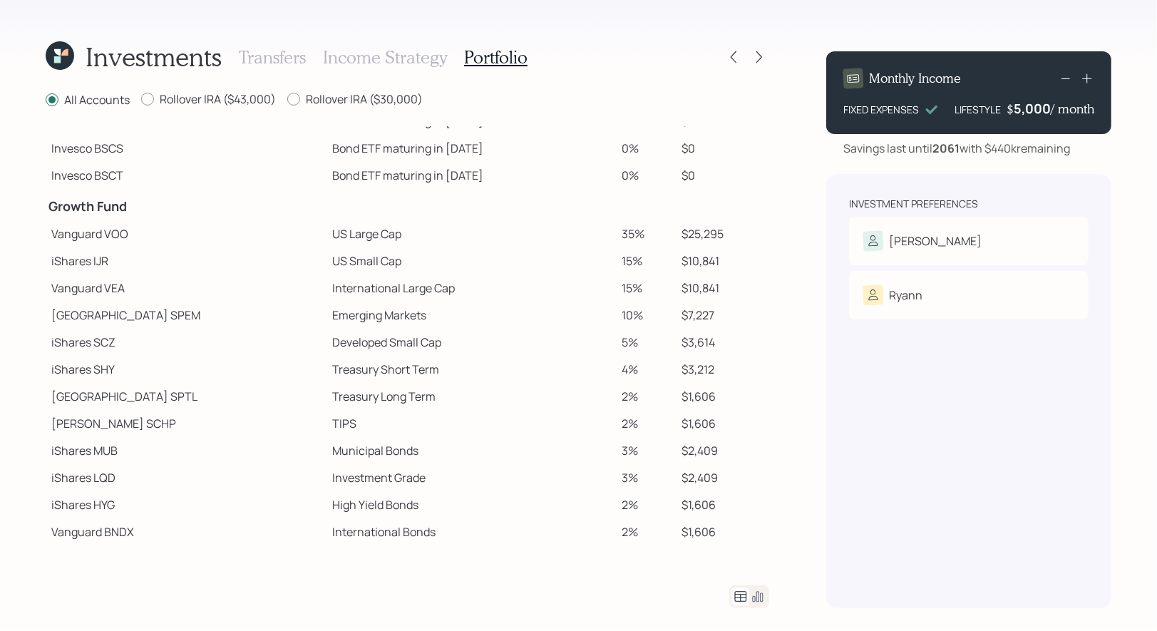
click at [357, 54] on h3 "Income Strategy" at bounding box center [385, 57] width 124 height 21
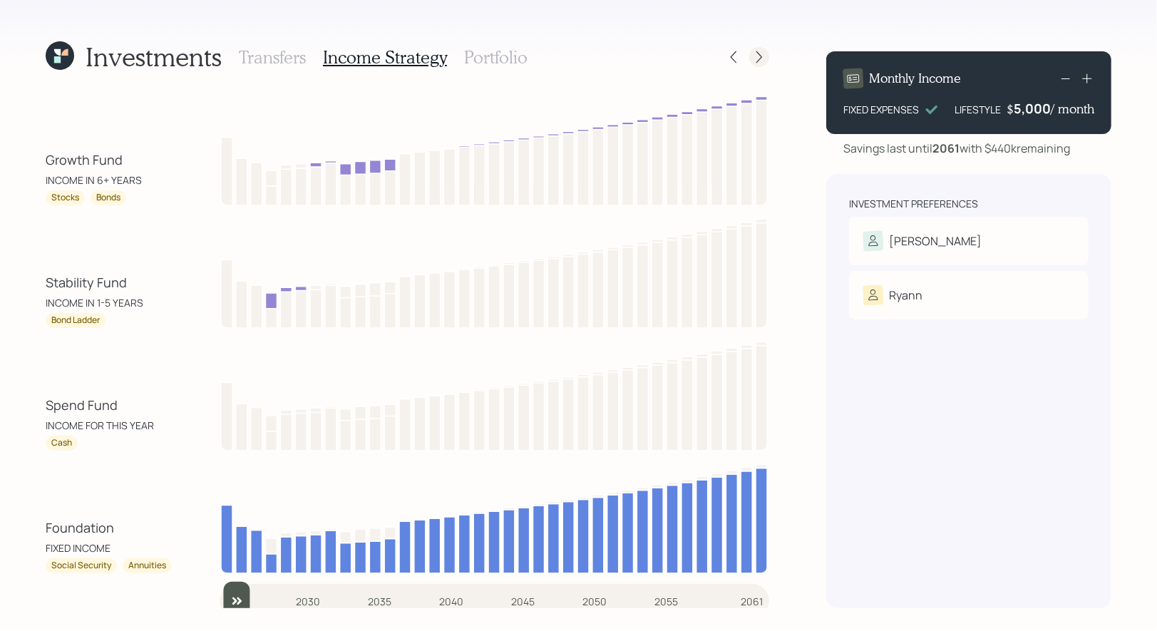
click at [761, 57] on icon at bounding box center [759, 57] width 6 height 12
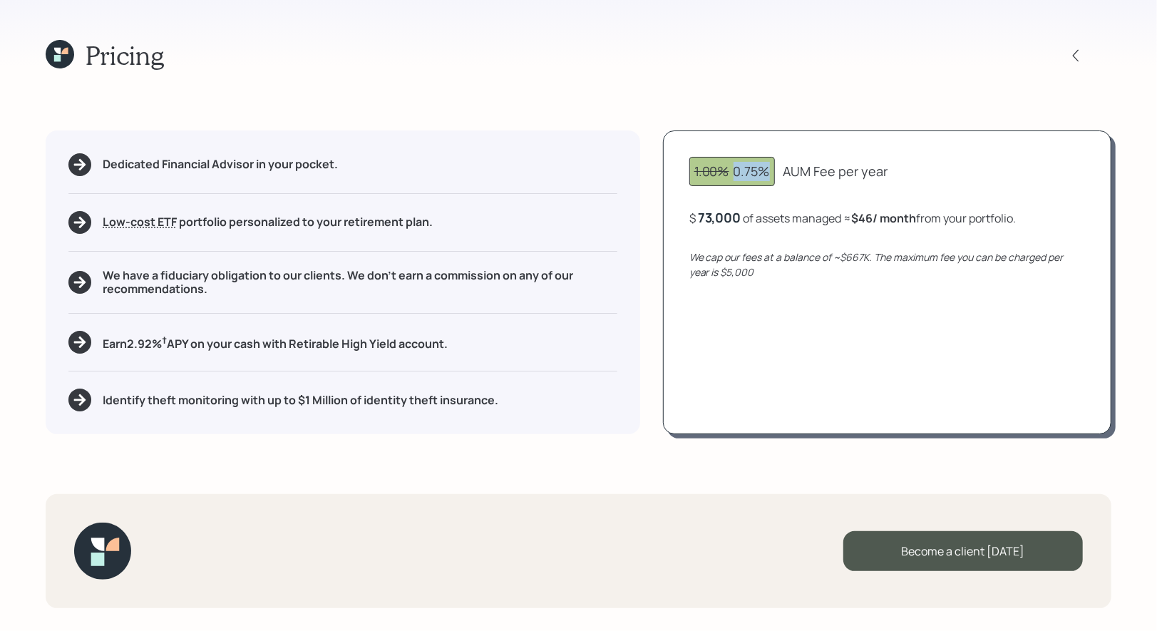
drag, startPoint x: 769, startPoint y: 170, endPoint x: 731, endPoint y: 170, distance: 37.8
click at [731, 170] on div "1.00% 0.75%" at bounding box center [732, 171] width 76 height 19
drag, startPoint x: 465, startPoint y: 347, endPoint x: 103, endPoint y: 340, distance: 362.8
click at [103, 340] on div "Earn 2.92 % † APY on your cash with Retirable High Yield account." at bounding box center [342, 342] width 549 height 23
click at [145, 404] on h5 "Identify theft monitoring with up to $1 Million of identity theft insurance." at bounding box center [300, 400] width 395 height 14
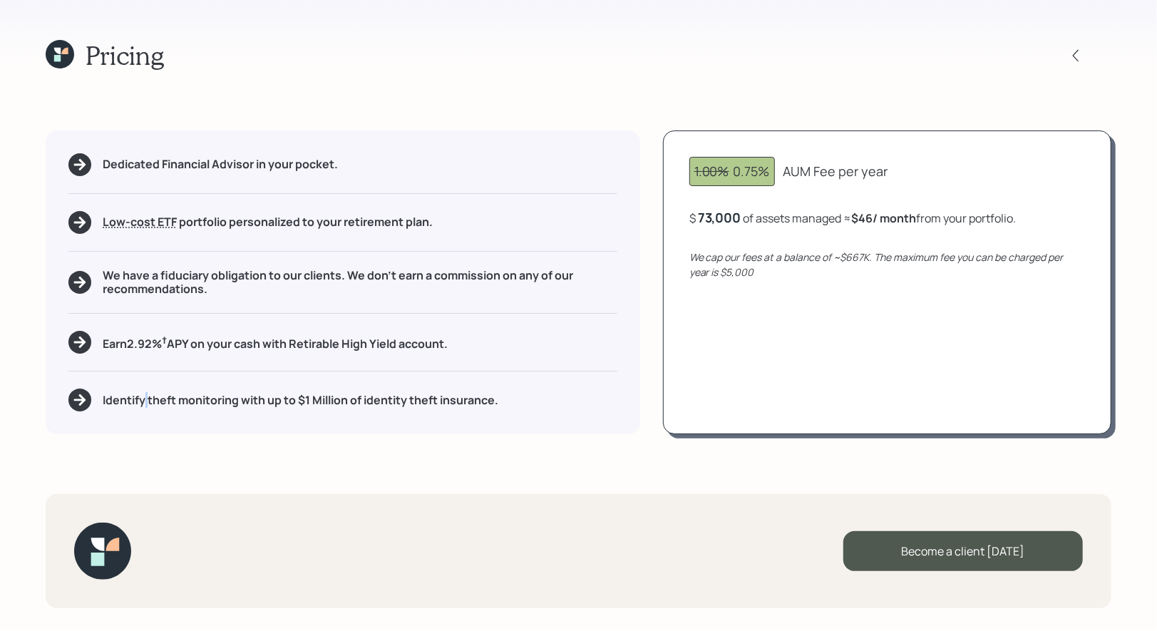
click at [145, 404] on h5 "Identify theft monitoring with up to $1 Million of identity theft insurance." at bounding box center [300, 400] width 395 height 14
drag, startPoint x: 872, startPoint y: 257, endPoint x: 691, endPoint y: 258, distance: 181.0
click at [691, 257] on icon "We cap our fees at a balance of ~$667K. The maximum fee you can be charged per …" at bounding box center [876, 264] width 374 height 29
click at [713, 219] on div "73,000" at bounding box center [719, 217] width 43 height 17
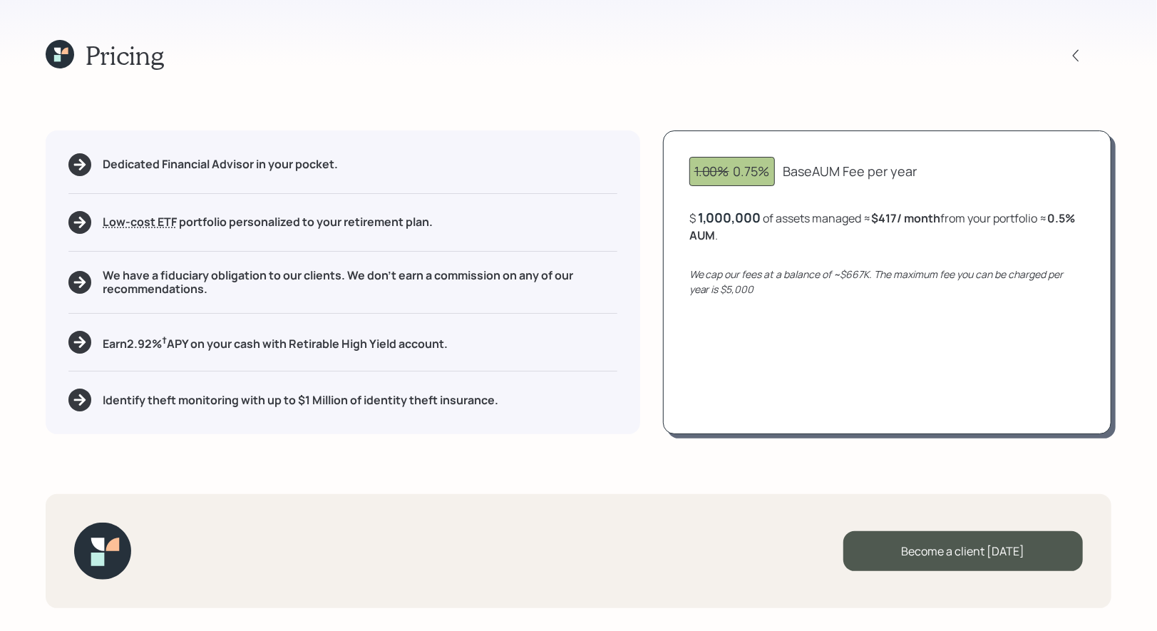
click at [796, 321] on div "1.00% 0.75% Base AUM Fee per year $ 1,000,000 of assets managed ≈ $417 / month …" at bounding box center [887, 282] width 448 height 304
drag, startPoint x: 745, startPoint y: 237, endPoint x: 686, endPoint y: 235, distance: 59.2
click at [687, 235] on div "1.00% 0.75% Base AUM Fee per year $ 1,000,000 of assets managed ≈ $417 / month …" at bounding box center [887, 282] width 448 height 304
click at [1080, 51] on icon at bounding box center [1075, 55] width 14 height 14
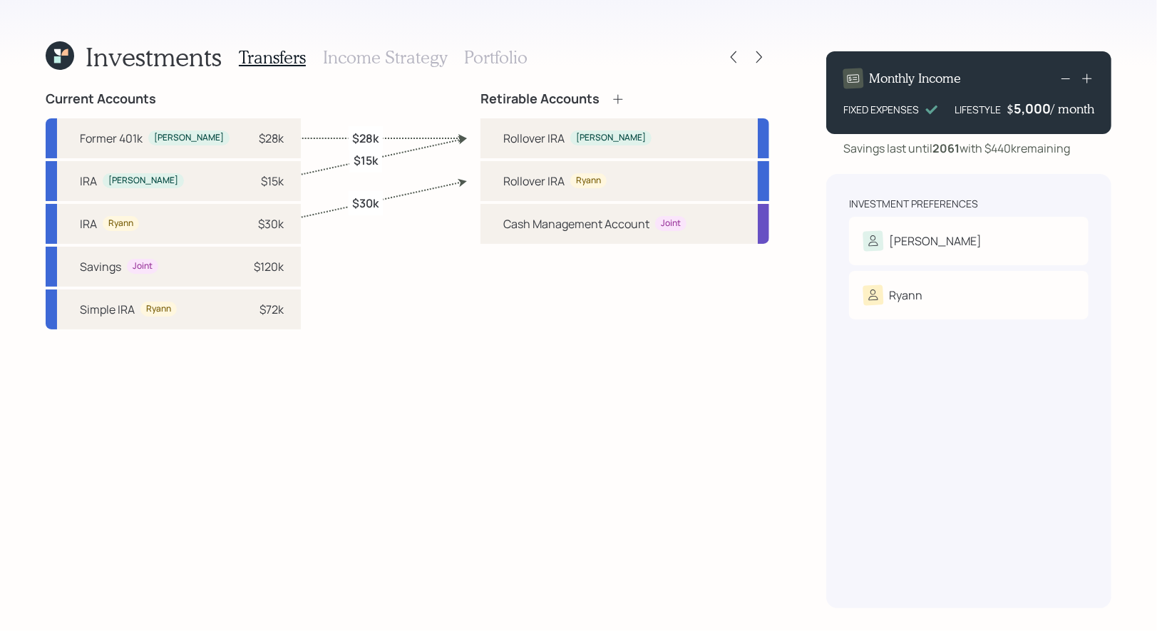
click at [400, 59] on h3 "Income Strategy" at bounding box center [385, 57] width 124 height 21
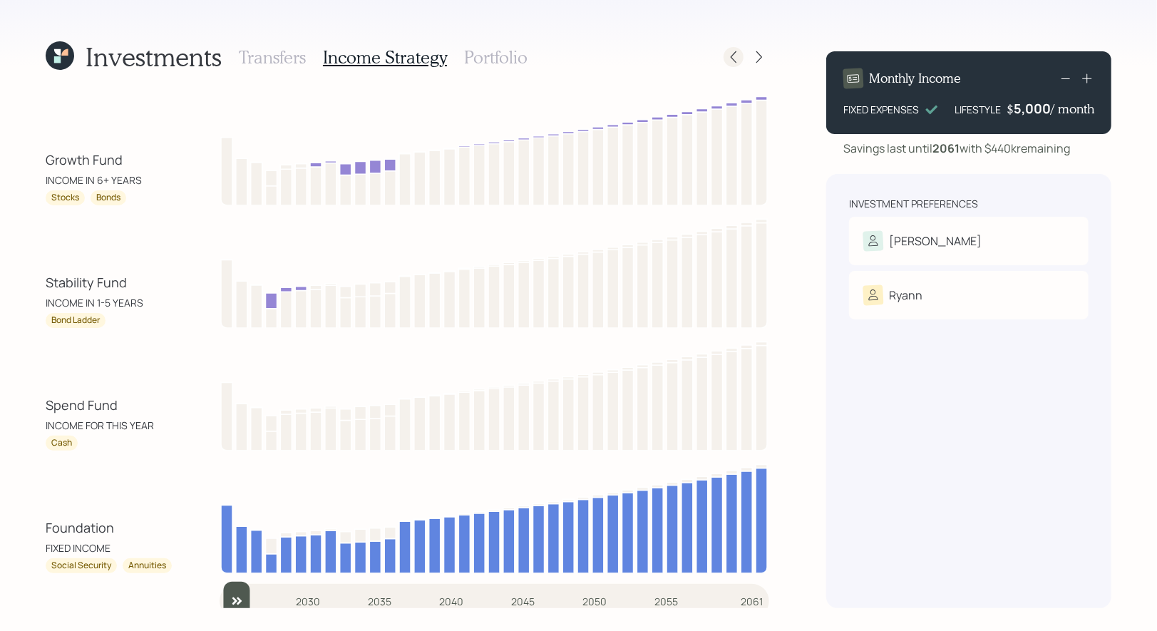
click at [738, 58] on icon at bounding box center [733, 57] width 14 height 14
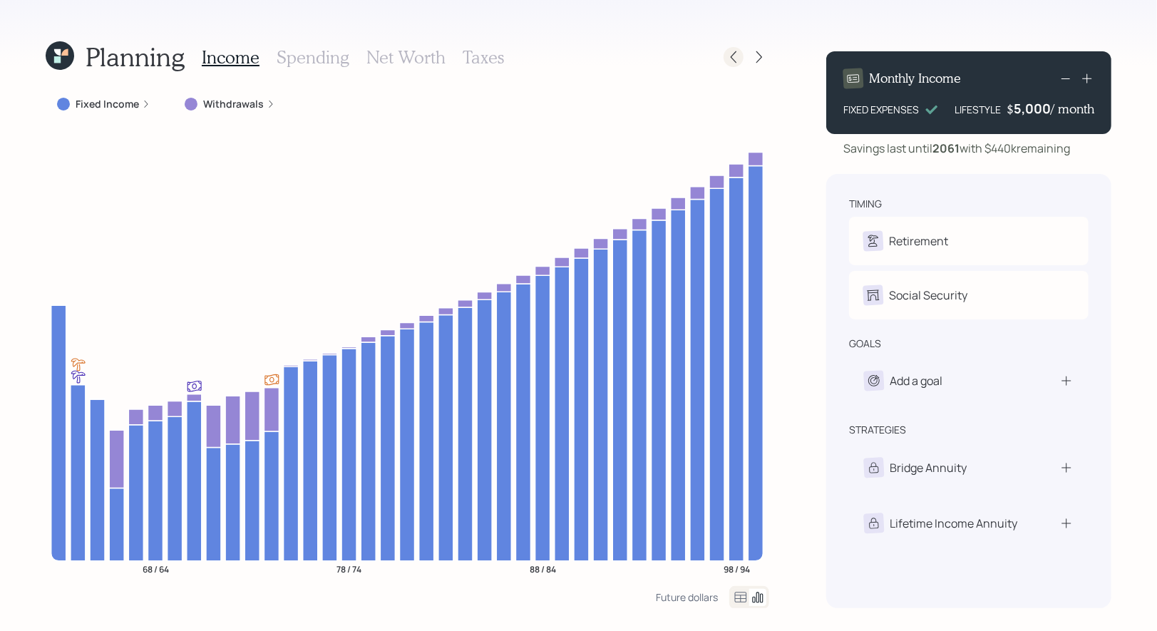
click at [733, 58] on icon at bounding box center [733, 57] width 14 height 14
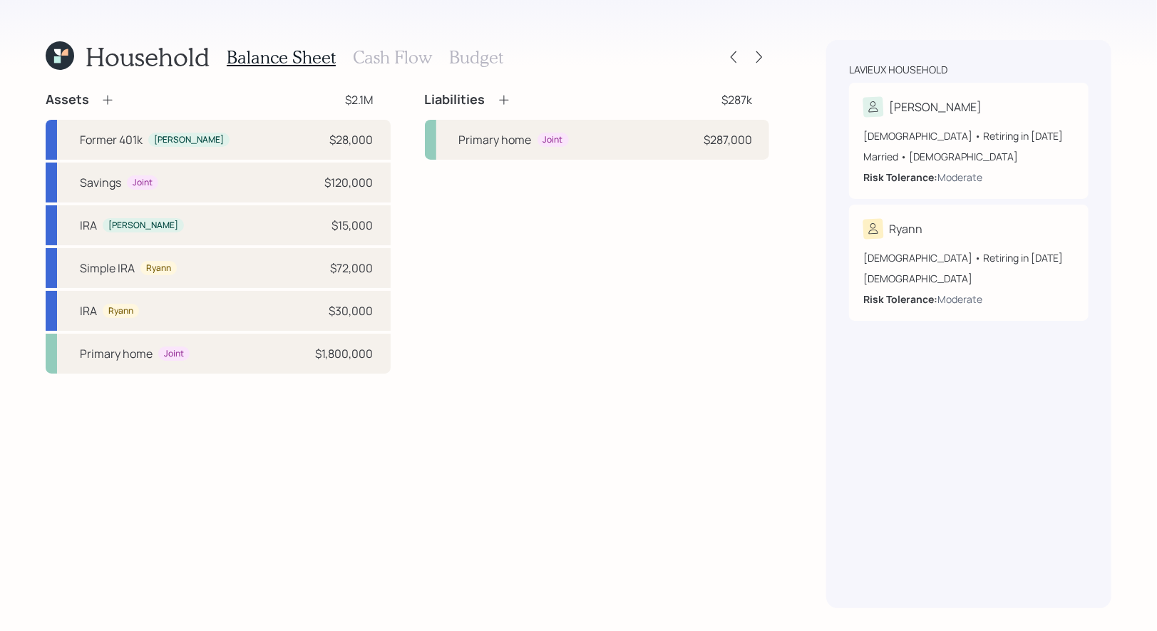
click at [372, 50] on h3 "Cash Flow" at bounding box center [392, 57] width 79 height 21
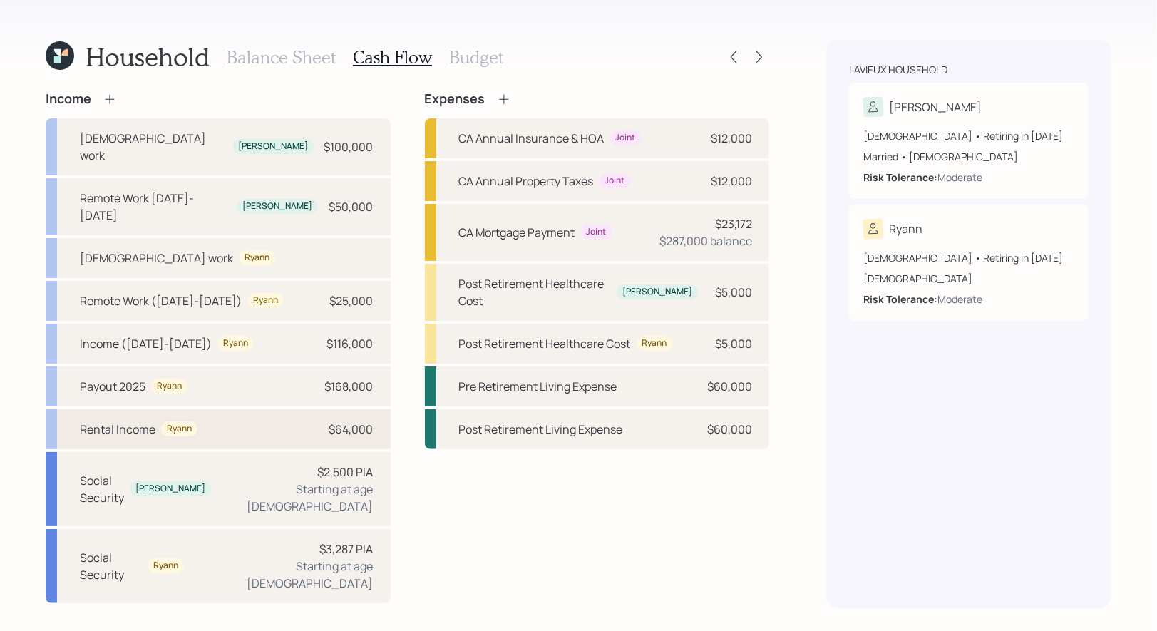
click at [138, 420] on div "Rental Income" at bounding box center [118, 428] width 76 height 17
select select "other"
select select "earned"
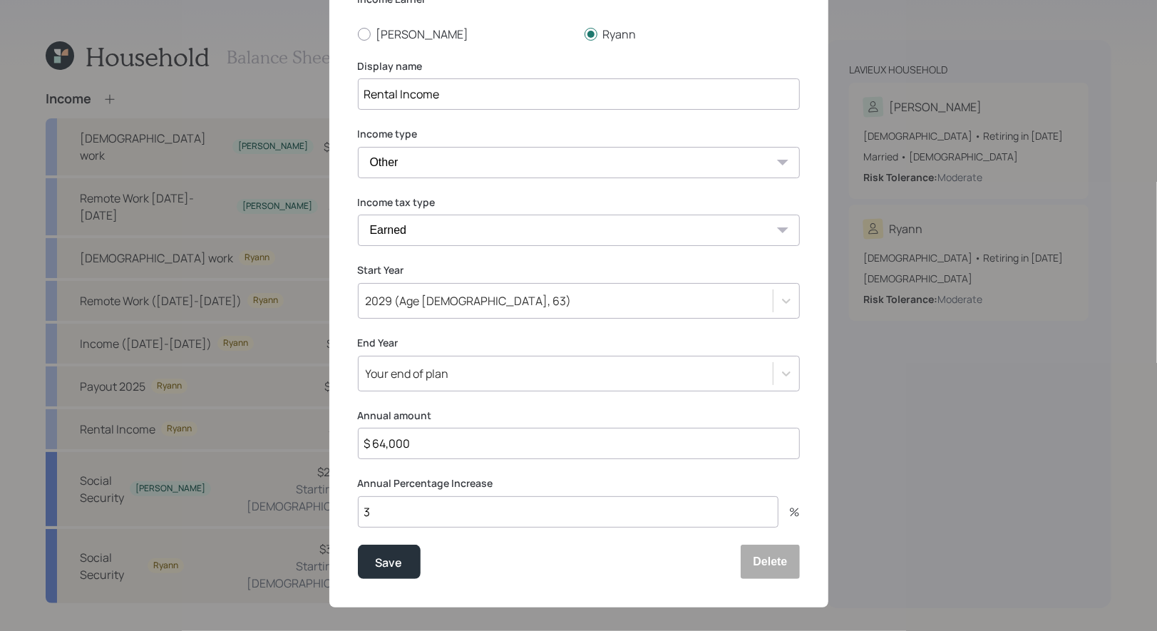
scroll to position [120, 0]
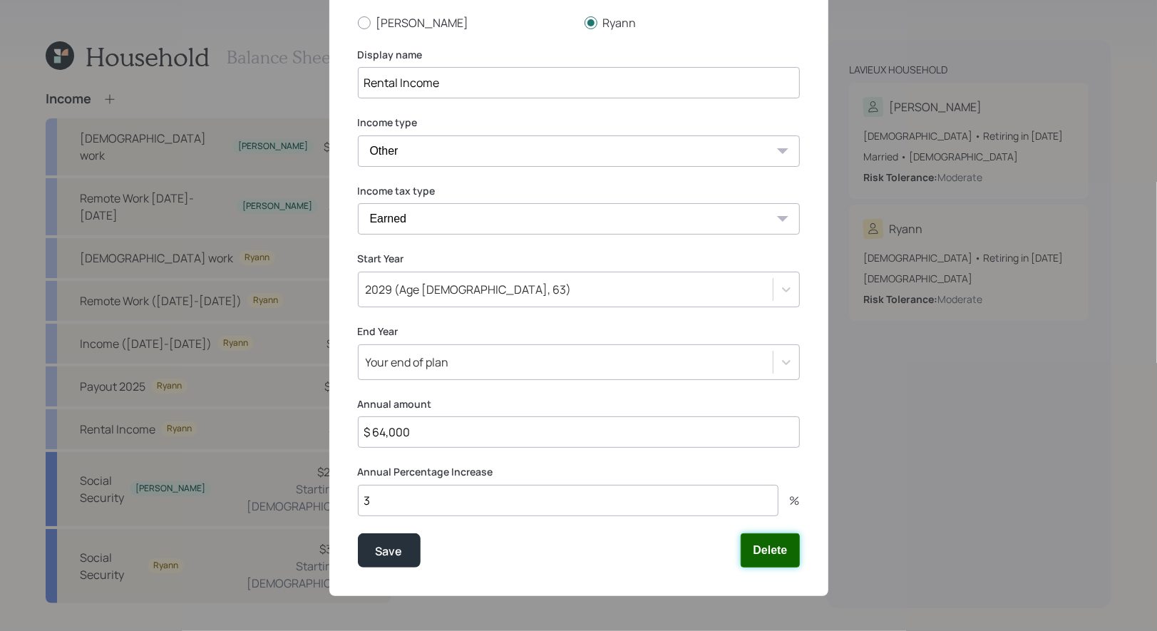
click at [755, 551] on button "Delete" at bounding box center [769, 550] width 58 height 34
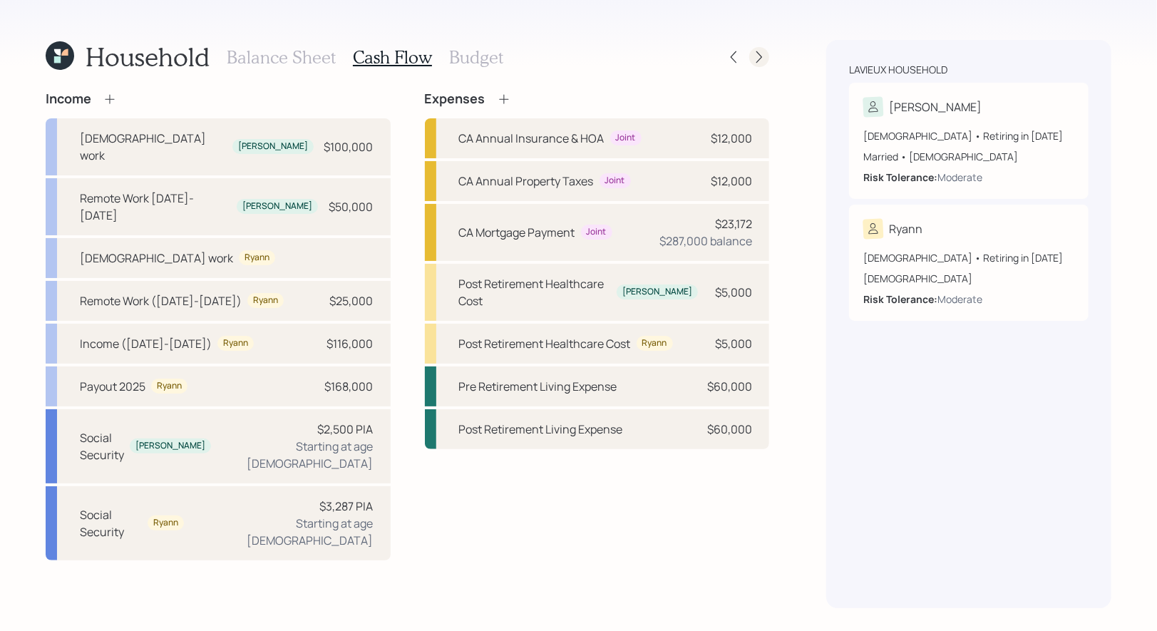
click at [758, 57] on icon at bounding box center [759, 57] width 14 height 14
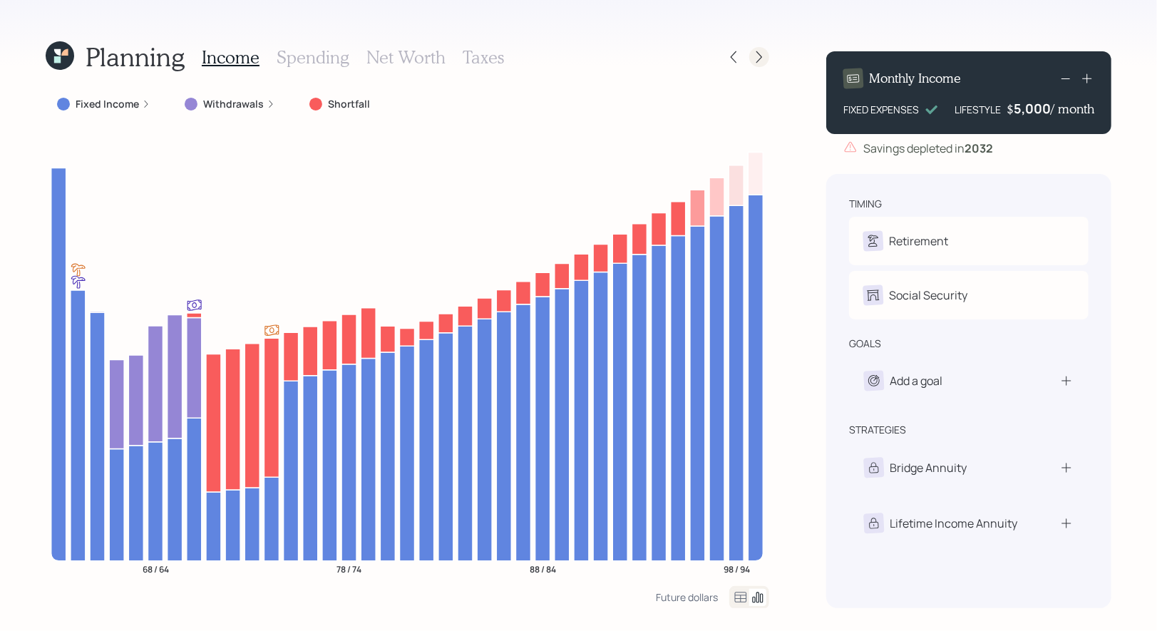
click at [760, 57] on icon at bounding box center [759, 57] width 6 height 12
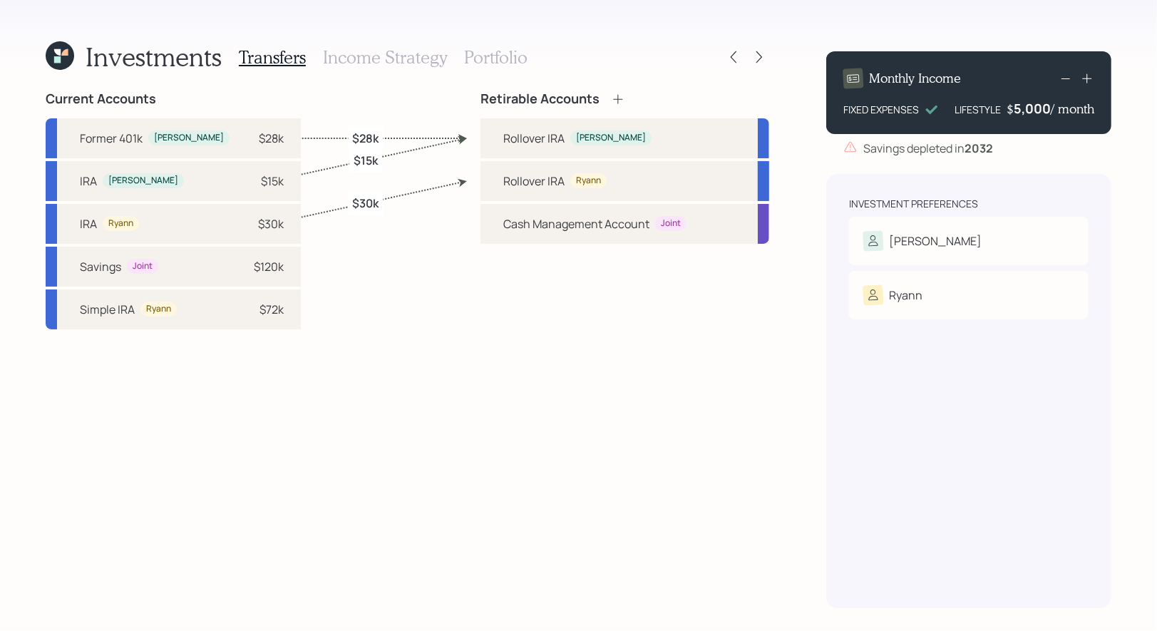
click at [398, 289] on div "Current Accounts Former 401k James $28k IRA James $15k IRA Ryann $30k Savings J…" at bounding box center [407, 349] width 723 height 517
click at [63, 56] on icon at bounding box center [64, 52] width 6 height 6
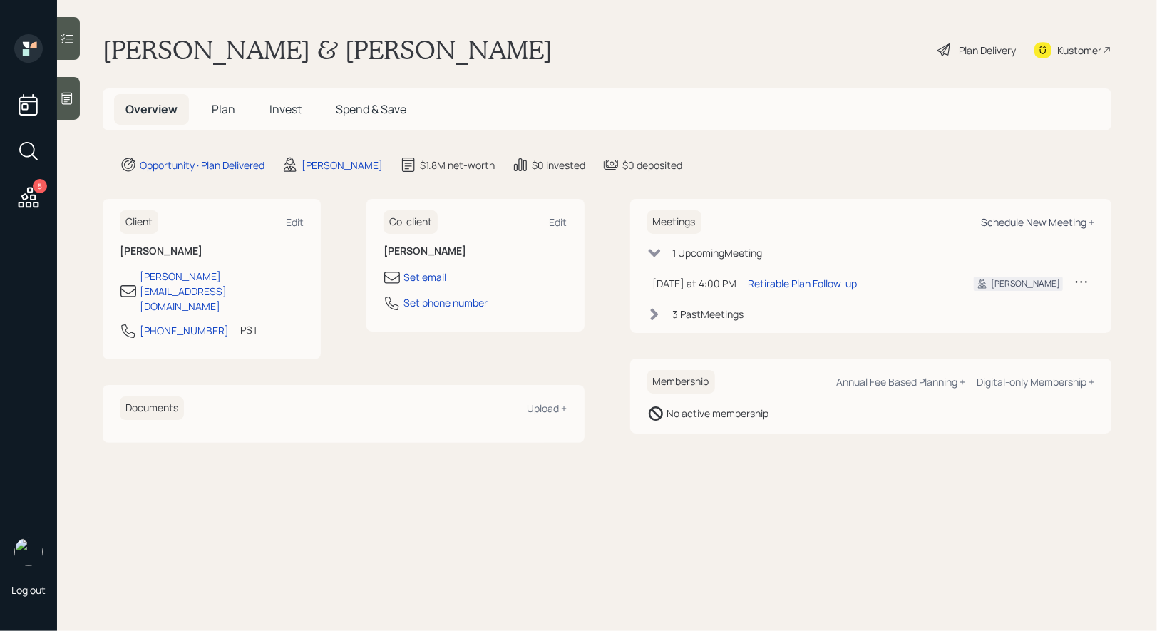
click at [1063, 222] on div "Schedule New Meeting +" at bounding box center [1037, 222] width 113 height 14
select select "8b79112e-3cfb-44f9-89e7-15267fe946c1"
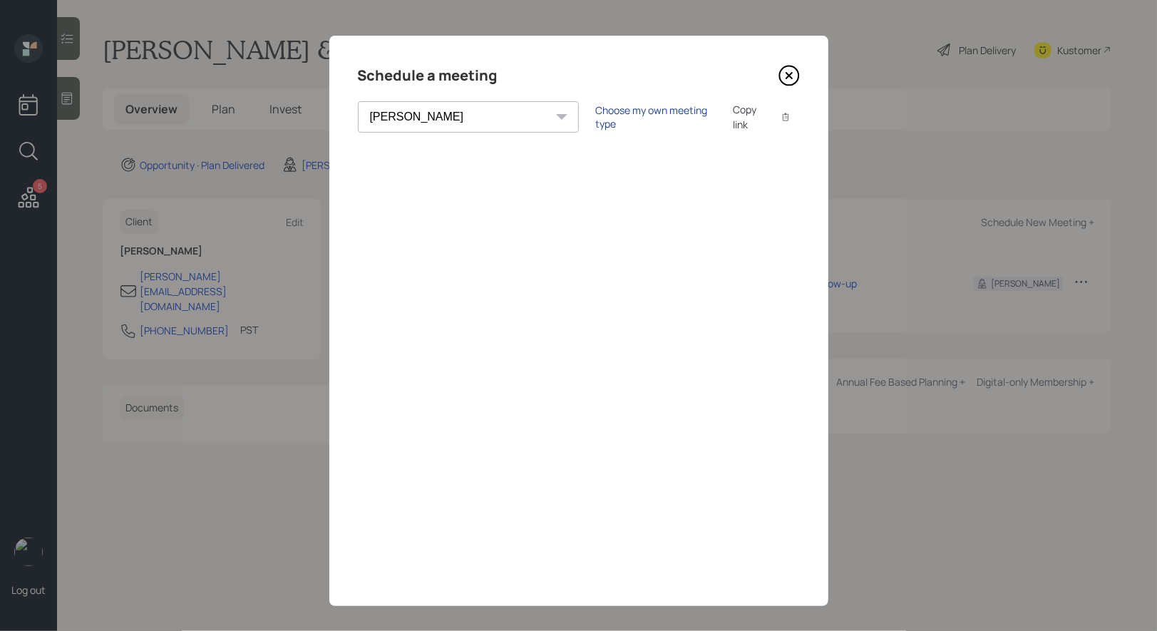
click at [596, 118] on div "Choose my own meeting type" at bounding box center [656, 116] width 120 height 27
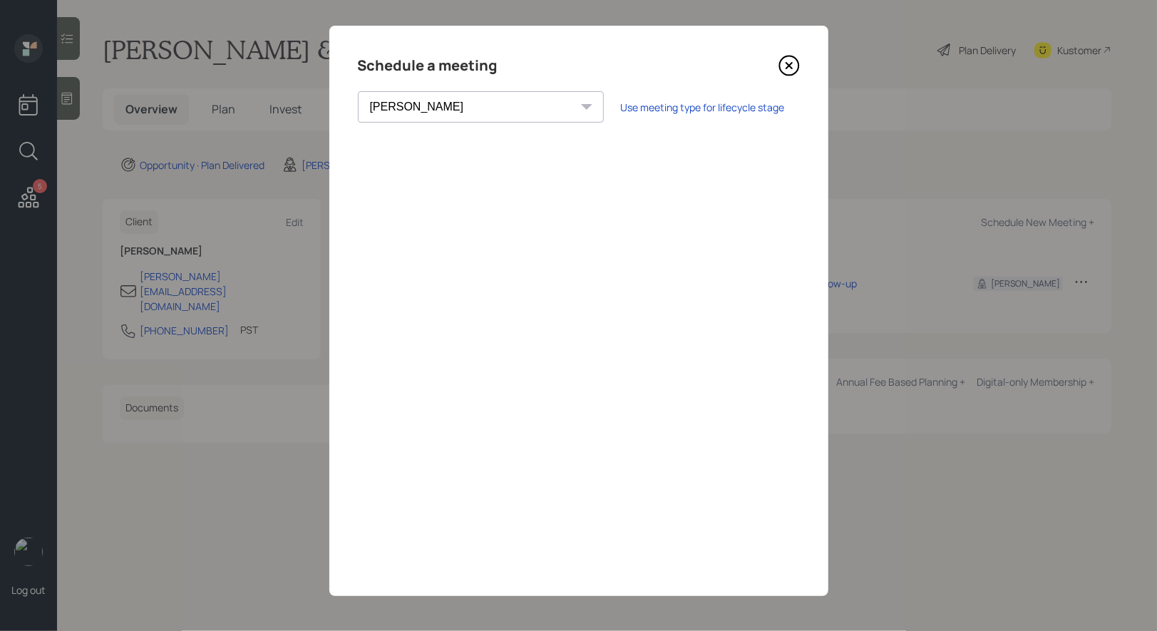
click at [790, 64] on icon at bounding box center [788, 66] width 6 height 6
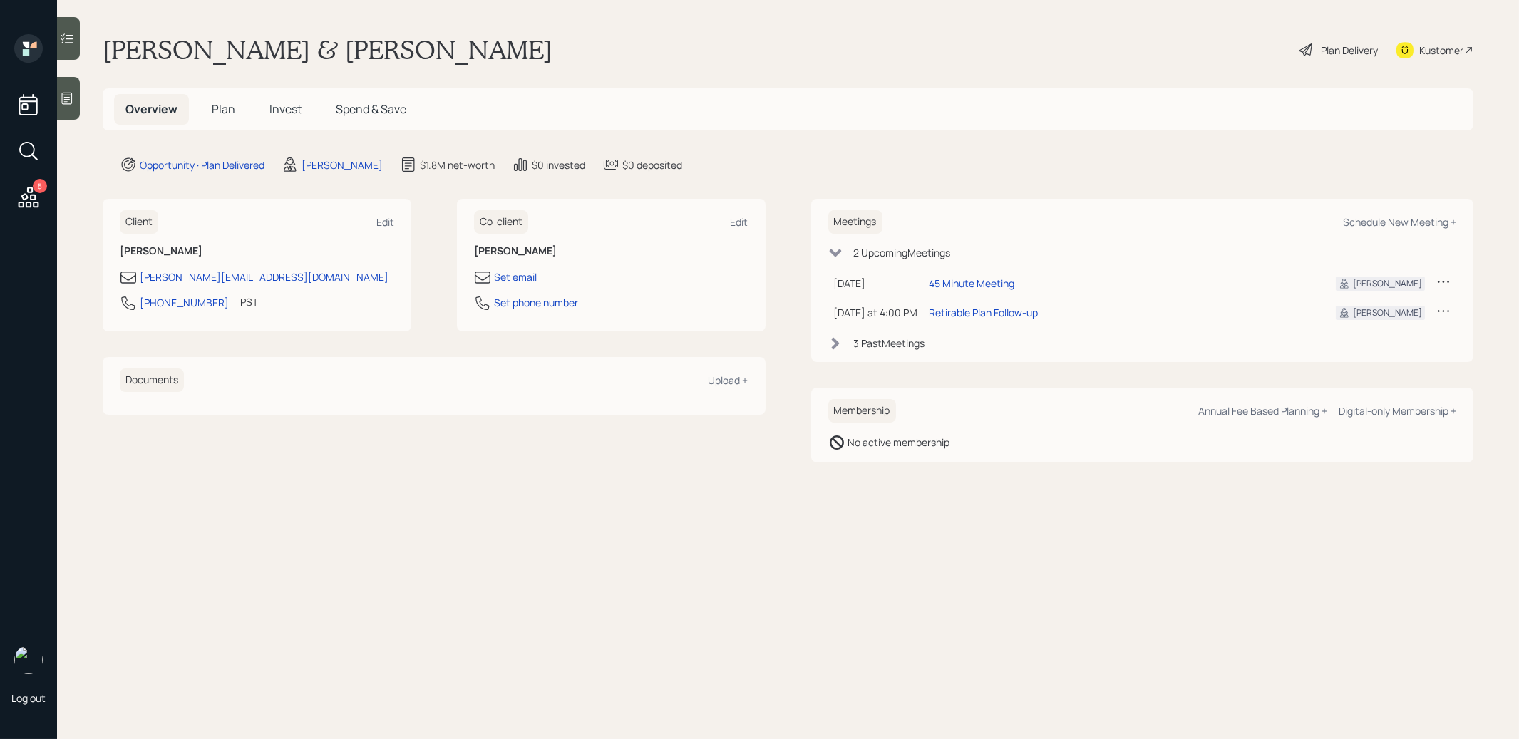
click at [224, 106] on span "Plan" at bounding box center [224, 109] width 24 height 16
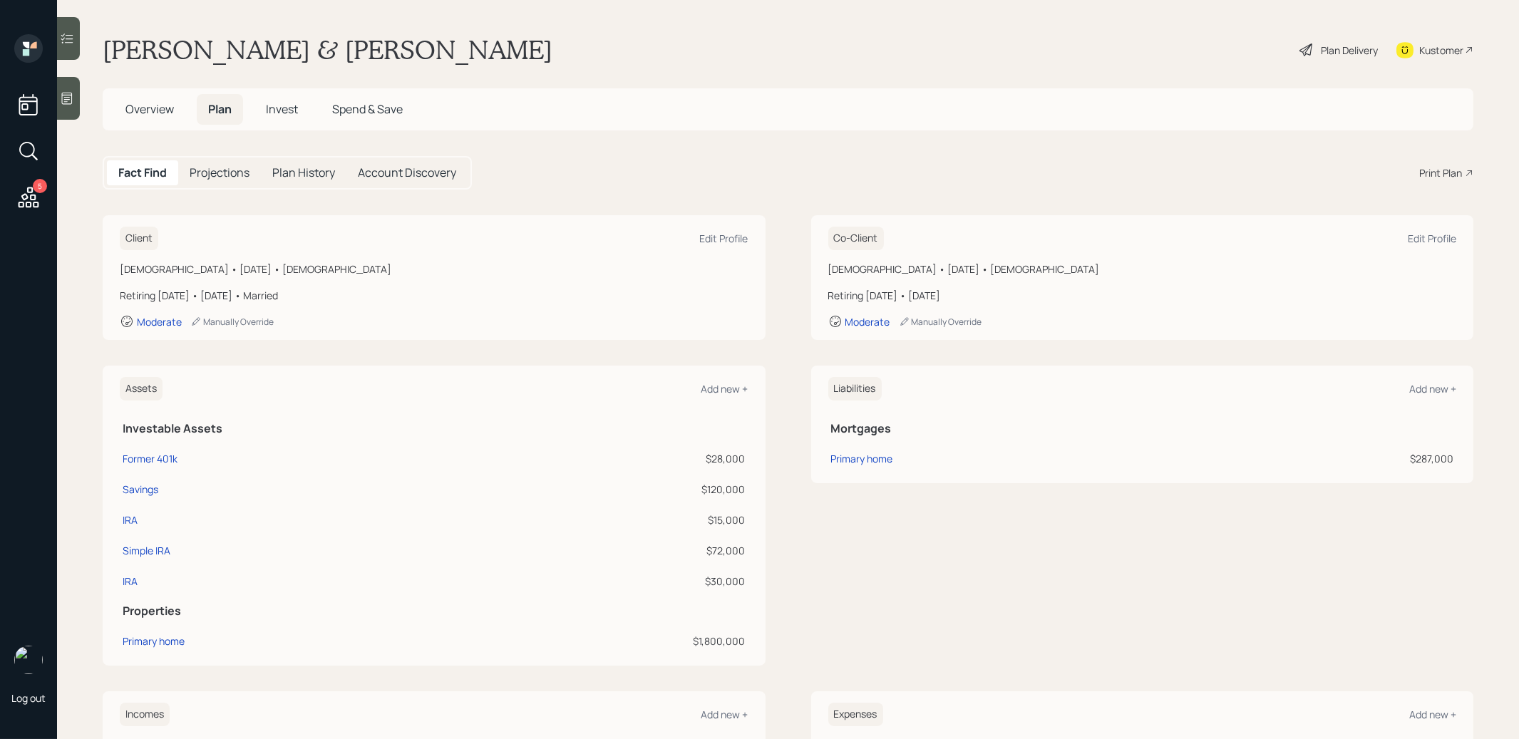
click at [1447, 170] on div "Print Plan" at bounding box center [1440, 172] width 43 height 15
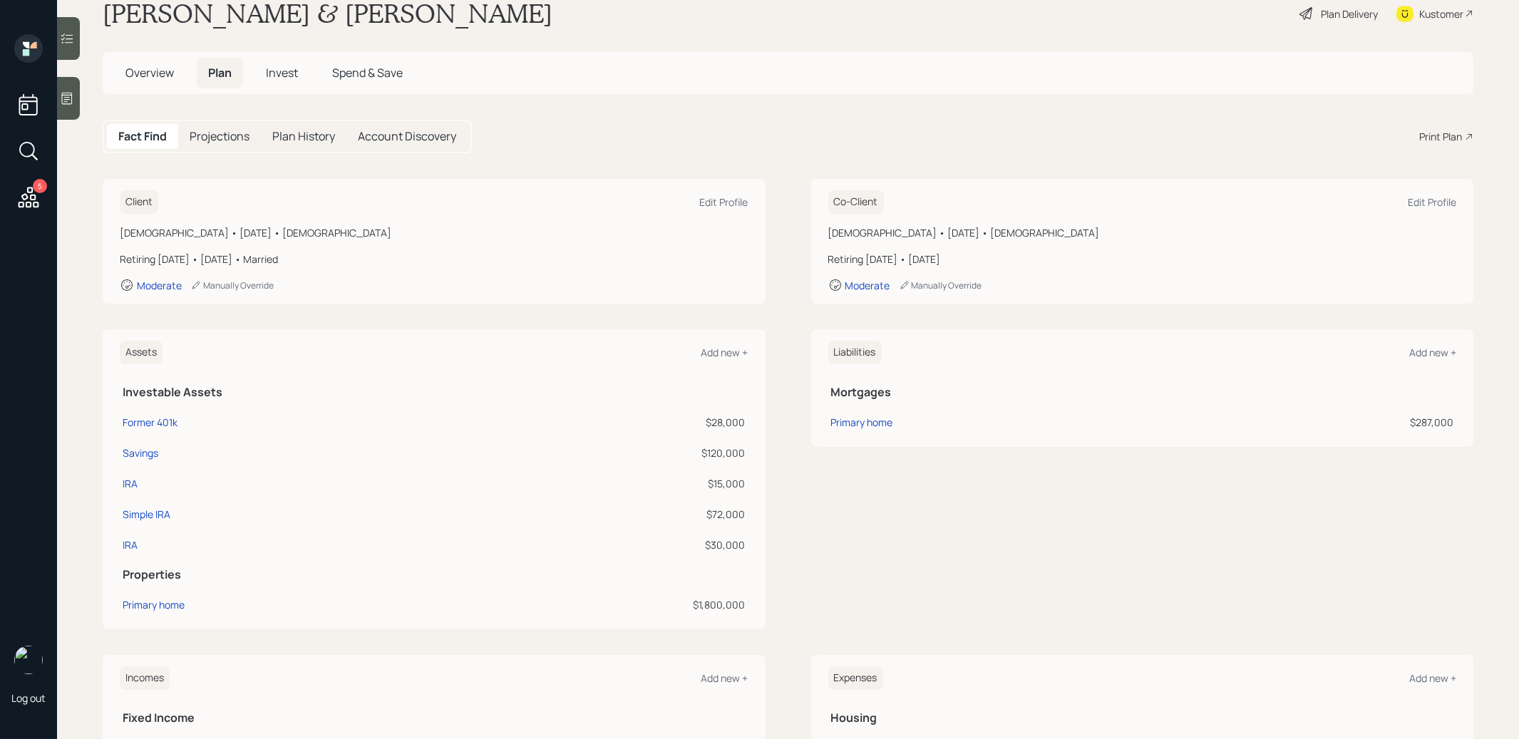
scroll to position [346, 0]
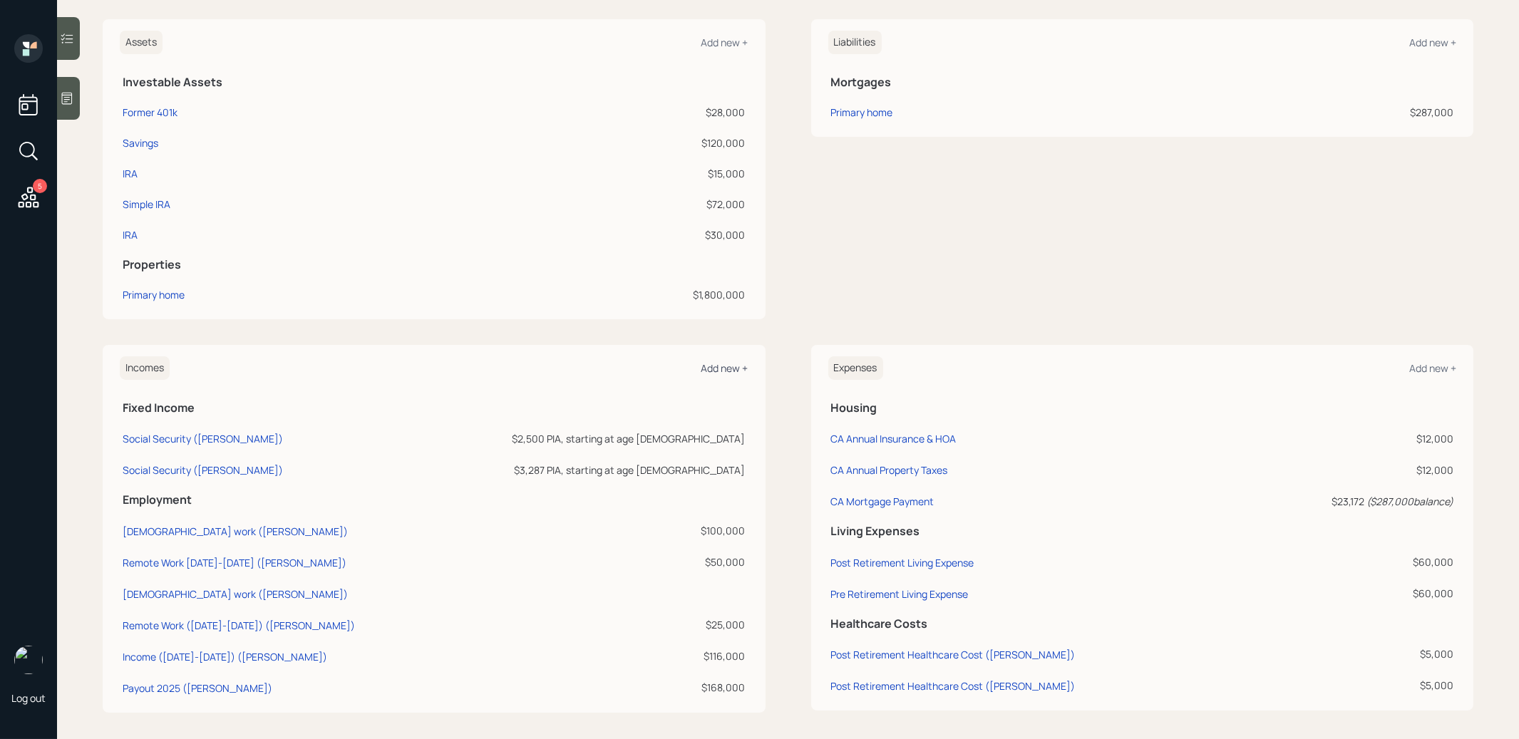
click at [728, 363] on div "Add new +" at bounding box center [724, 368] width 47 height 14
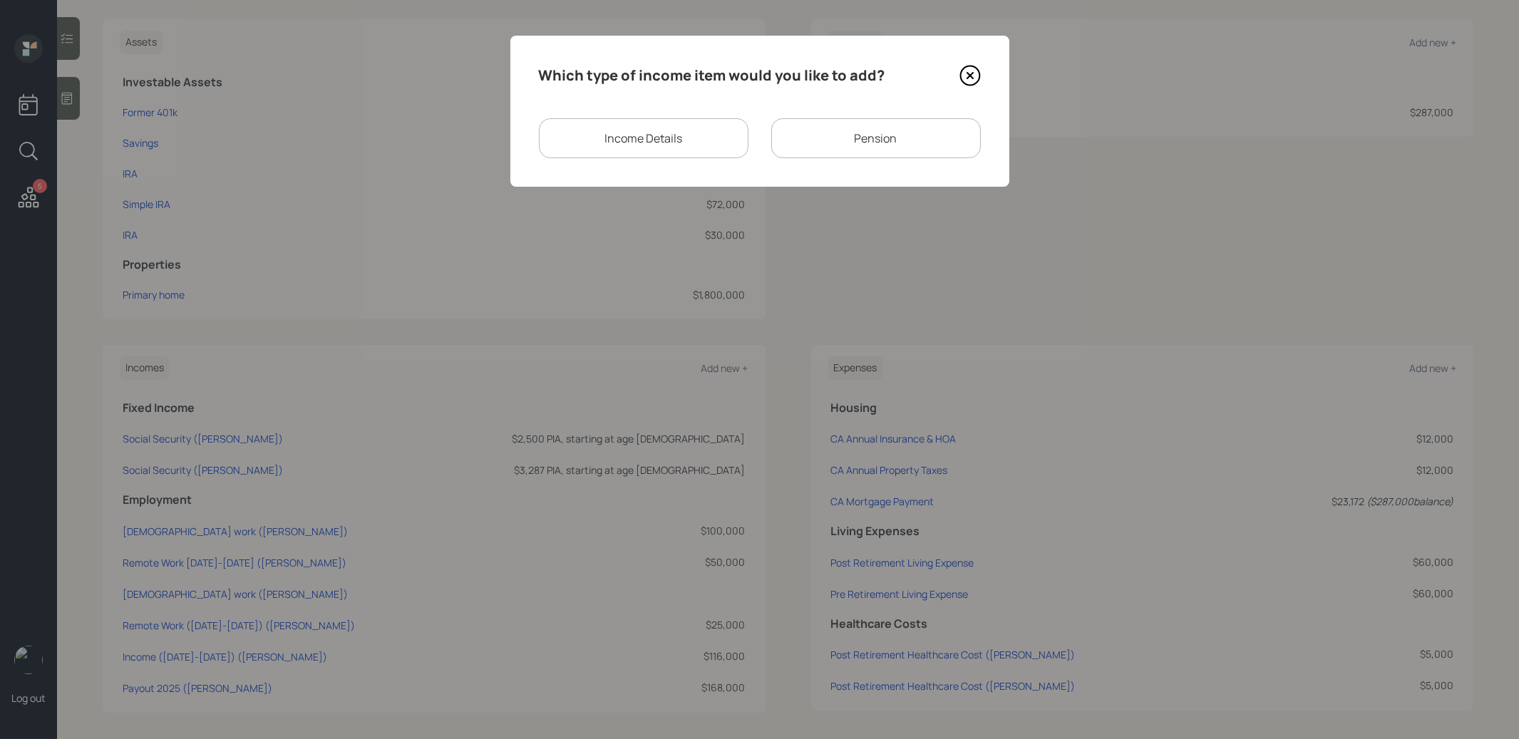
click at [672, 138] on div "Income Details" at bounding box center [644, 138] width 210 height 40
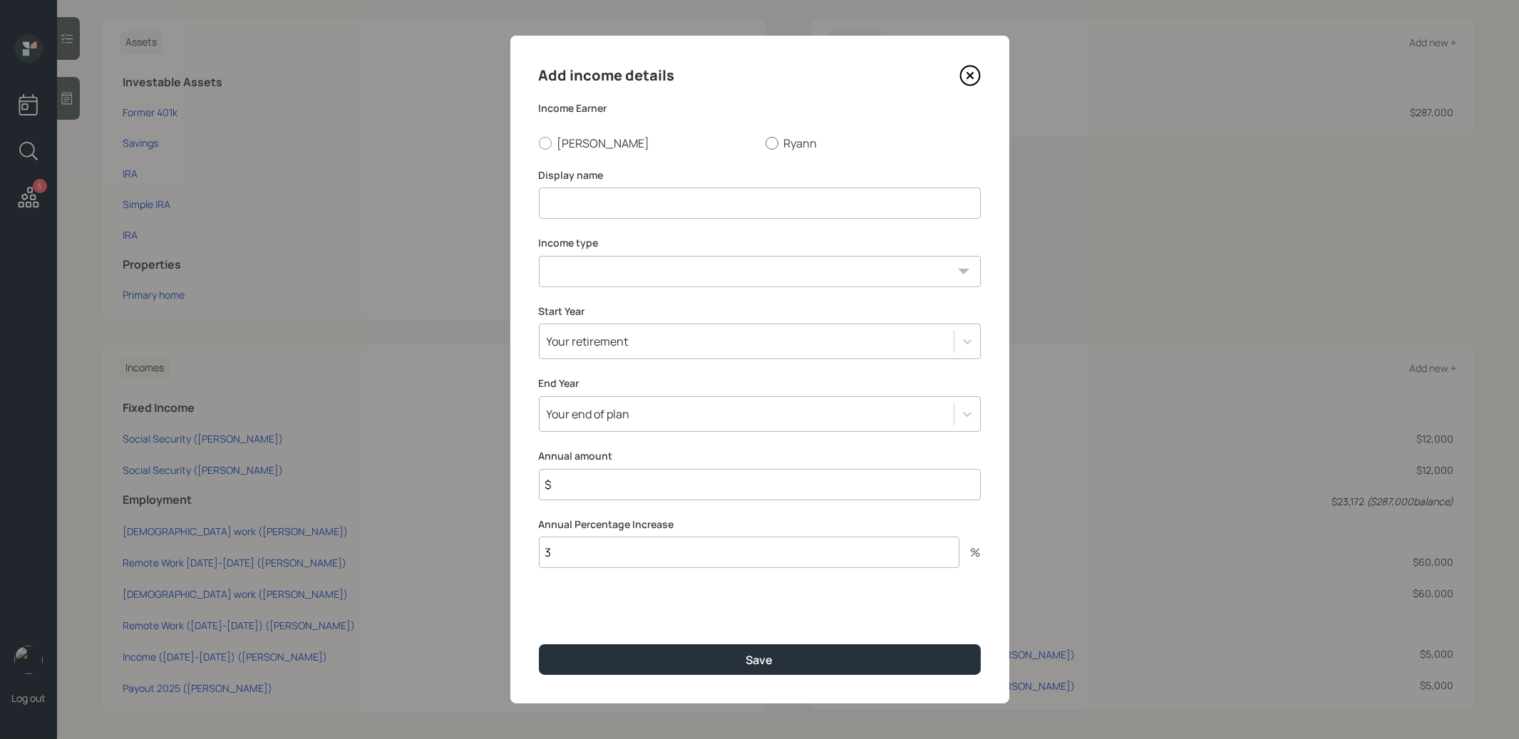
click at [767, 138] on div at bounding box center [771, 143] width 13 height 13
click at [765, 143] on input "Ryann" at bounding box center [765, 143] width 1 height 1
radio input "true"
click at [686, 210] on input at bounding box center [760, 202] width 442 height 31
type input "Rental Income"
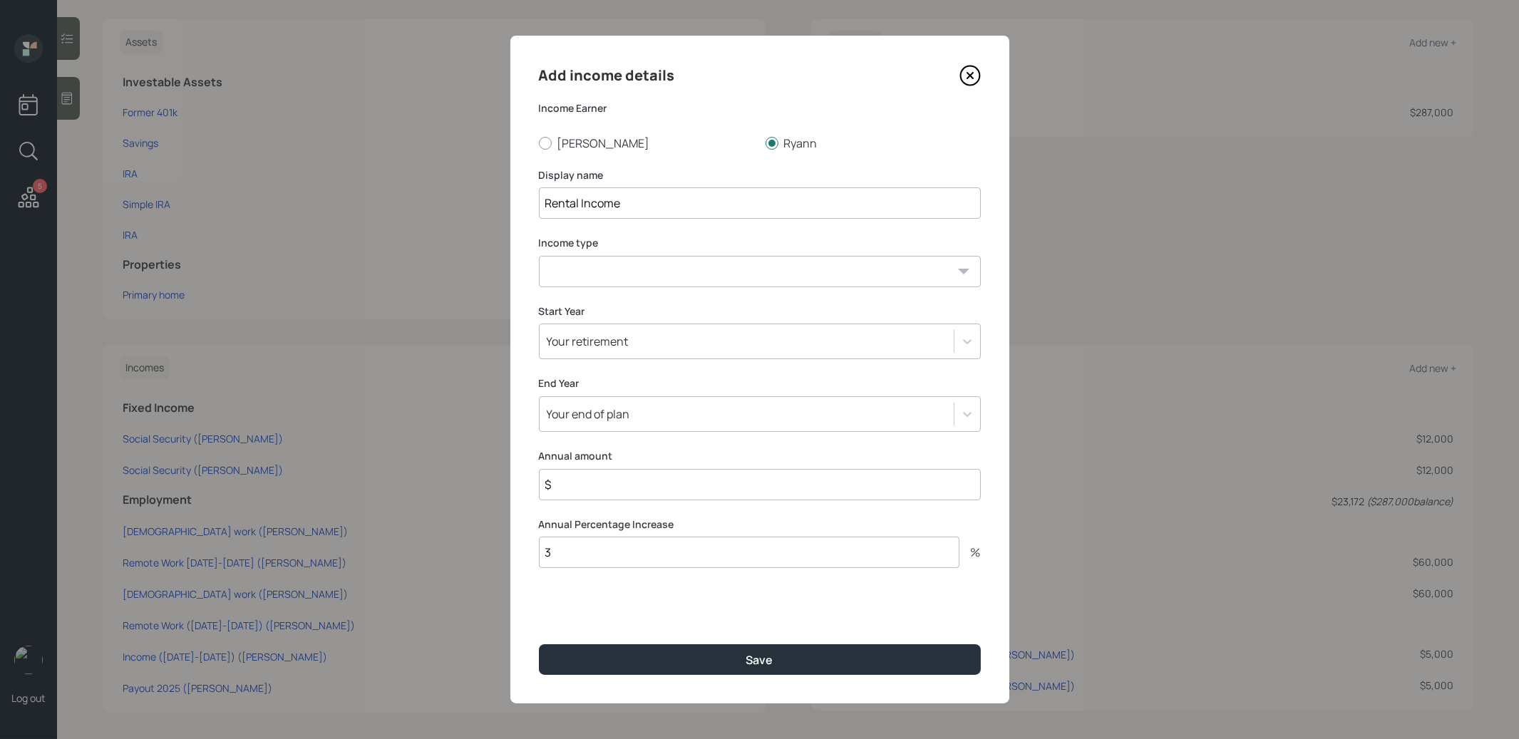
click at [598, 275] on select "Full-time work Part-time work Self employment Other" at bounding box center [760, 271] width 442 height 31
select select "other"
click at [539, 256] on select "Full-time work Part-time work Self employment Other" at bounding box center [760, 271] width 442 height 31
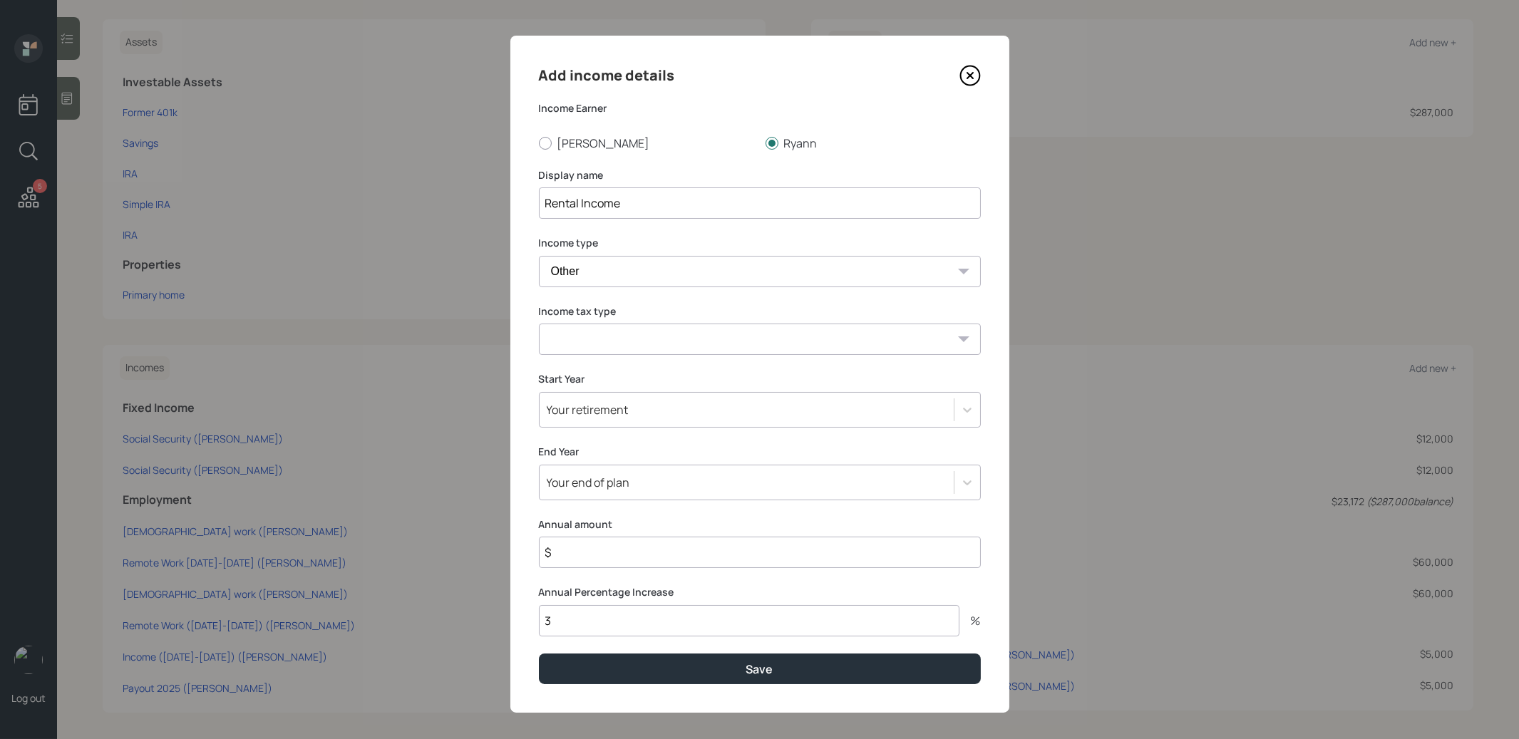
click at [629, 343] on select "Tax-free Earned Self Employment Alimony Royalties Pension / Annuity Interest Di…" at bounding box center [760, 339] width 442 height 31
select select "pension_annuity"
click at [539, 324] on select "Tax-free Earned Self Employment Alimony Royalties Pension / Annuity Interest Di…" at bounding box center [760, 339] width 442 height 31
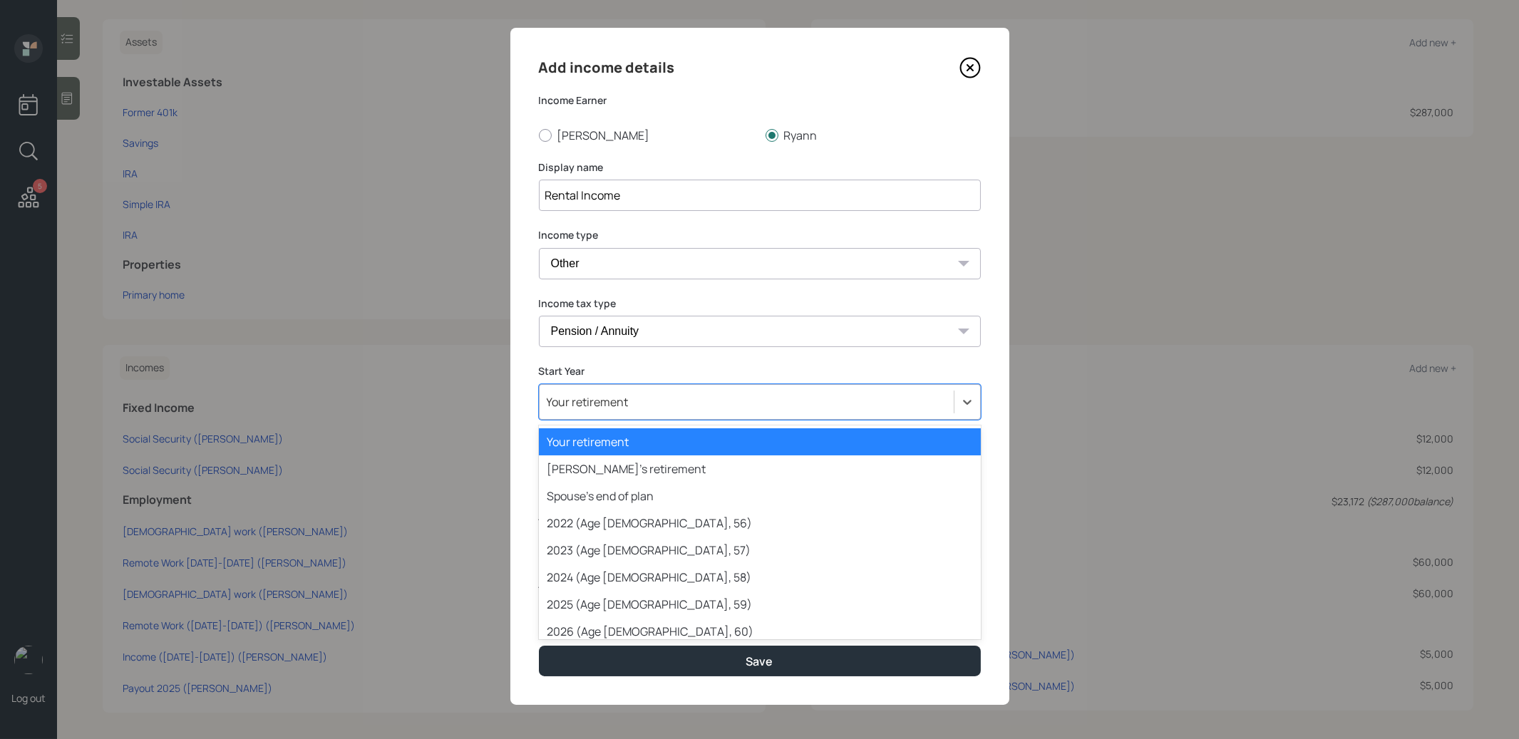
click at [605, 404] on div "Your retirement" at bounding box center [588, 402] width 82 height 16
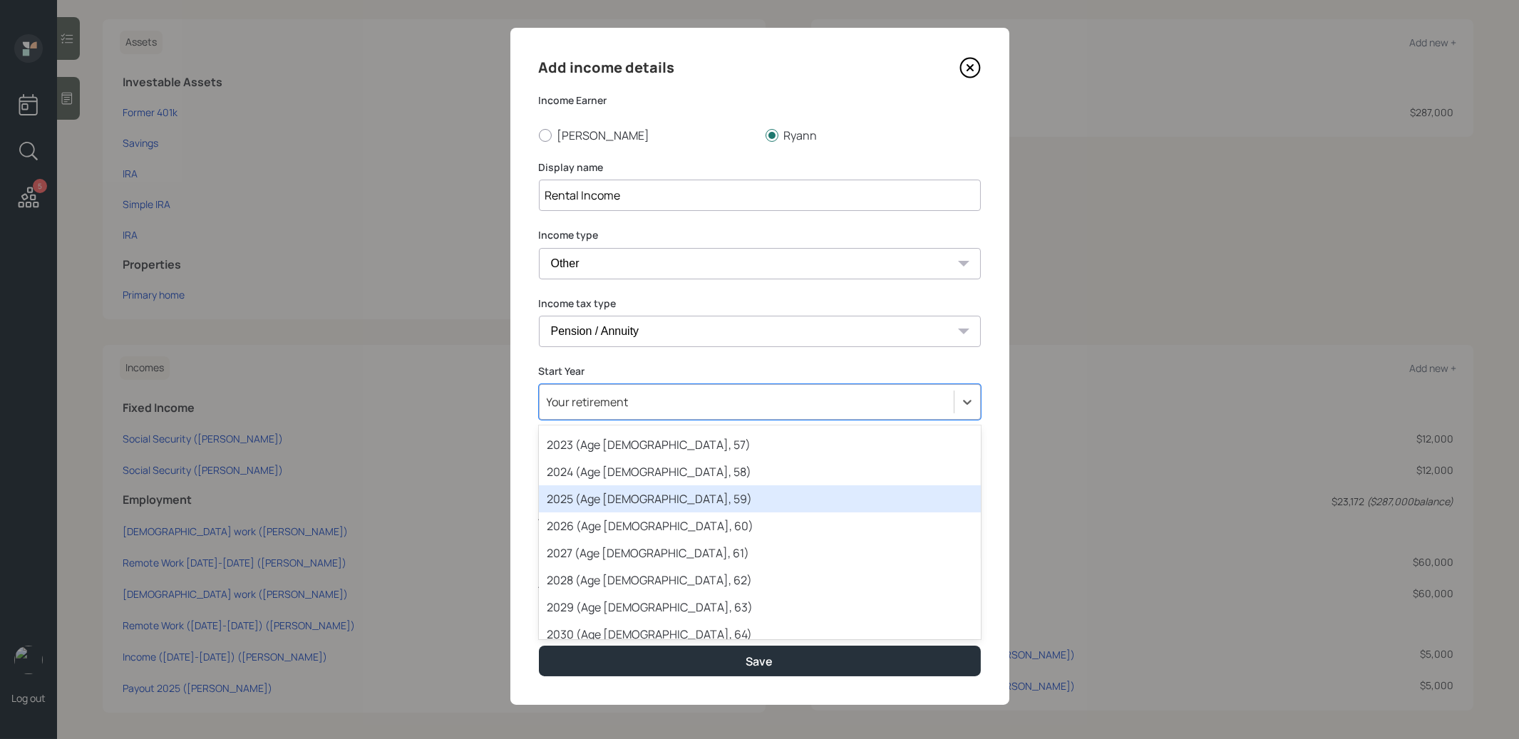
scroll to position [122, 0]
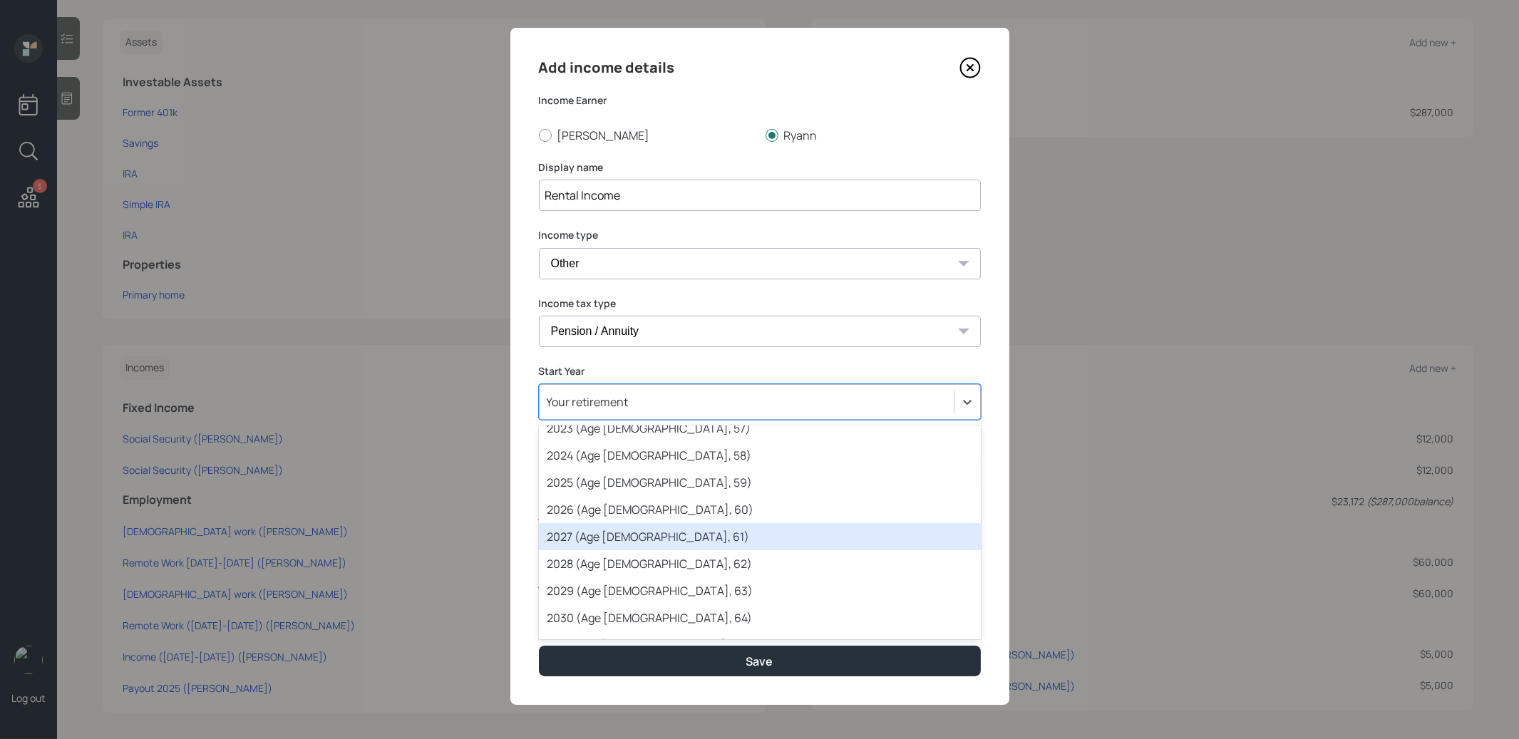
click at [604, 537] on div "2027 (Age 65, 61)" at bounding box center [760, 536] width 442 height 27
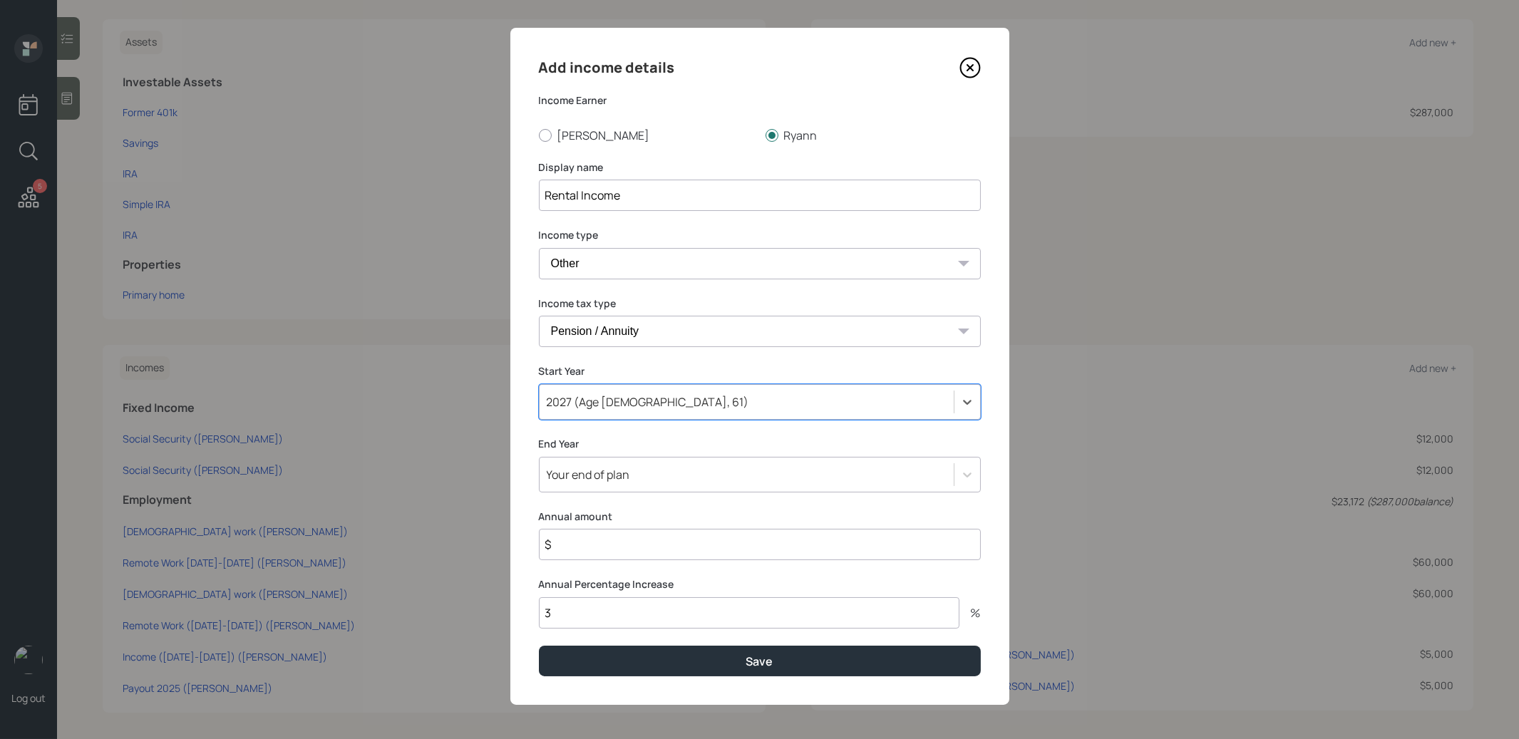
click at [632, 477] on div "Your end of plan" at bounding box center [746, 474] width 414 height 24
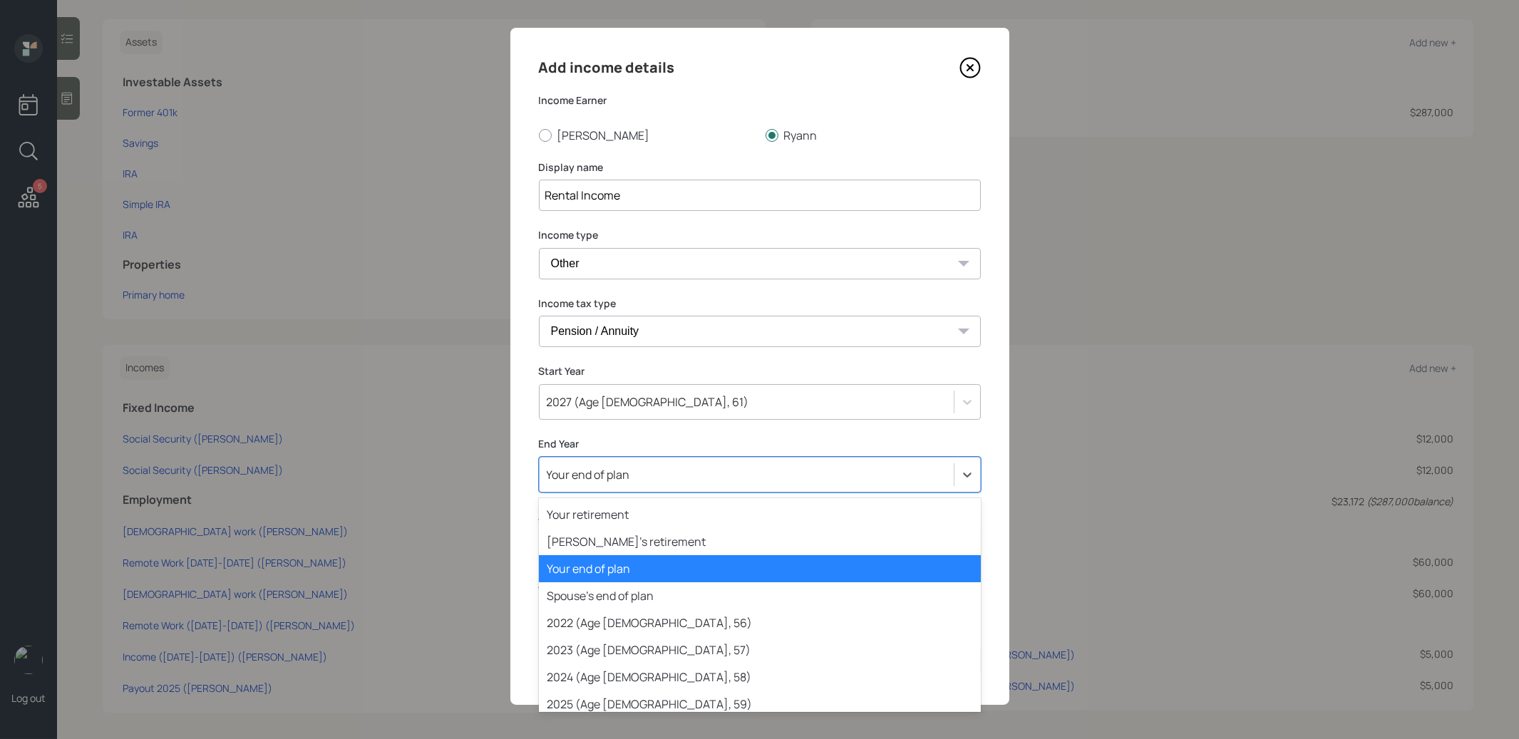
click at [632, 477] on div "Your end of plan" at bounding box center [746, 474] width 414 height 24
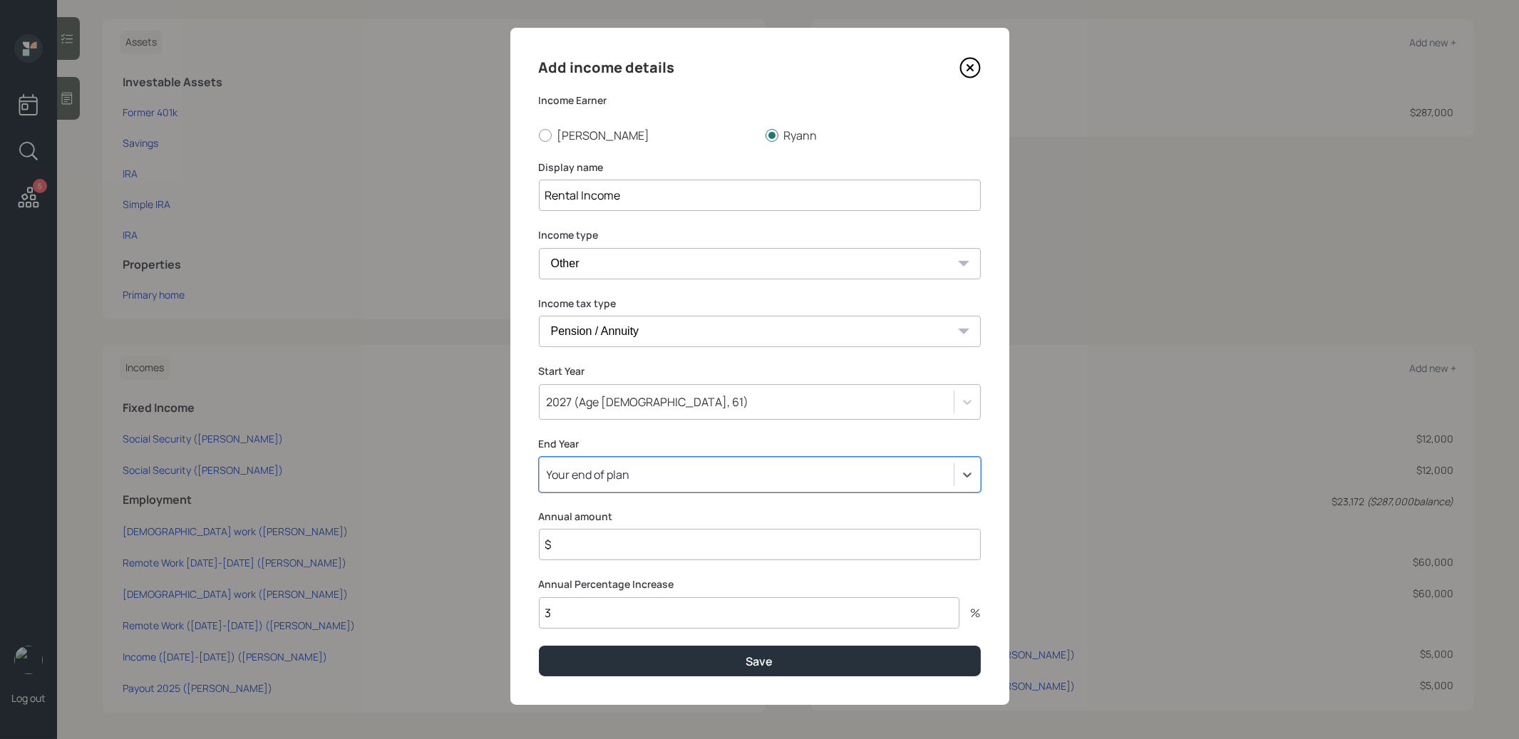
click at [610, 547] on input "$" at bounding box center [760, 544] width 442 height 31
type input "$ 54,000"
click at [627, 661] on button "Save" at bounding box center [760, 661] width 442 height 31
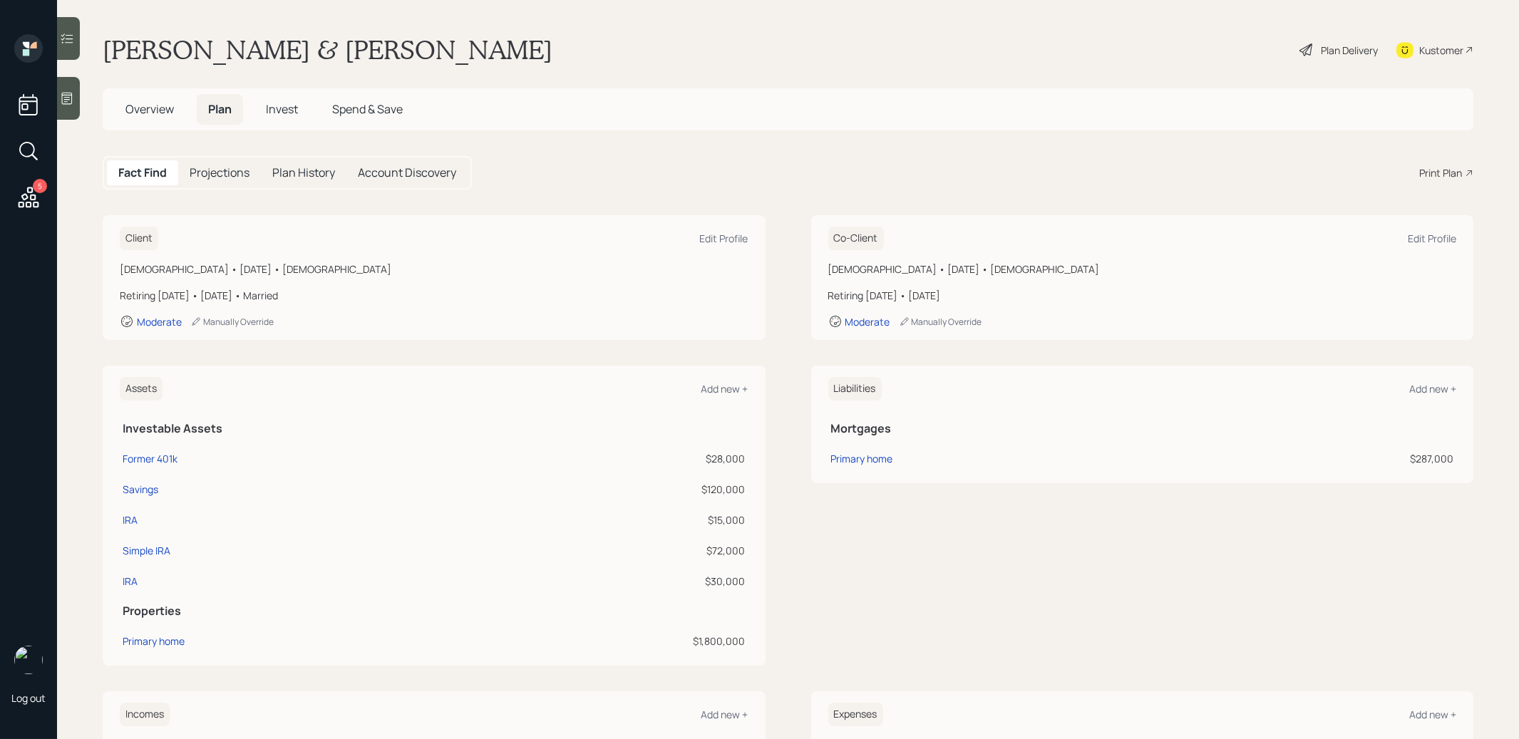
click at [1437, 169] on div "Print Plan" at bounding box center [1440, 172] width 43 height 15
